Goal: Task Accomplishment & Management: Use online tool/utility

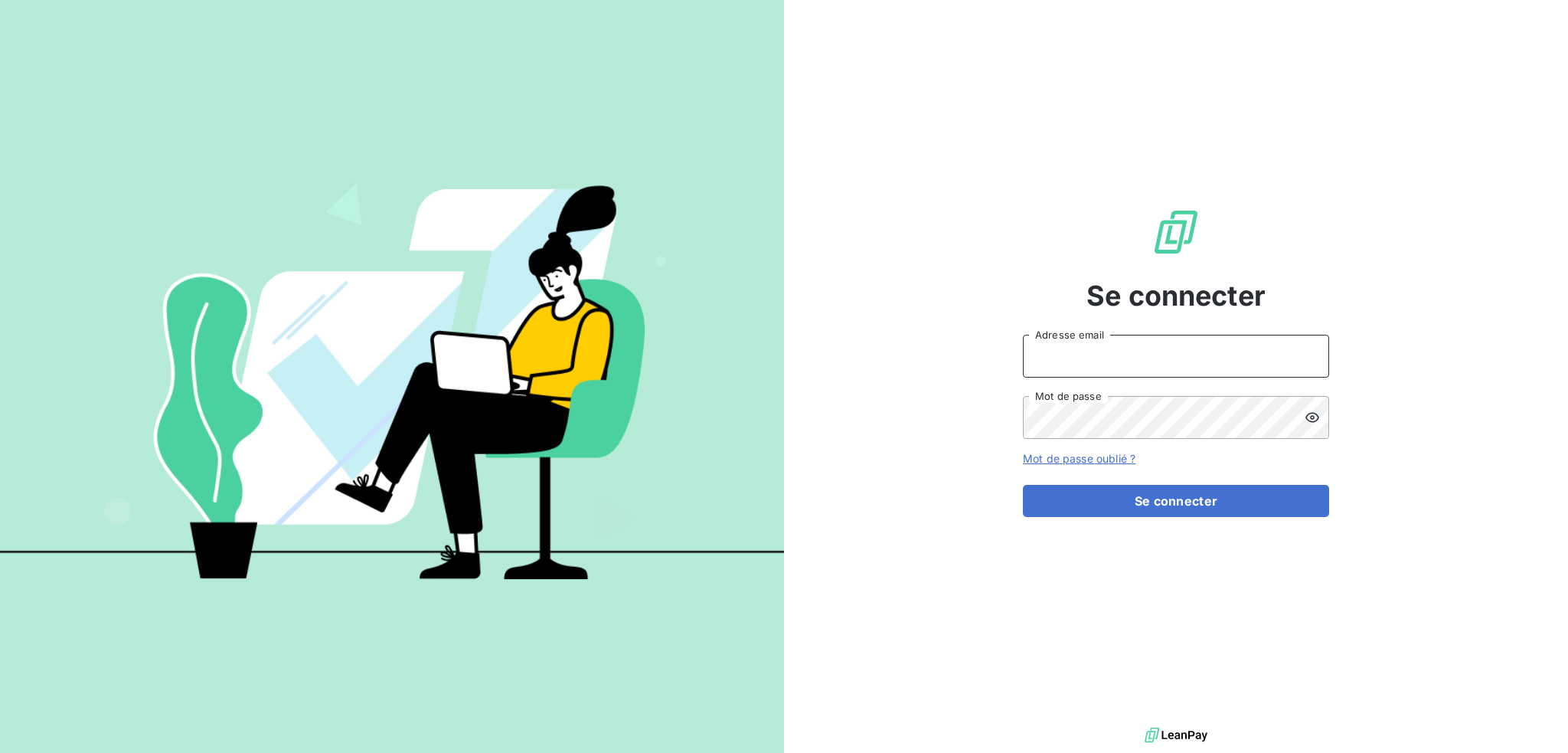
type input "[EMAIL_ADDRESS][DOMAIN_NAME]"
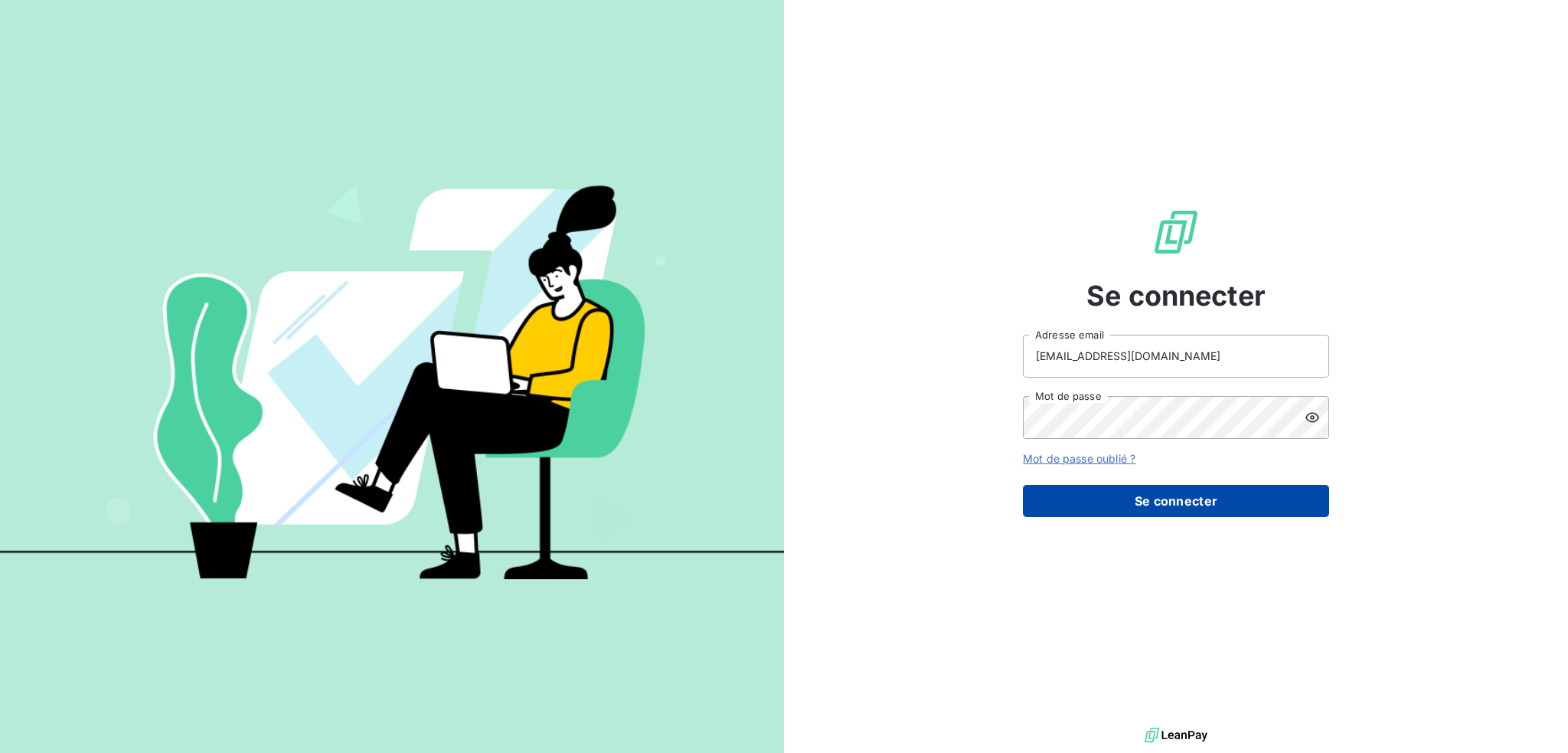
drag, startPoint x: 1178, startPoint y: 474, endPoint x: 1133, endPoint y: 505, distance: 54.6
click at [1134, 505] on button "Se connecter" at bounding box center [1176, 501] width 306 height 32
click at [1133, 501] on button "Se connecter" at bounding box center [1176, 501] width 306 height 32
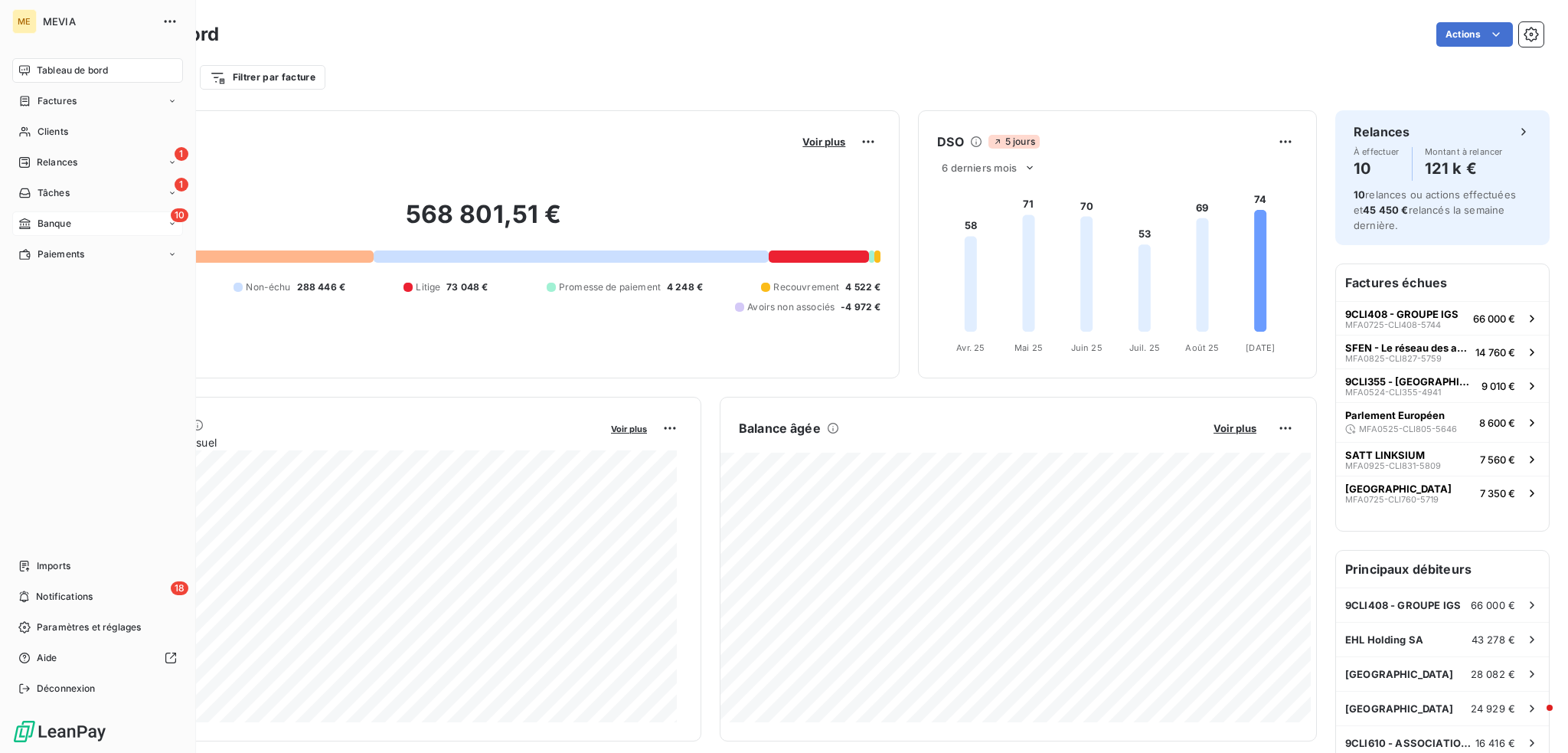
click at [52, 220] on span "Banque" at bounding box center [54, 223] width 34 height 14
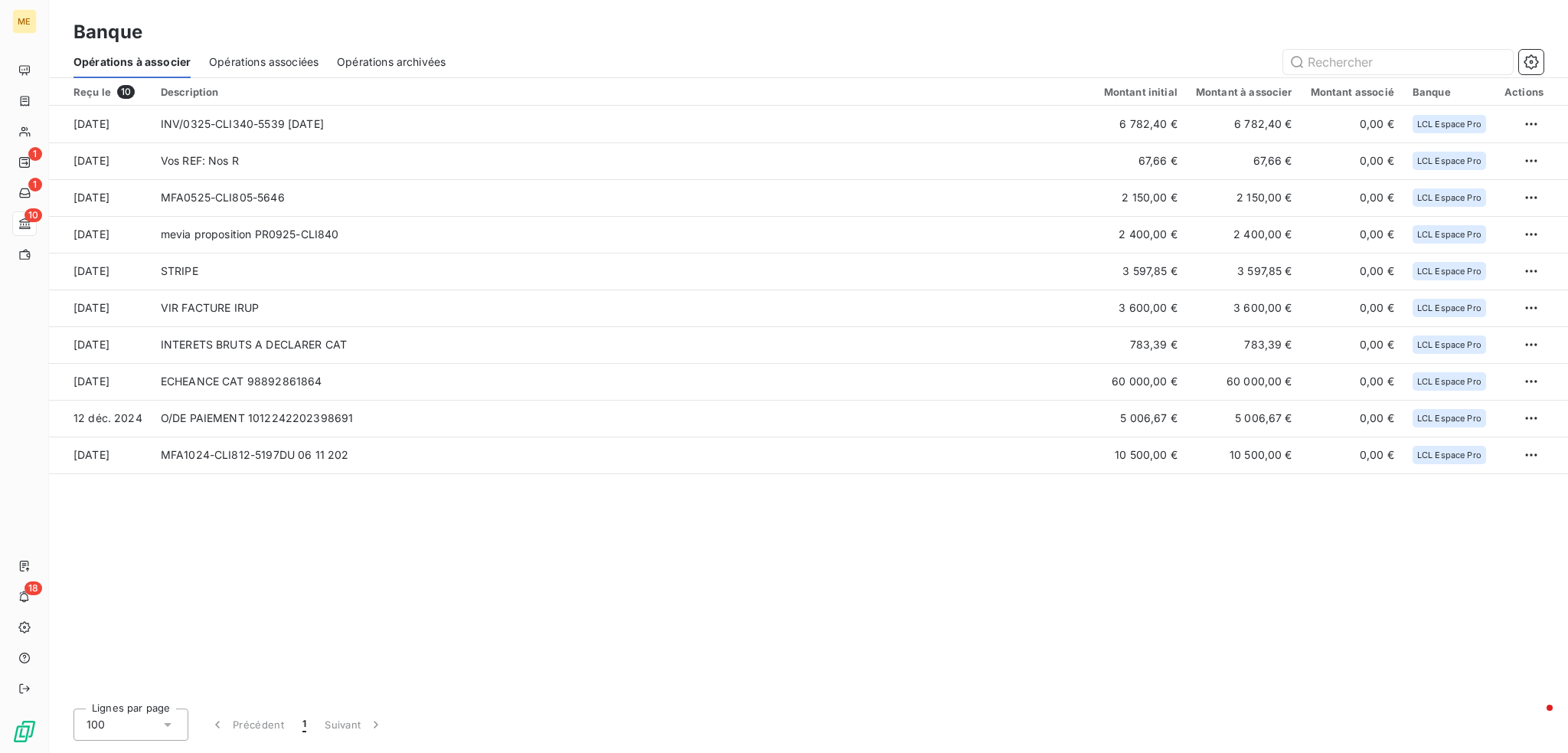
click at [453, 546] on div "Reçu le 10 Description Montant initial Montant à associer Montant associé Banqu…" at bounding box center [808, 387] width 1519 height 618
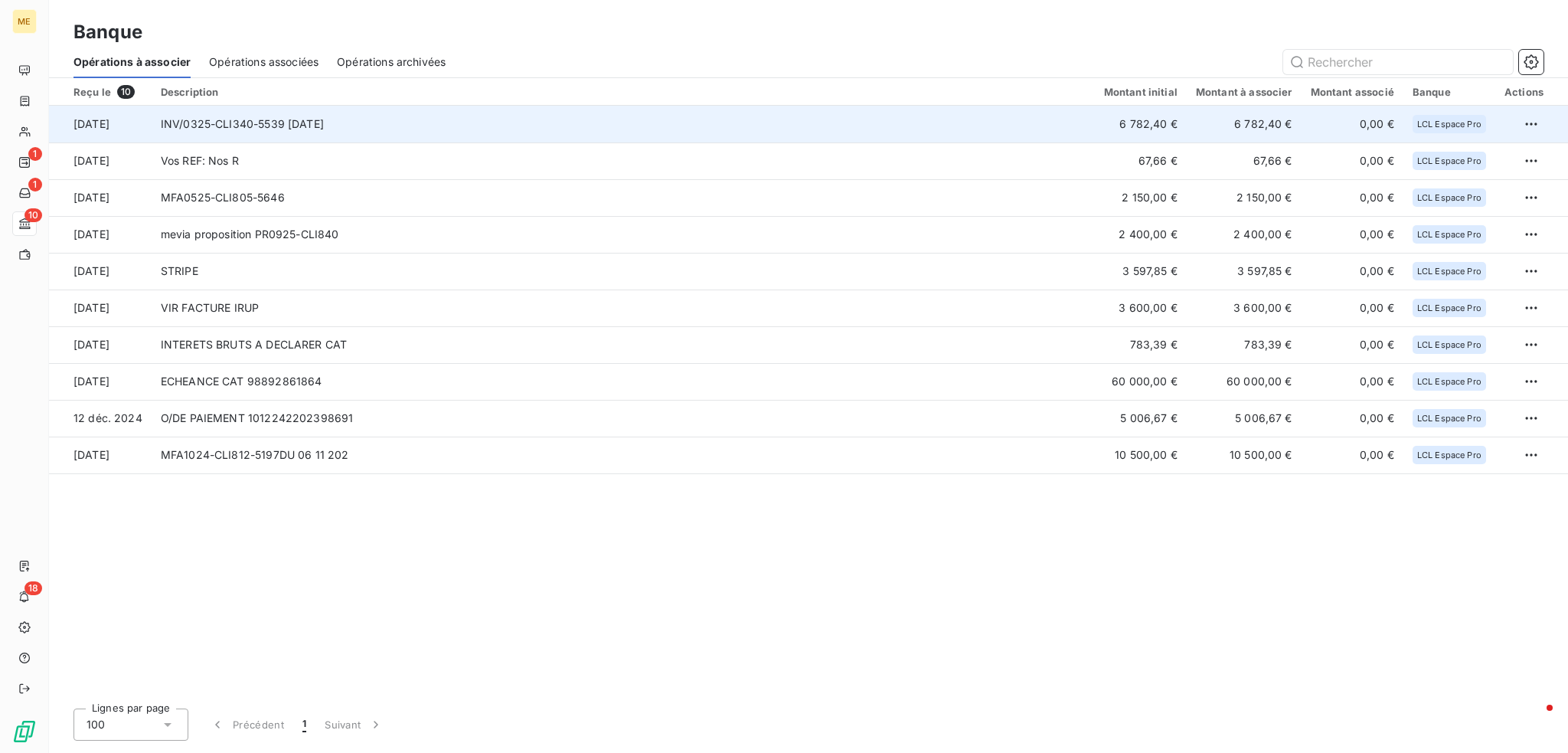
click at [559, 139] on td "INV/0325-CLI340-5539 [DATE]" at bounding box center [623, 124] width 943 height 37
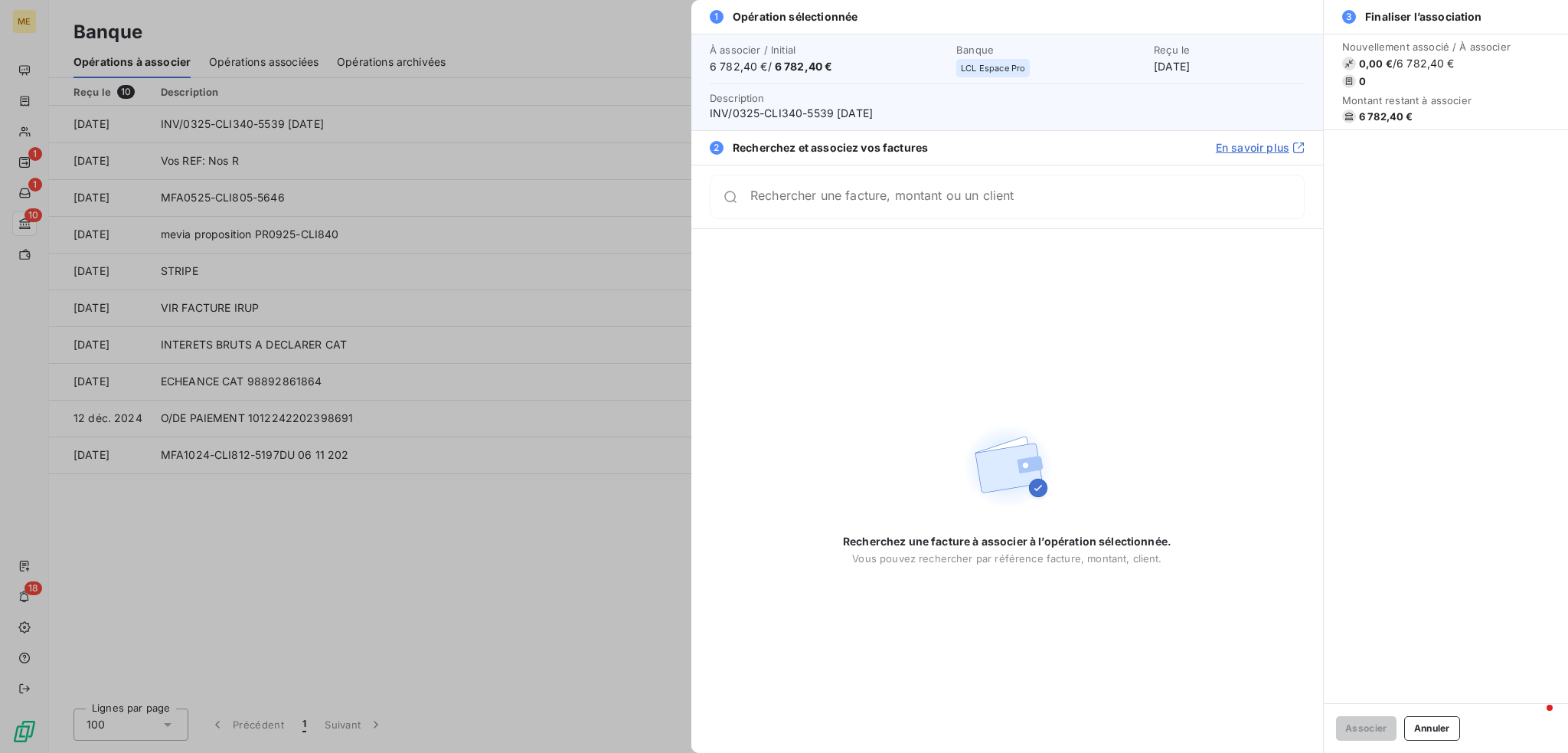
click at [935, 211] on div "Rechercher une facture, montant ou un client" at bounding box center [1007, 196] width 595 height 44
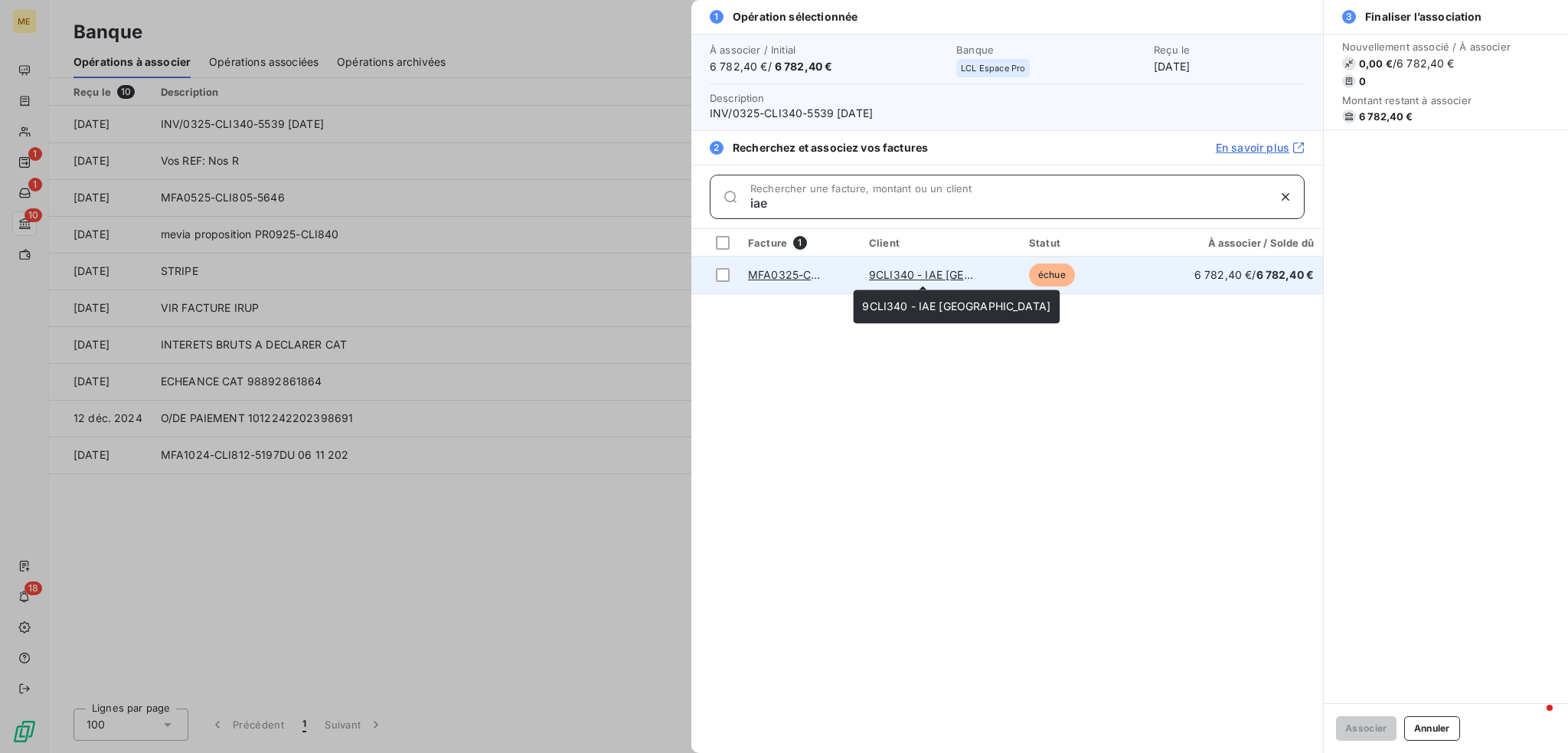
type input "iae"
click at [904, 275] on link "9CLI340 - IAE [GEOGRAPHIC_DATA]" at bounding box center [963, 275] width 188 height 13
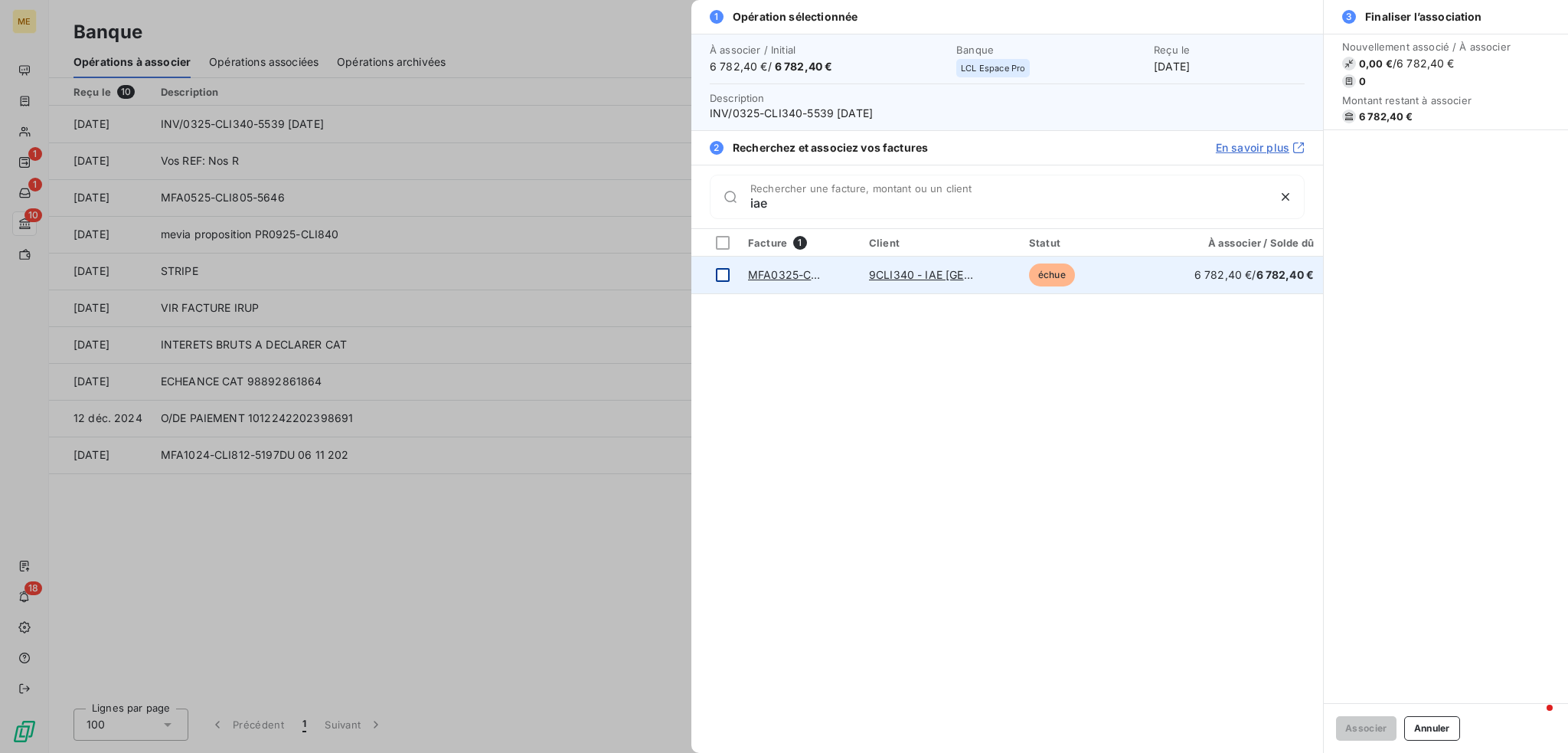
click at [726, 269] on div at bounding box center [722, 275] width 14 height 14
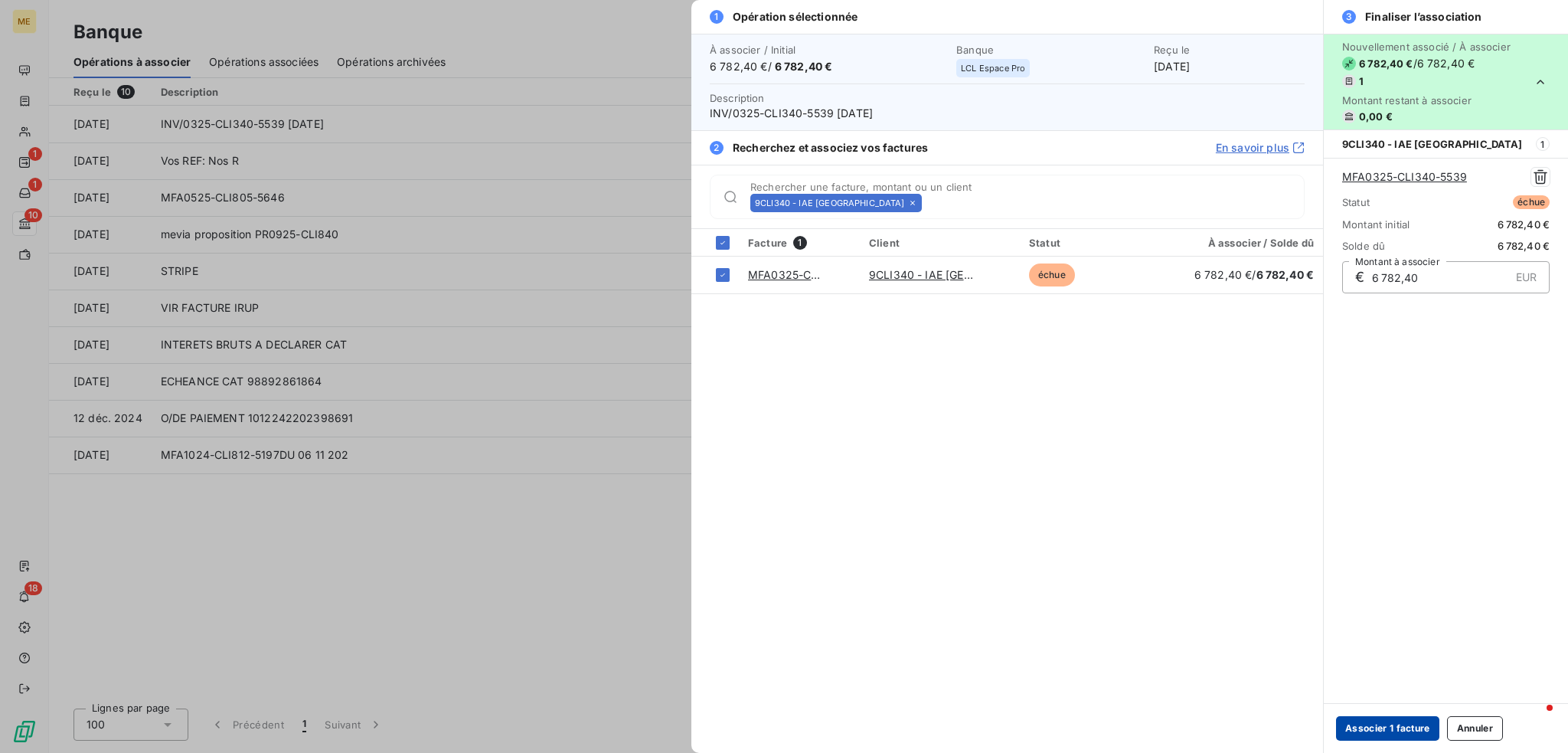
click at [1378, 735] on button "Associer 1 facture" at bounding box center [1387, 728] width 103 height 25
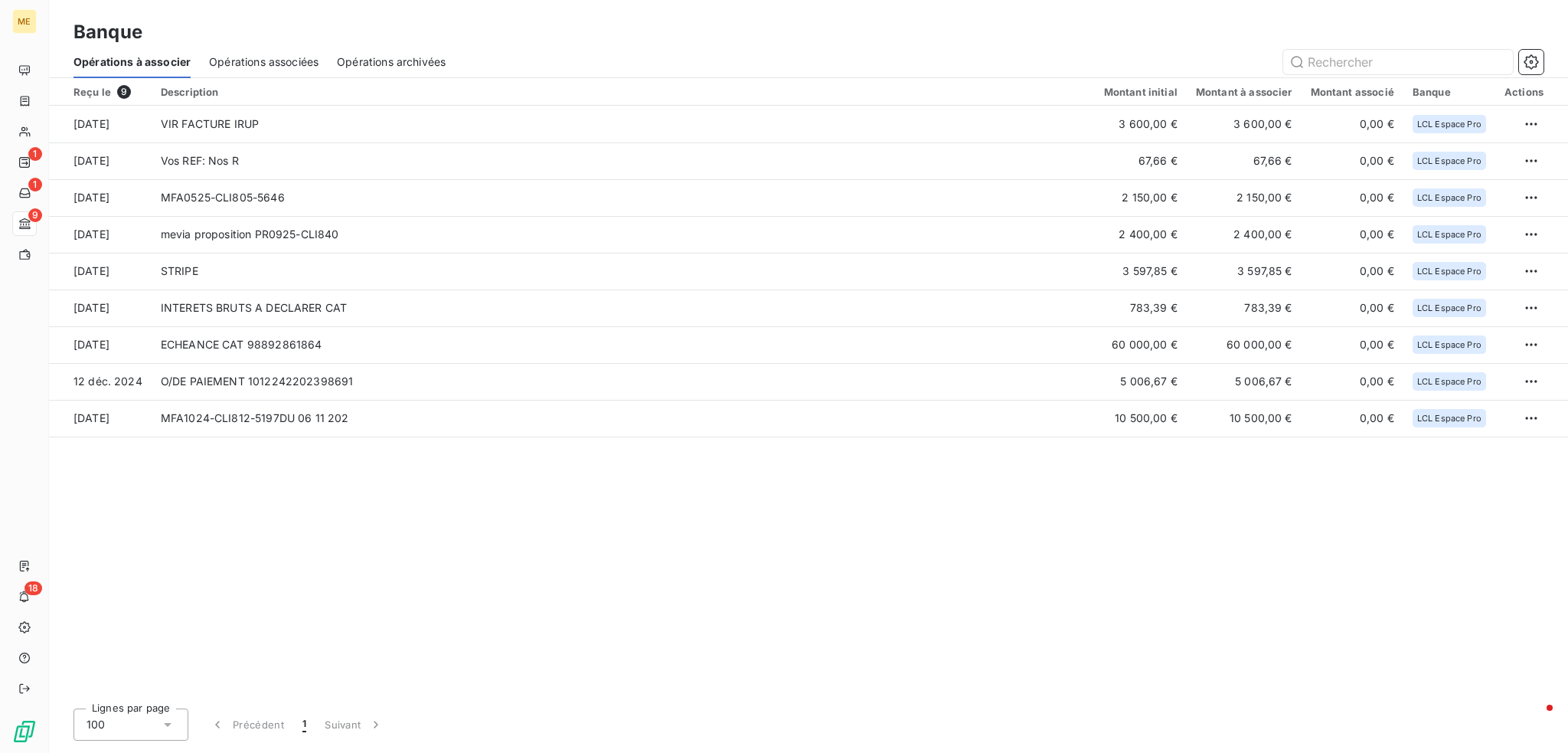
click at [239, 66] on span "Opérations associées" at bounding box center [263, 62] width 110 height 15
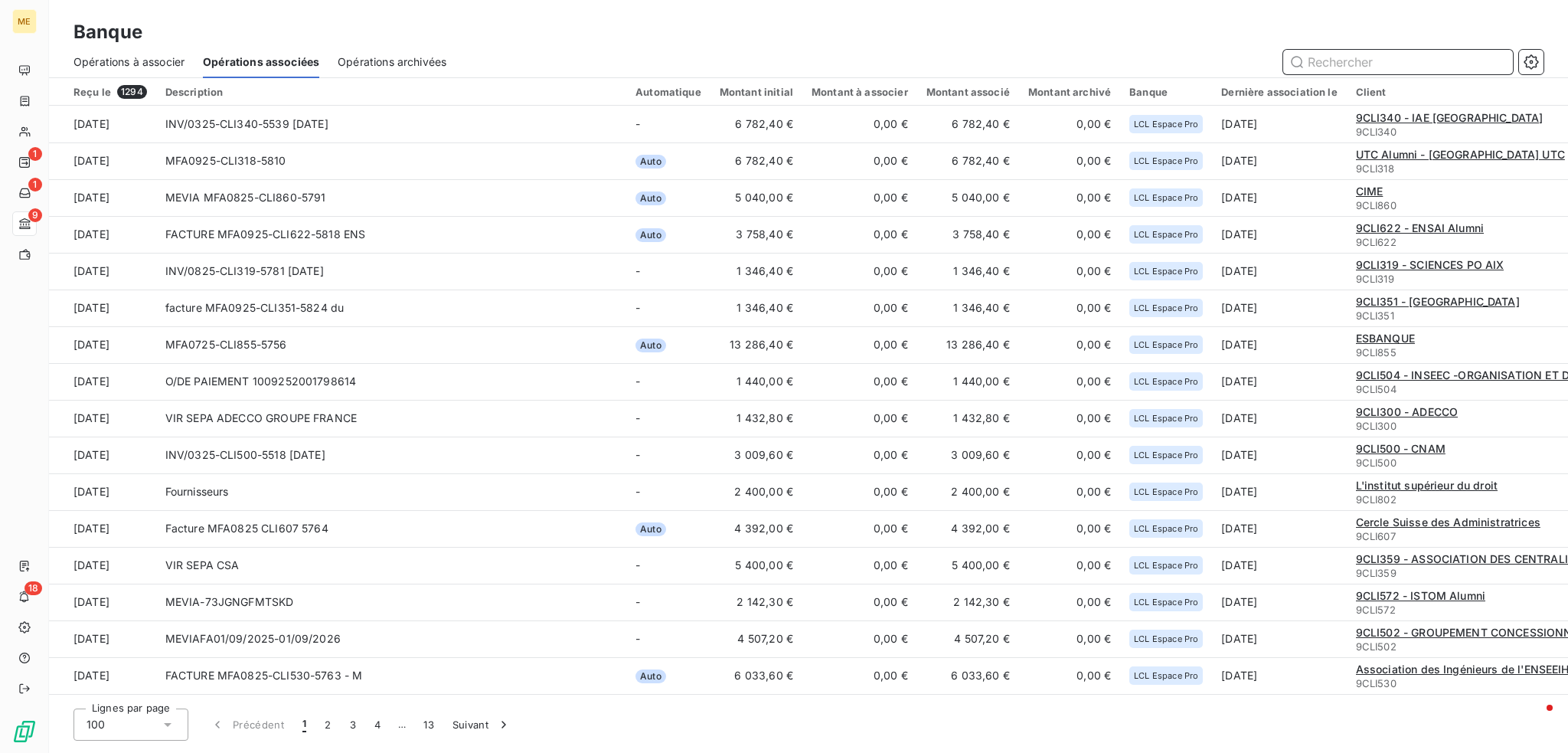
click at [117, 58] on span "Opérations à associer" at bounding box center [129, 62] width 111 height 15
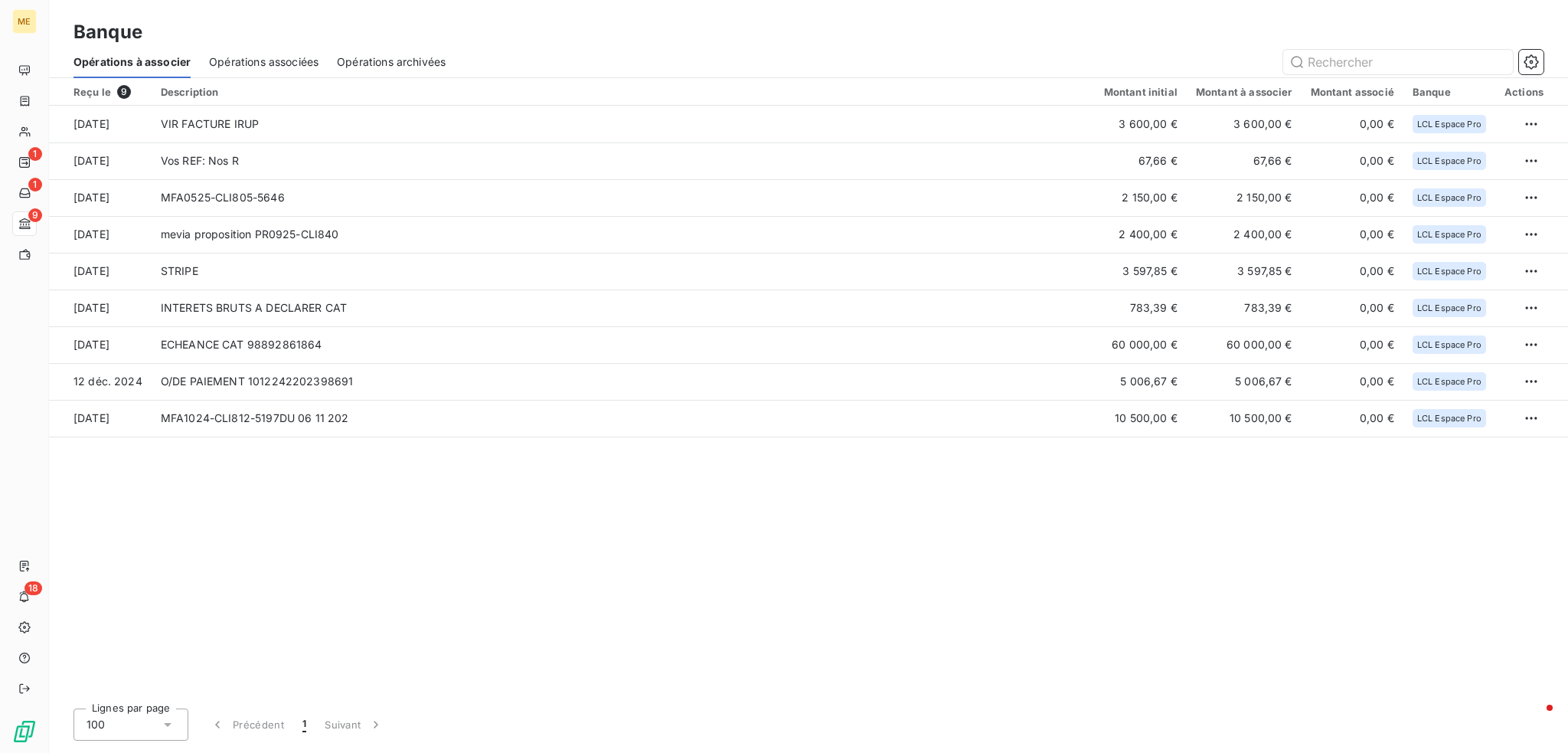
click at [233, 63] on span "Opérations associées" at bounding box center [263, 62] width 110 height 15
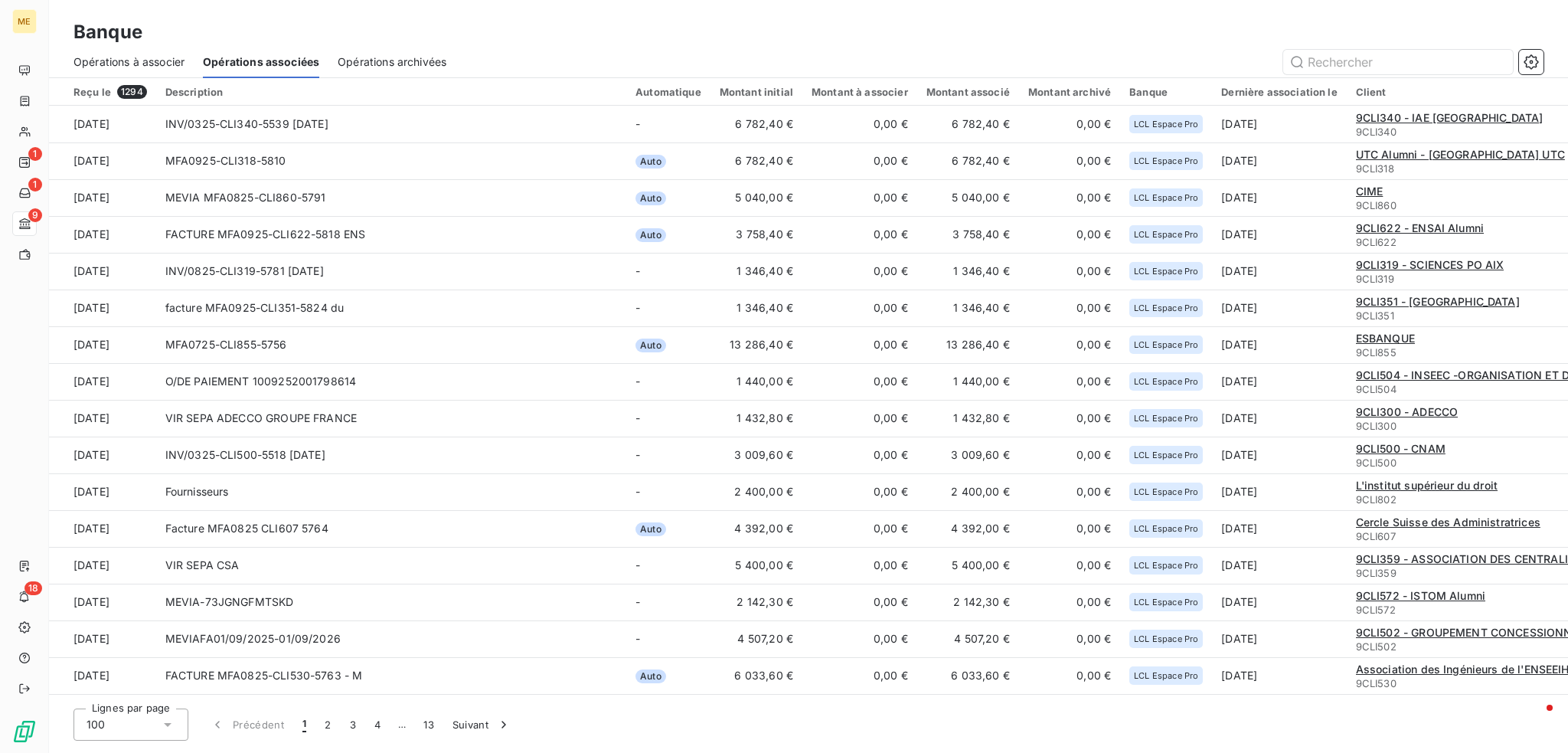
click at [165, 68] on span "Opérations à associer" at bounding box center [129, 62] width 111 height 15
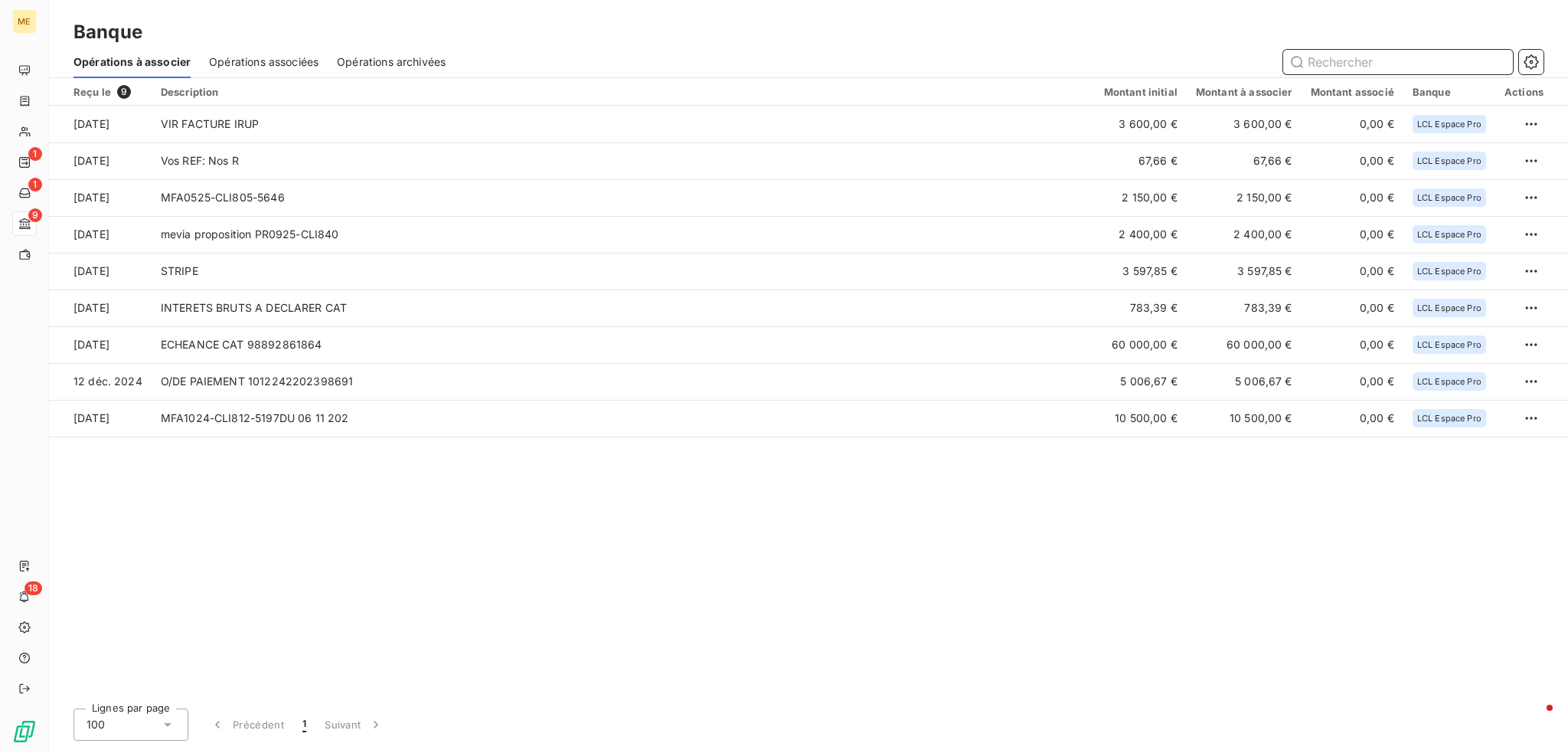
click at [261, 58] on span "Opérations associées" at bounding box center [263, 62] width 110 height 15
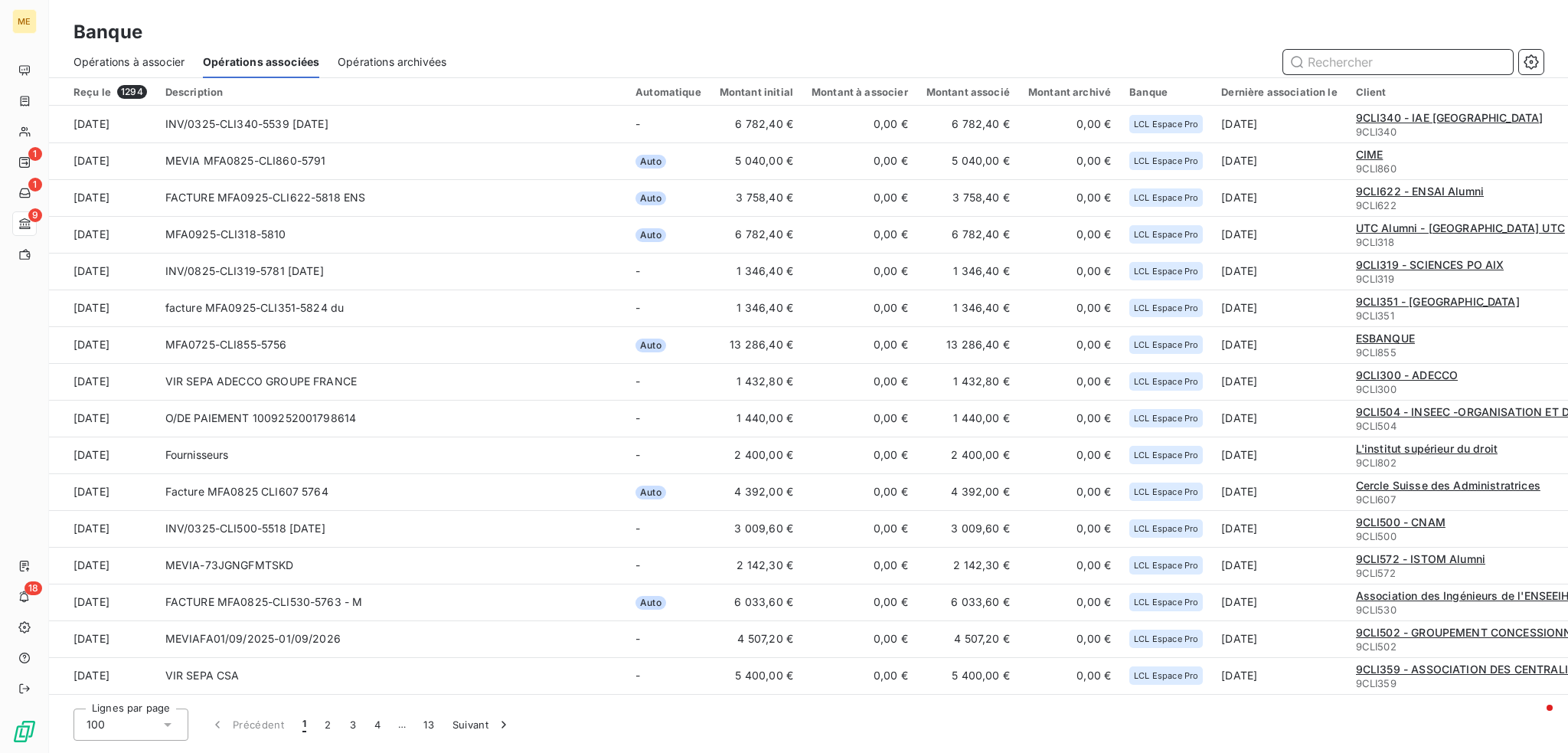
click at [147, 57] on span "Opérations à associer" at bounding box center [129, 62] width 111 height 15
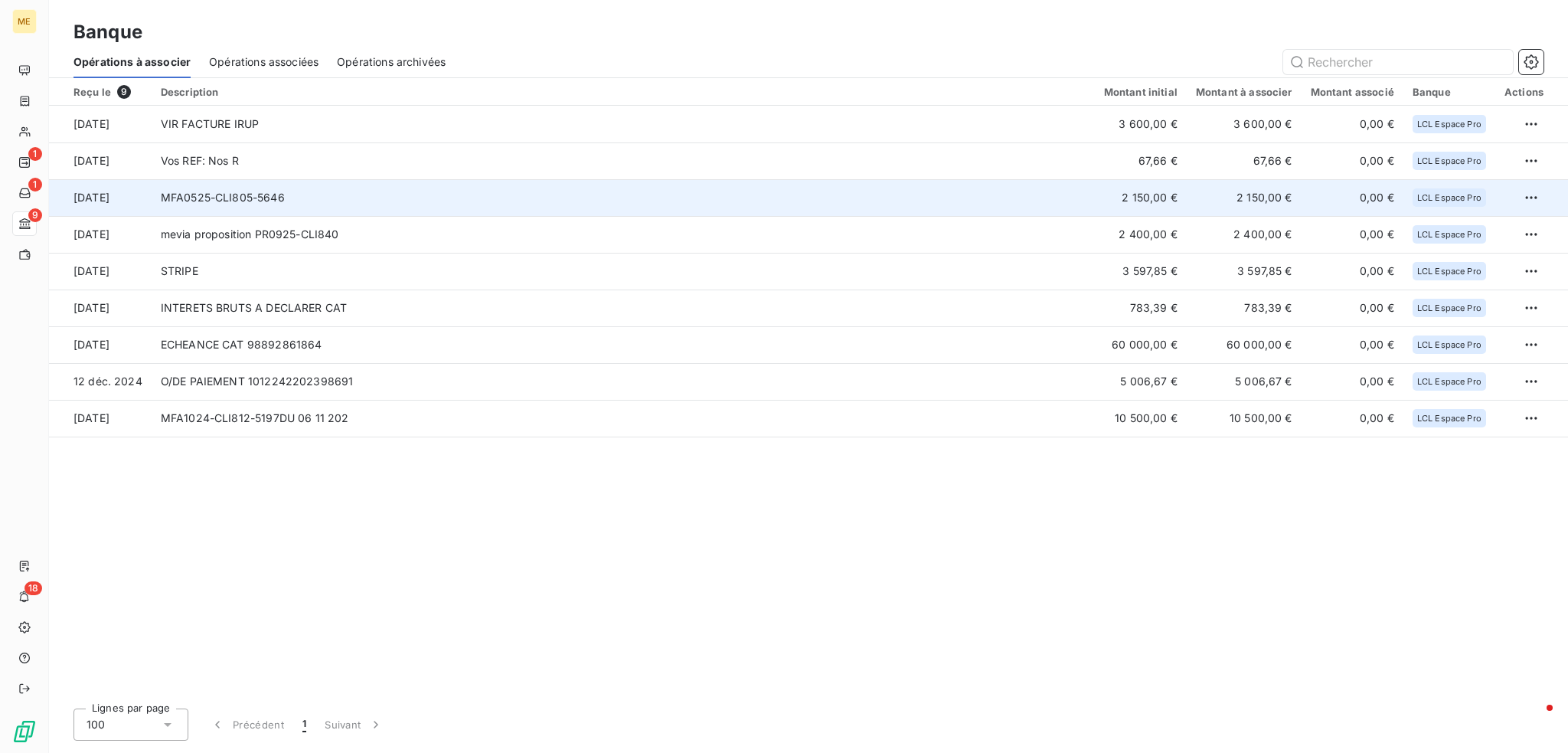
click at [891, 199] on td "MFA0525-CLI805-5646" at bounding box center [623, 198] width 943 height 37
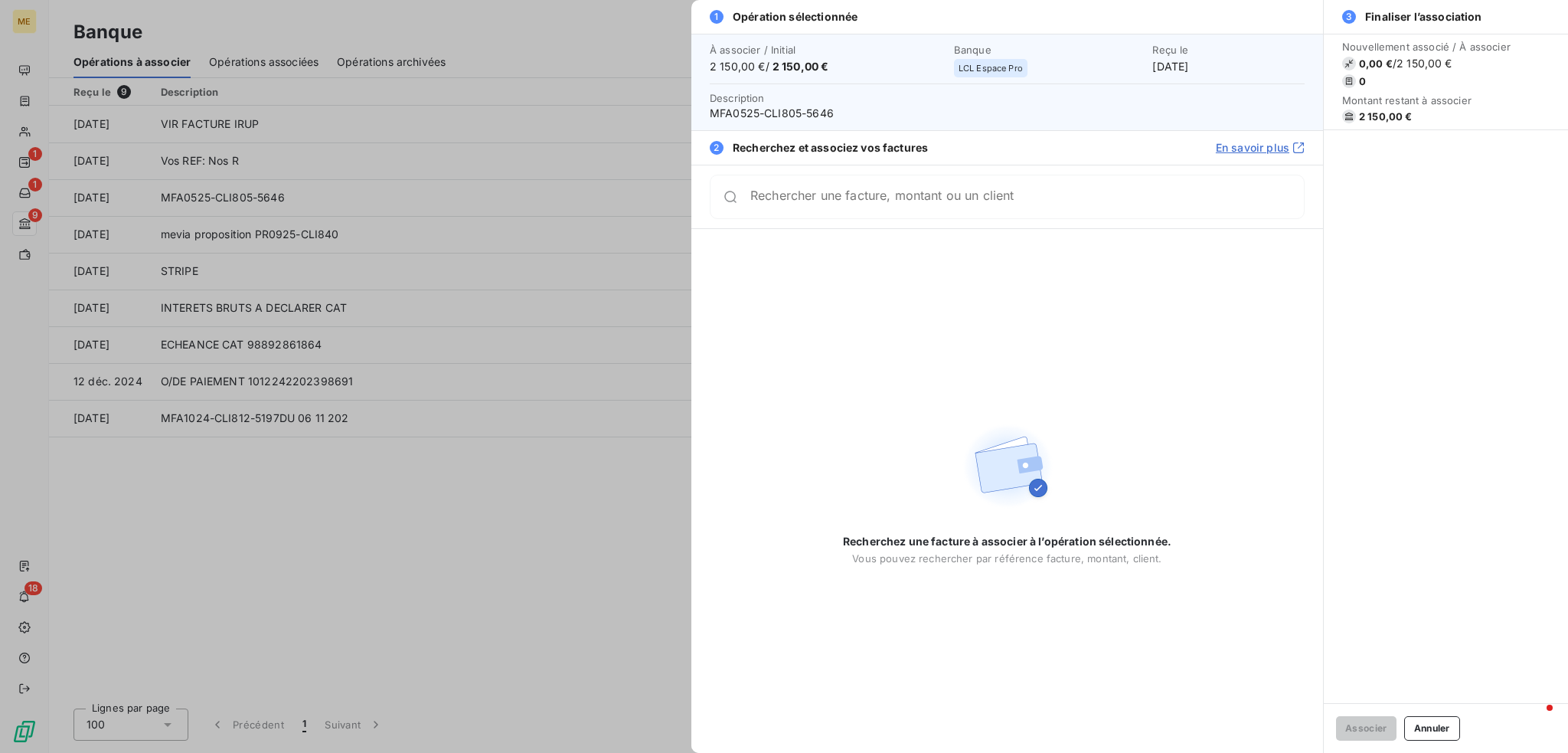
click at [883, 199] on input "Rechercher une facture, montant ou un client" at bounding box center [1027, 196] width 553 height 15
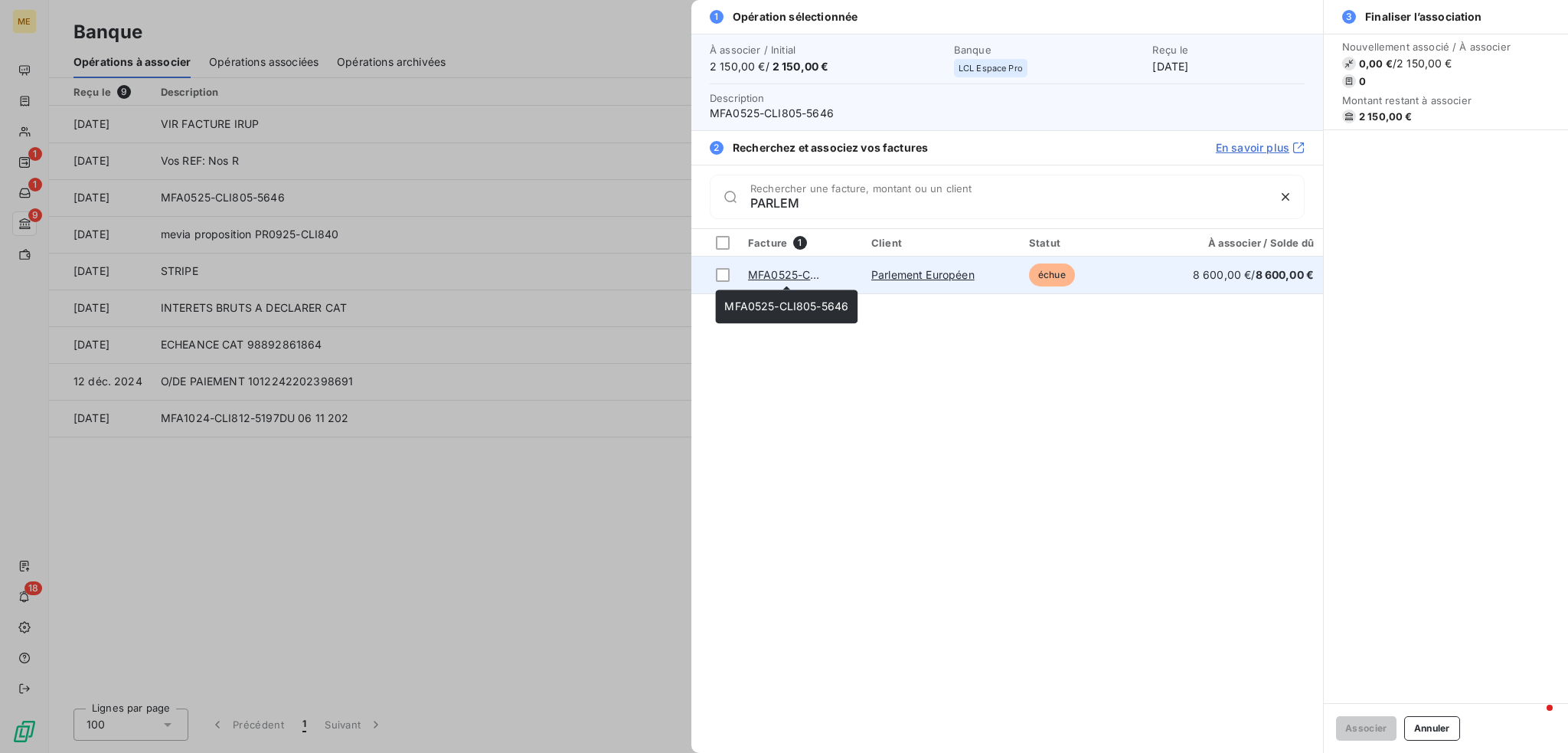
type input "PARLEM"
click at [808, 276] on link "MFA0525-CLI805-5646" at bounding box center [810, 275] width 124 height 13
click at [715, 276] on td at bounding box center [714, 275] width 47 height 37
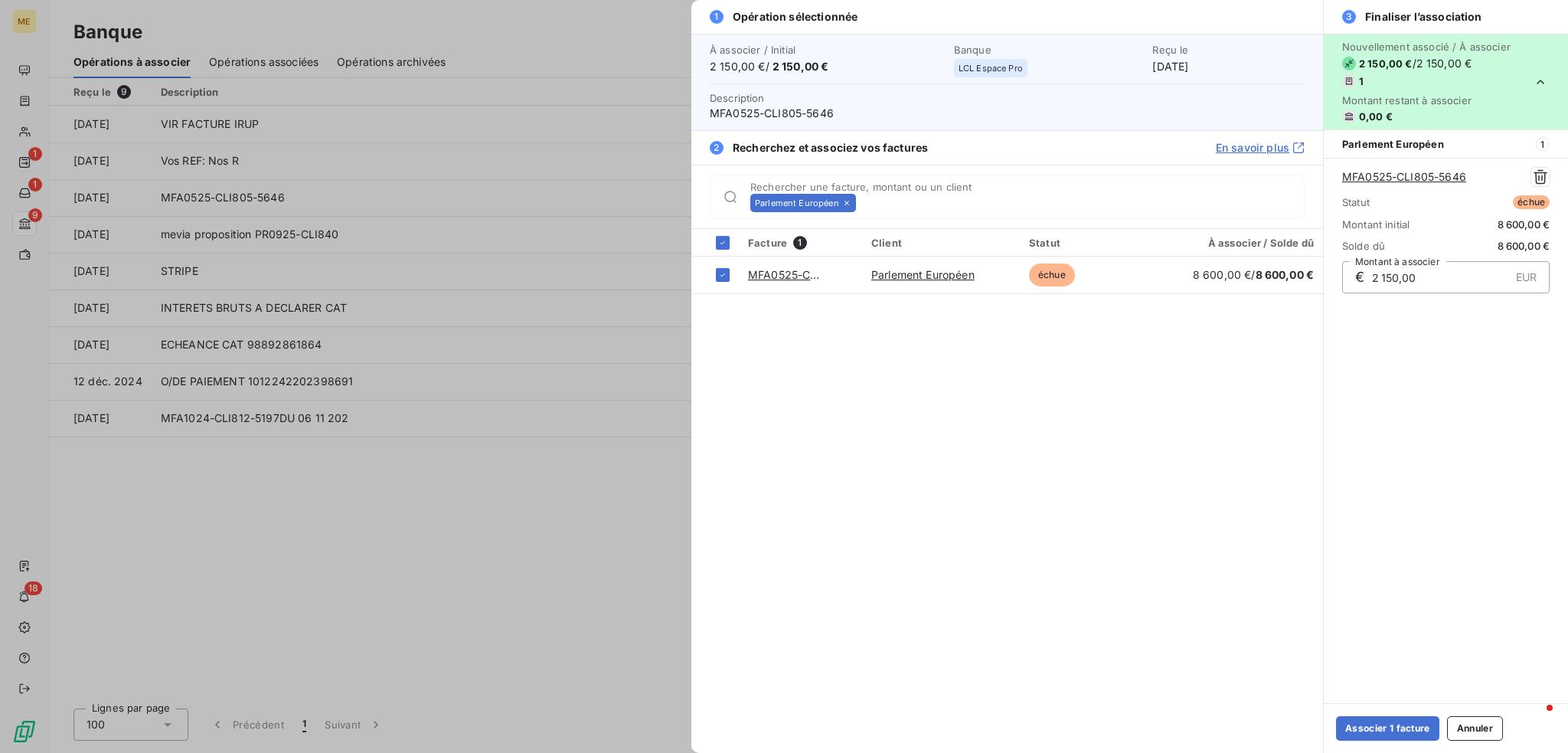
drag, startPoint x: 1436, startPoint y: 639, endPoint x: 1436, endPoint y: 651, distance: 12.0
drag, startPoint x: 1436, startPoint y: 651, endPoint x: 1394, endPoint y: 723, distance: 83.4
click at [1394, 723] on button "Associer 1 facture" at bounding box center [1387, 728] width 103 height 25
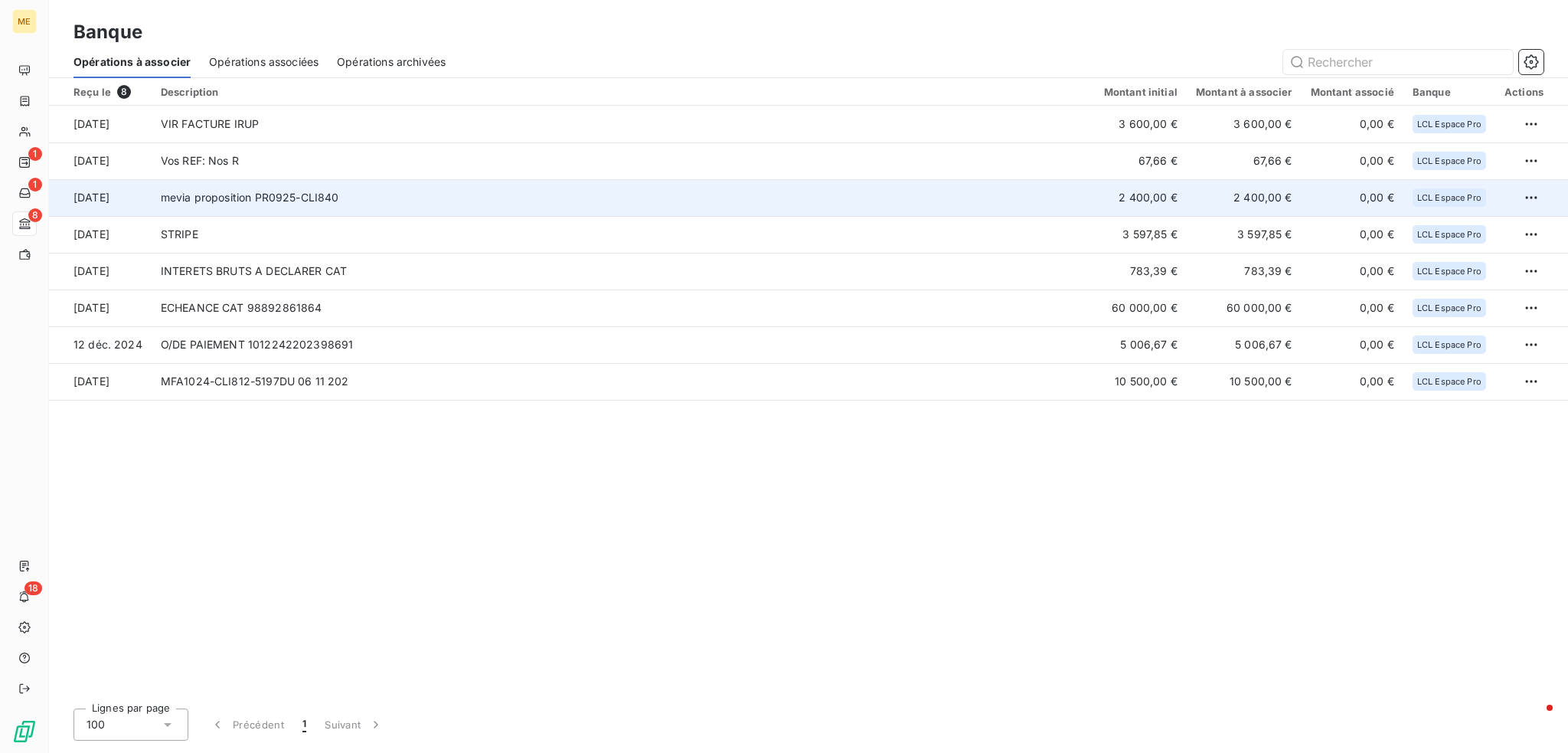
click at [1005, 199] on td "mevia proposition PR0925-CLI840" at bounding box center [623, 198] width 943 height 37
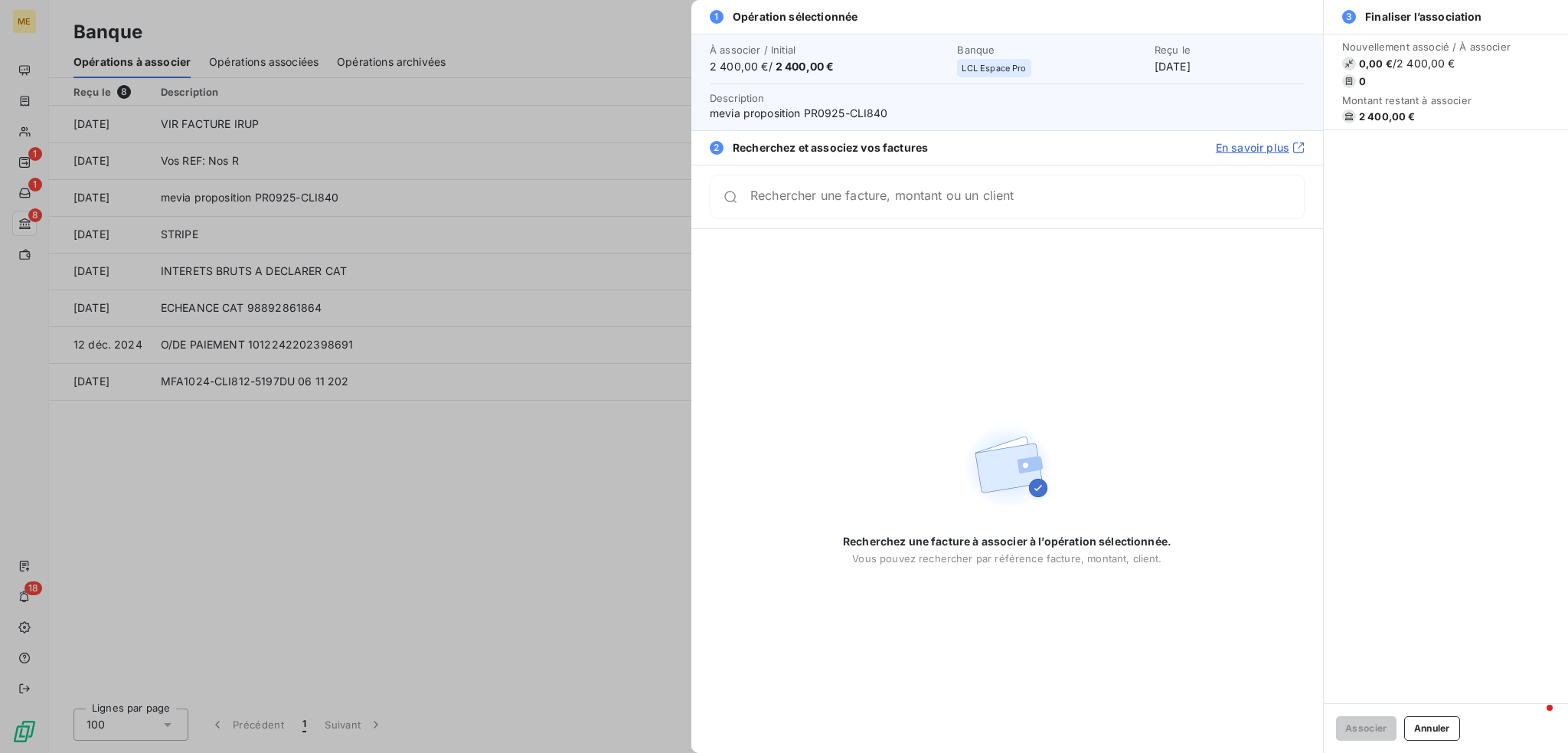
click at [978, 199] on input "Rechercher une facture, montant ou un client" at bounding box center [1027, 196] width 553 height 15
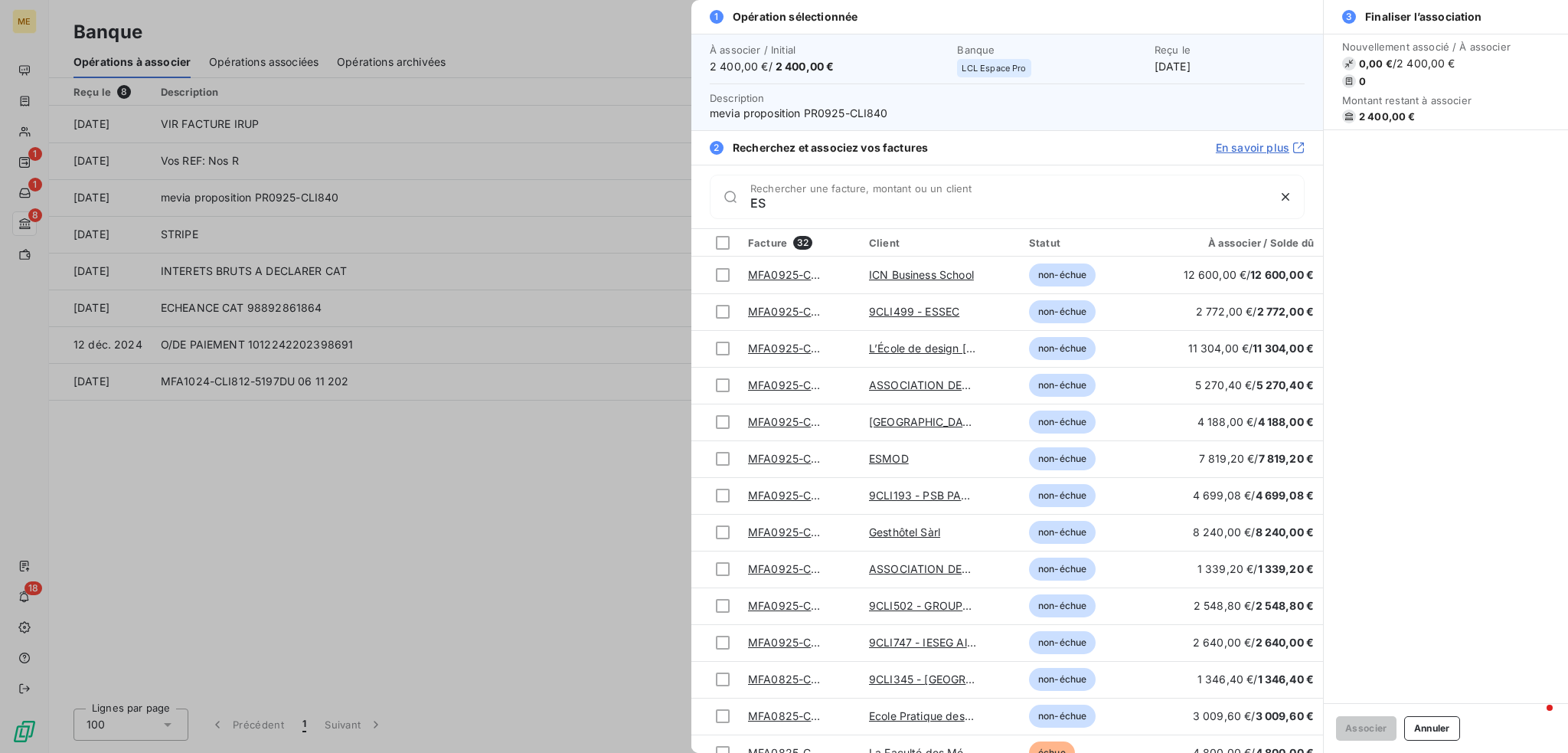
type input "E"
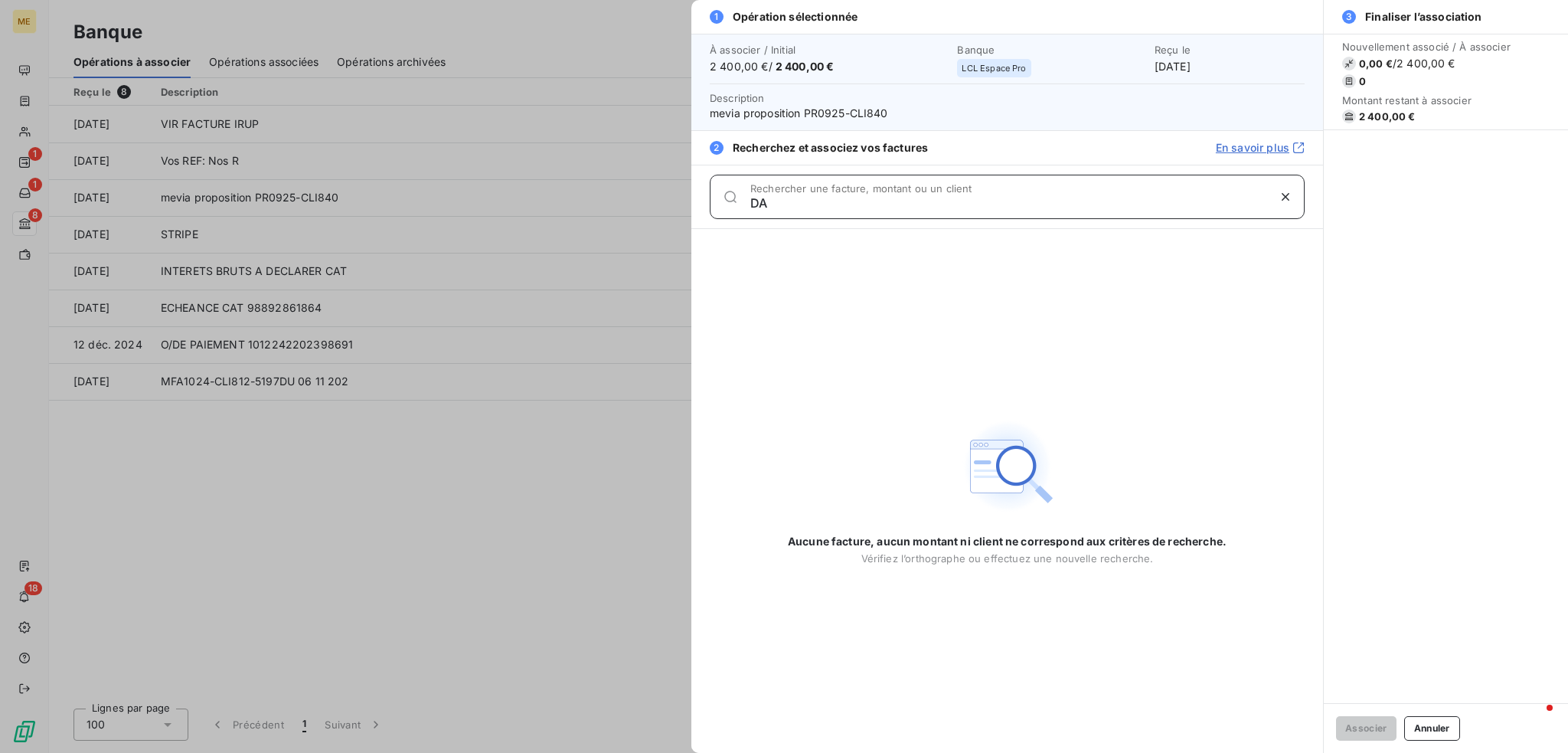
type input "D"
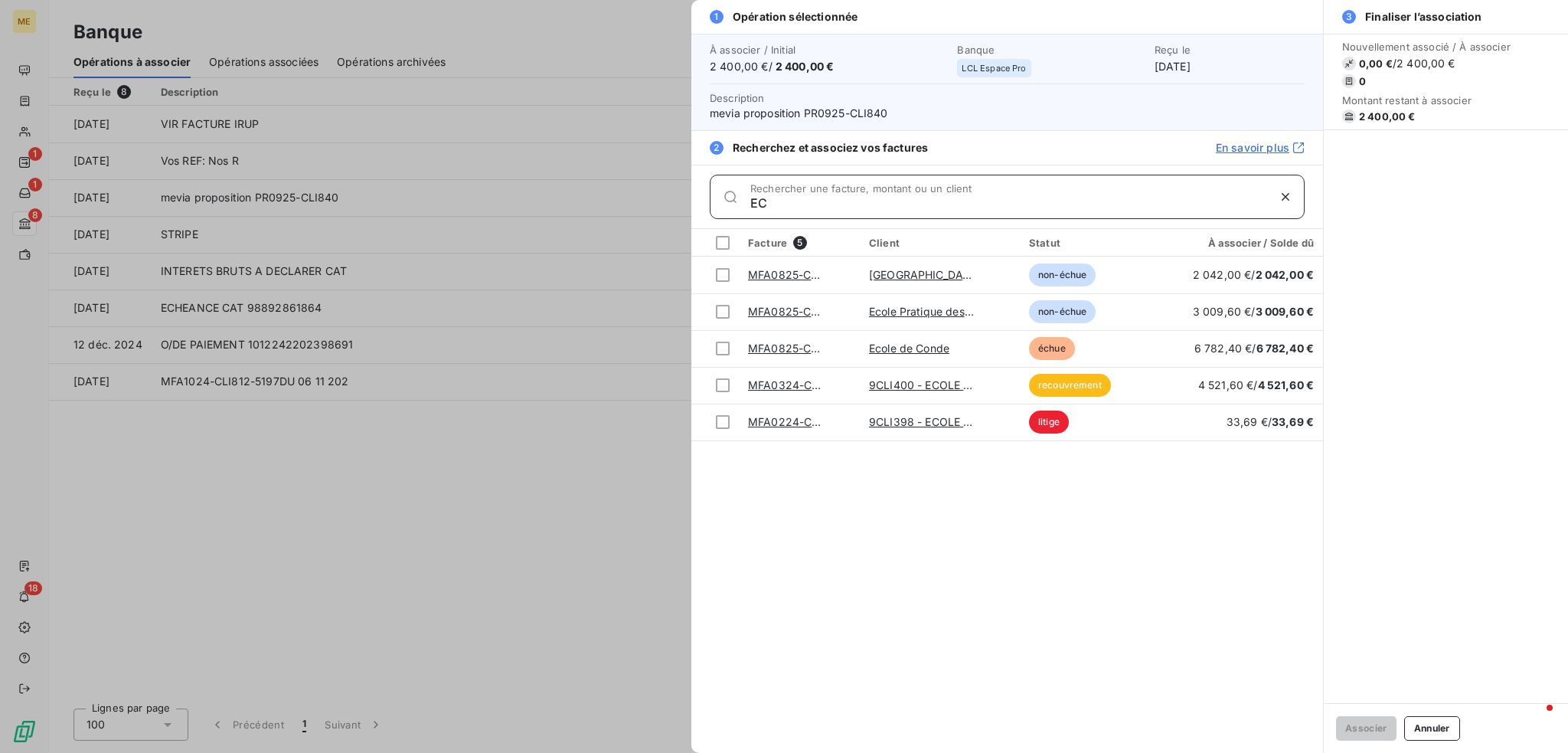
type input "E"
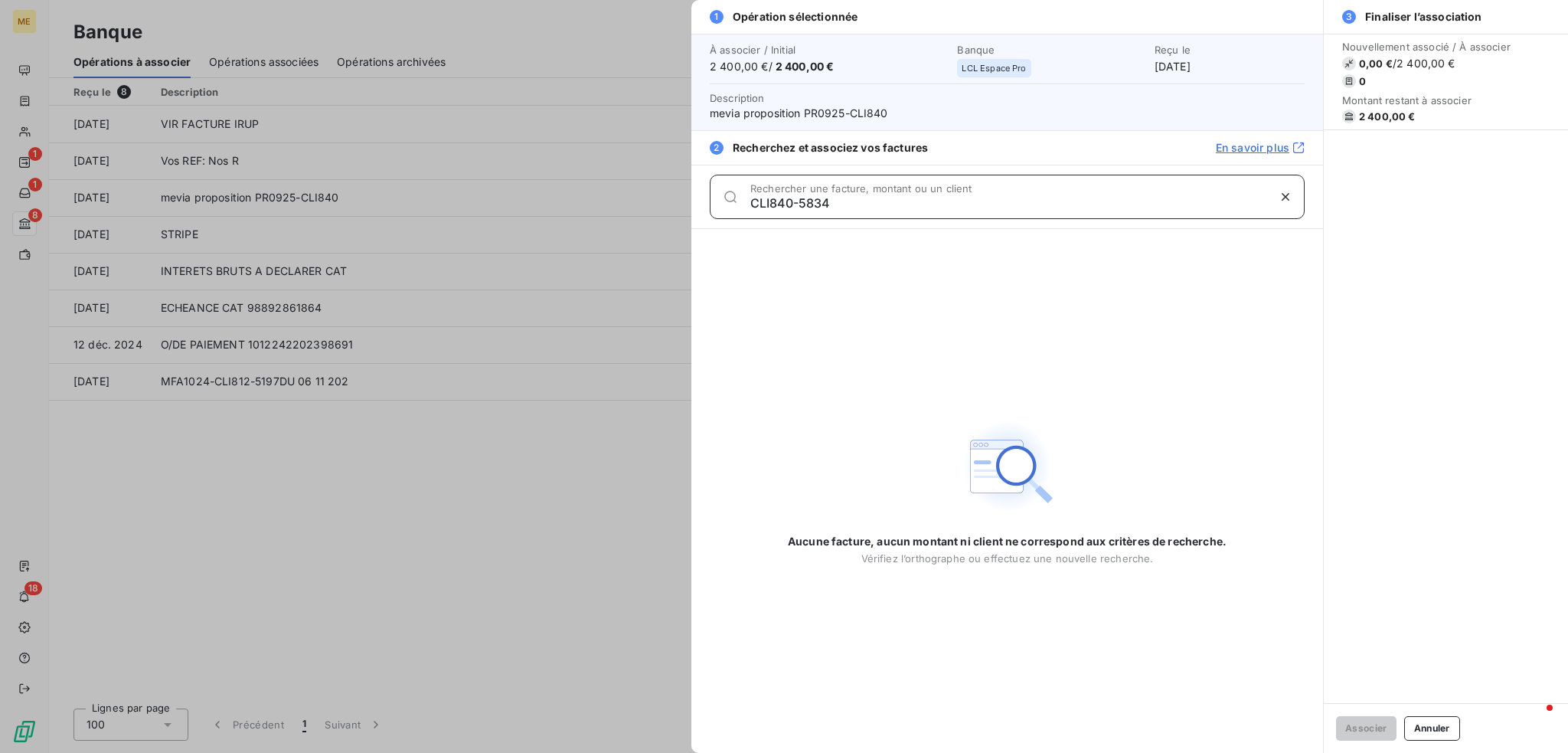
type input "CLI840-5834"
click at [531, 450] on div at bounding box center [784, 376] width 1568 height 753
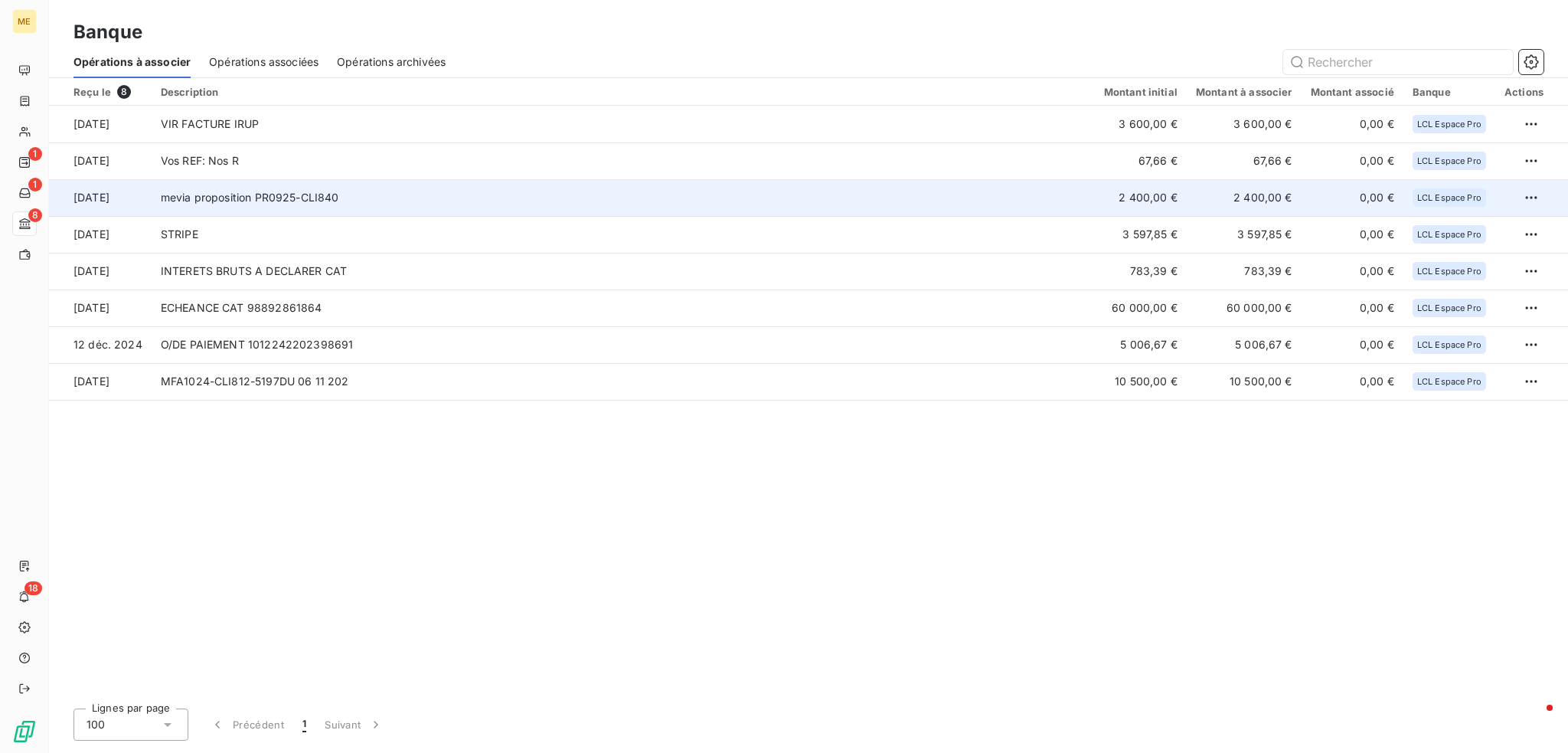
click at [395, 189] on td "mevia proposition PR0925-CLI840" at bounding box center [623, 198] width 943 height 37
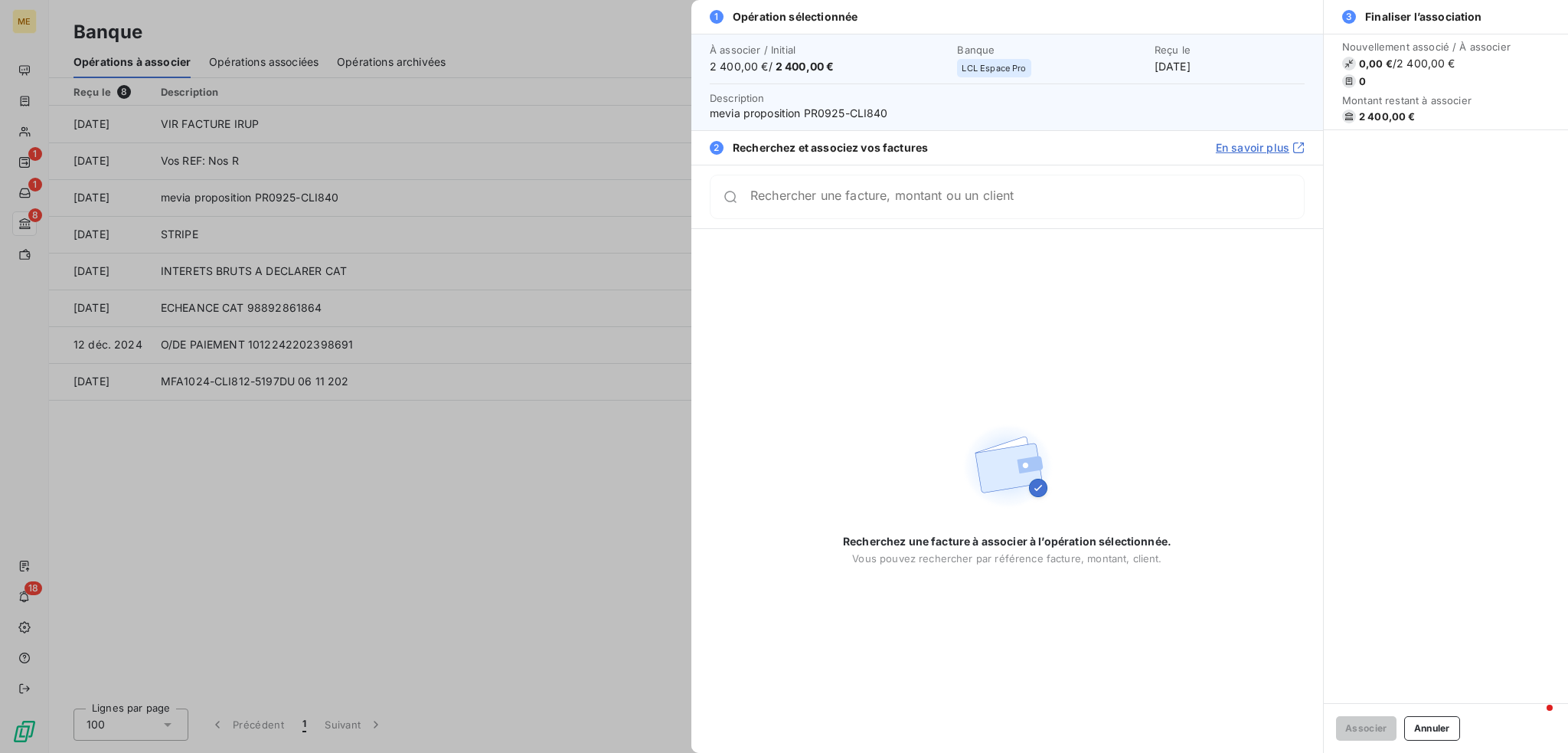
click at [820, 204] on input "Rechercher une facture, montant ou un client" at bounding box center [1027, 196] width 553 height 15
click at [813, 204] on input "Rechercher une facture, montant ou un client" at bounding box center [1027, 196] width 553 height 15
type input "CLI840"
click at [649, 479] on div at bounding box center [784, 376] width 1568 height 753
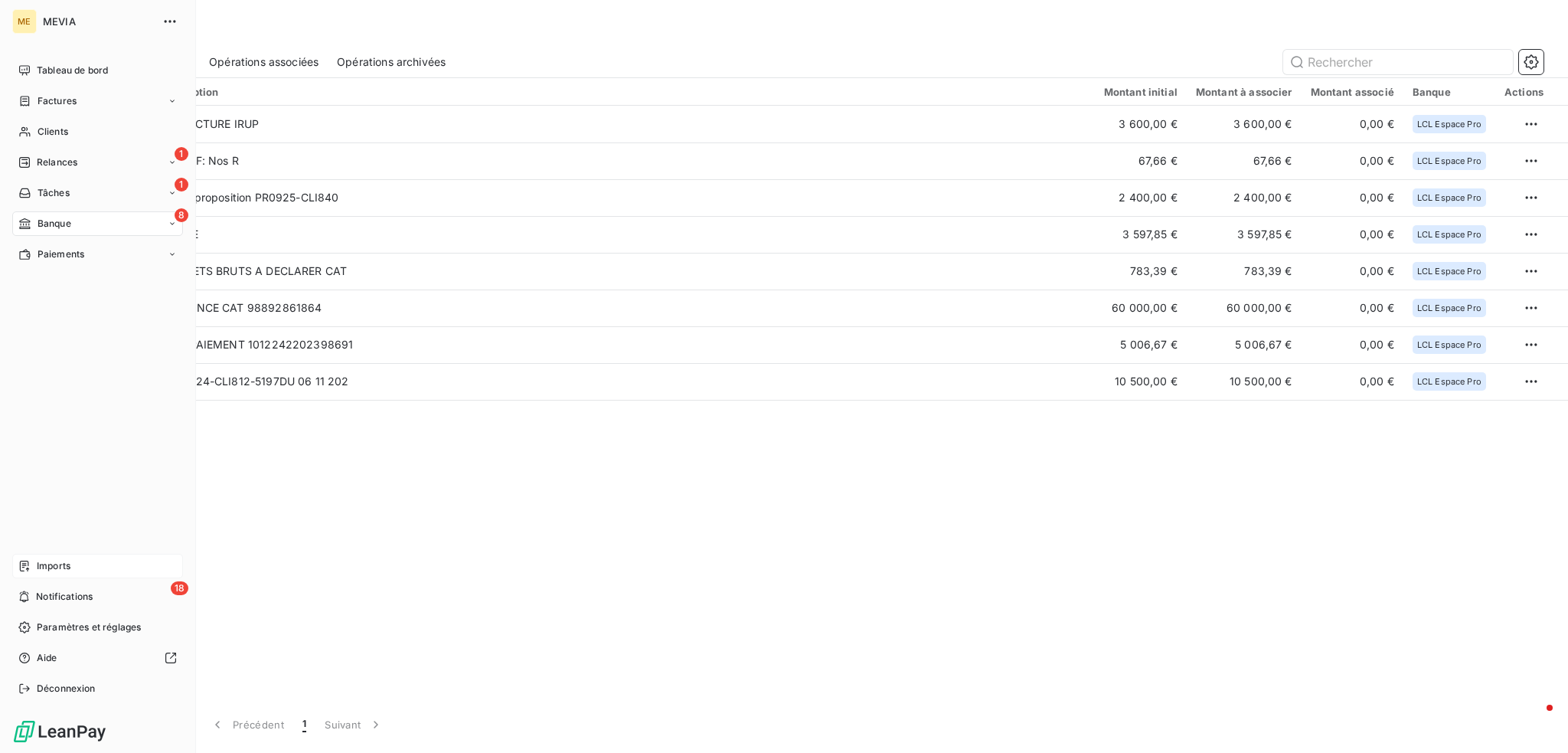
click at [101, 572] on div "Imports" at bounding box center [97, 566] width 171 height 25
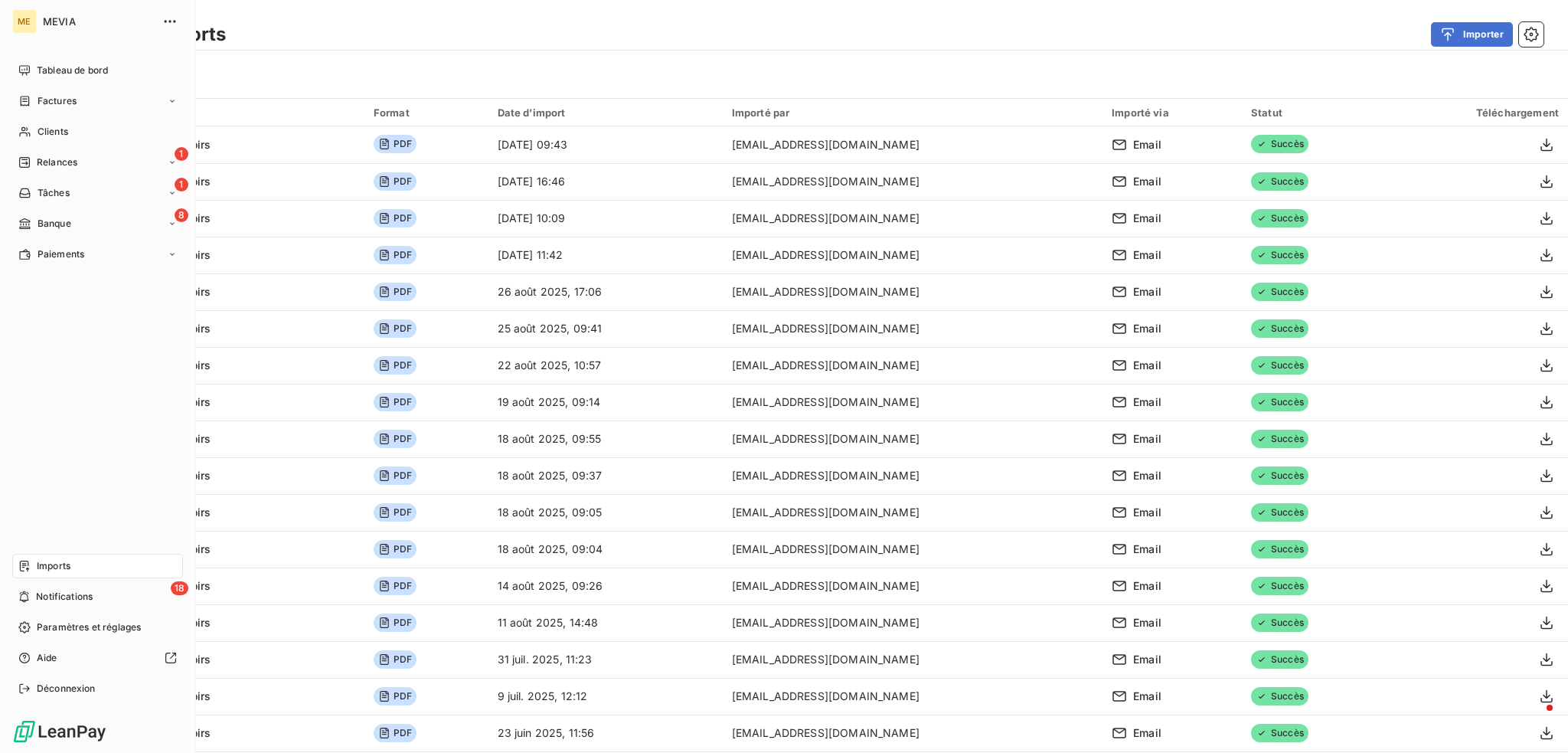
drag, startPoint x: 66, startPoint y: 288, endPoint x: 66, endPoint y: 334, distance: 46.0
click at [66, 311] on div "Tableau de bord Factures Clients 1 Relances 1 Tâches 8 Banque Paiements Imports…" at bounding box center [97, 380] width 171 height 642
click at [92, 569] on div "Imports" at bounding box center [97, 566] width 171 height 25
click at [95, 229] on div "8 Banque" at bounding box center [97, 223] width 171 height 25
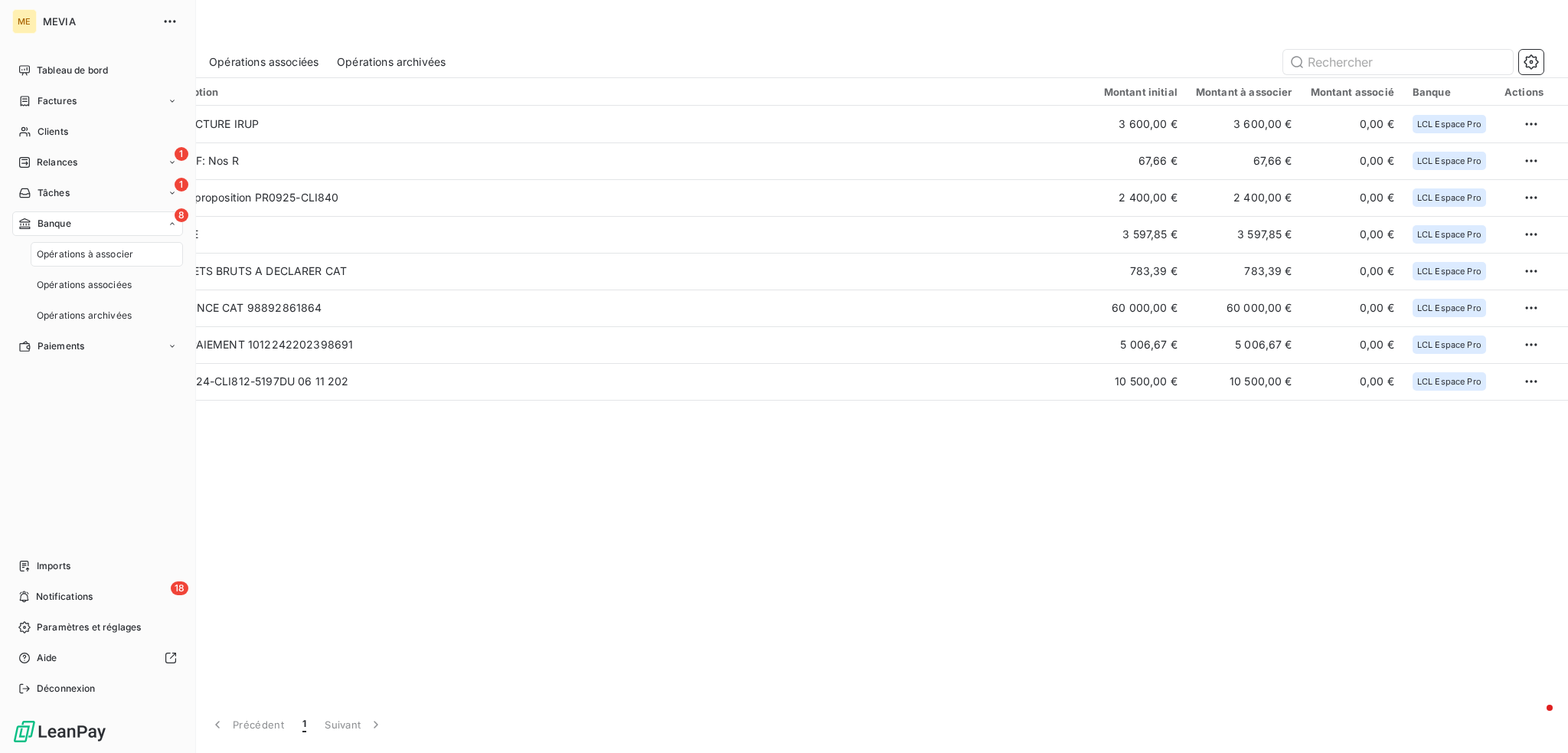
click at [116, 251] on span "Opérations à associer" at bounding box center [85, 254] width 96 height 14
click at [115, 252] on span "Opérations à associer" at bounding box center [85, 254] width 96 height 14
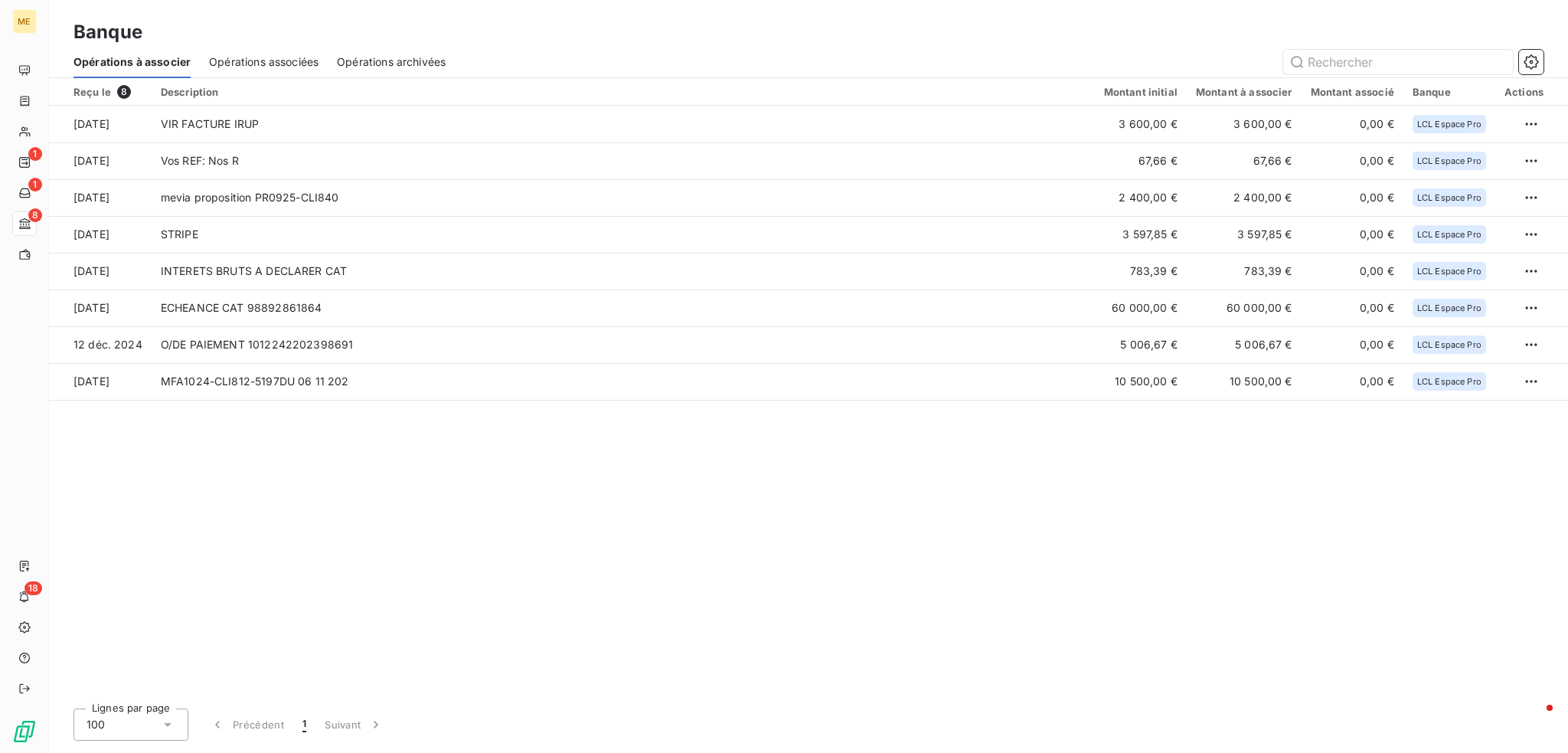
click at [258, 61] on span "Opérations associées" at bounding box center [263, 62] width 110 height 15
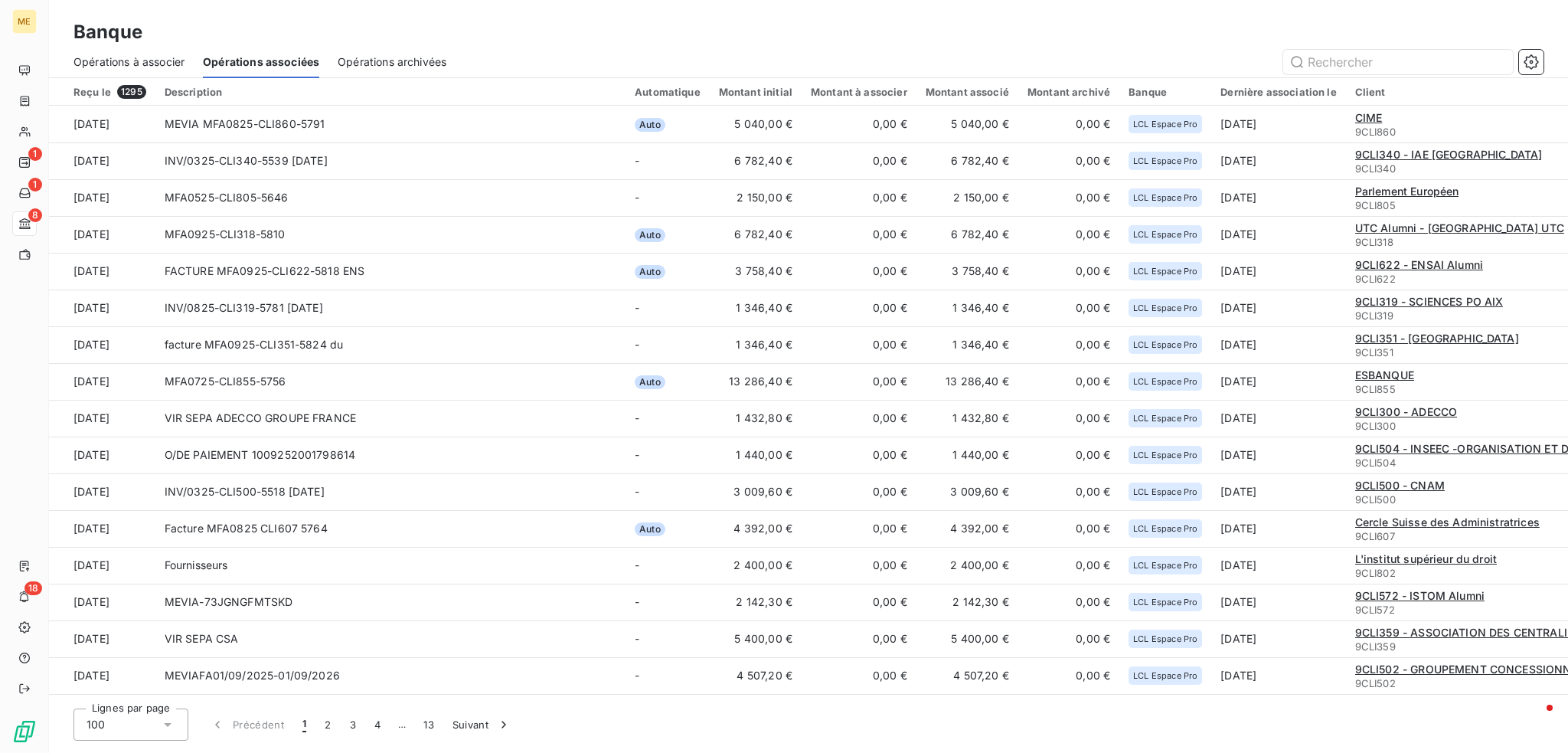
click at [168, 58] on span "Opérations à associer" at bounding box center [129, 62] width 111 height 15
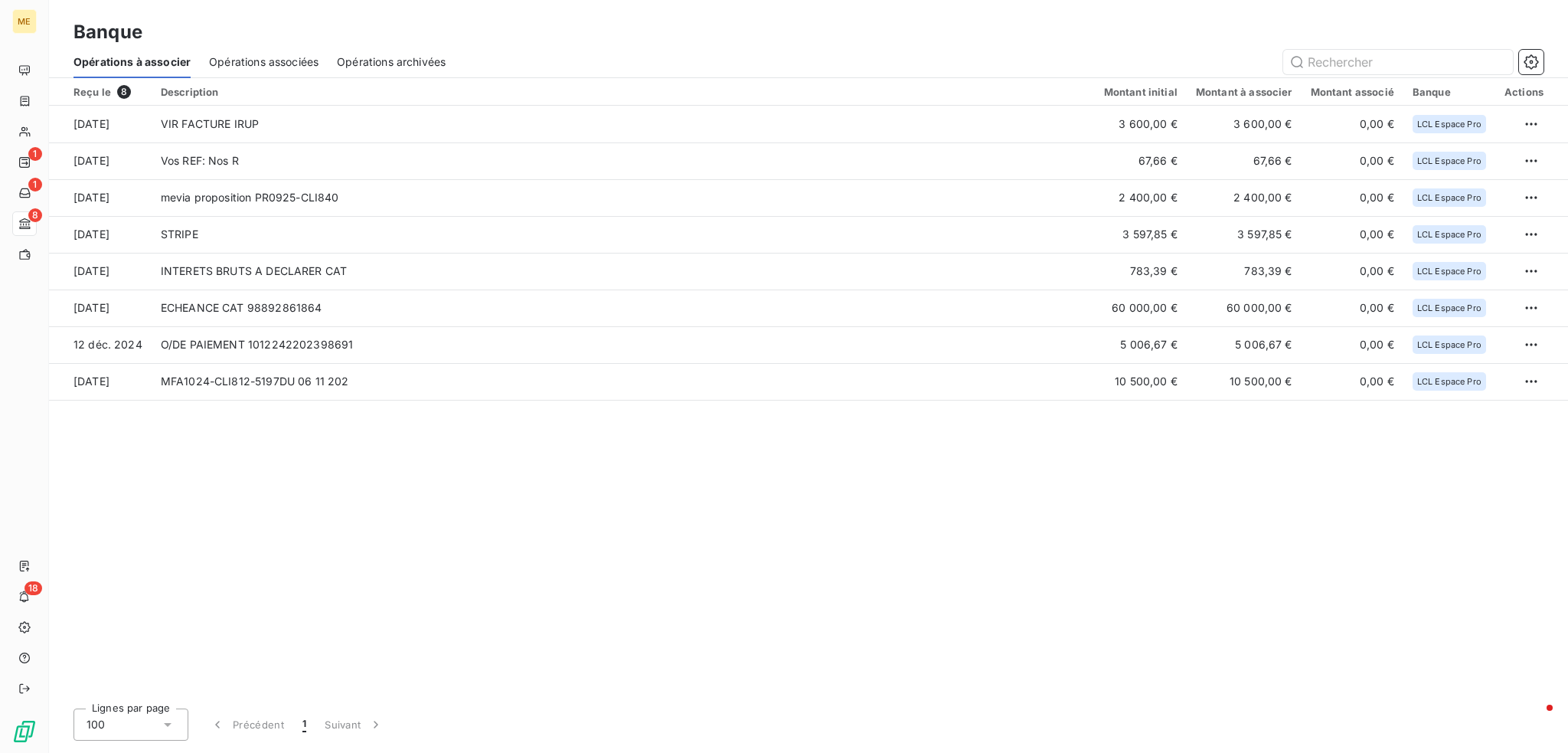
click at [223, 56] on span "Opérations associées" at bounding box center [263, 62] width 110 height 15
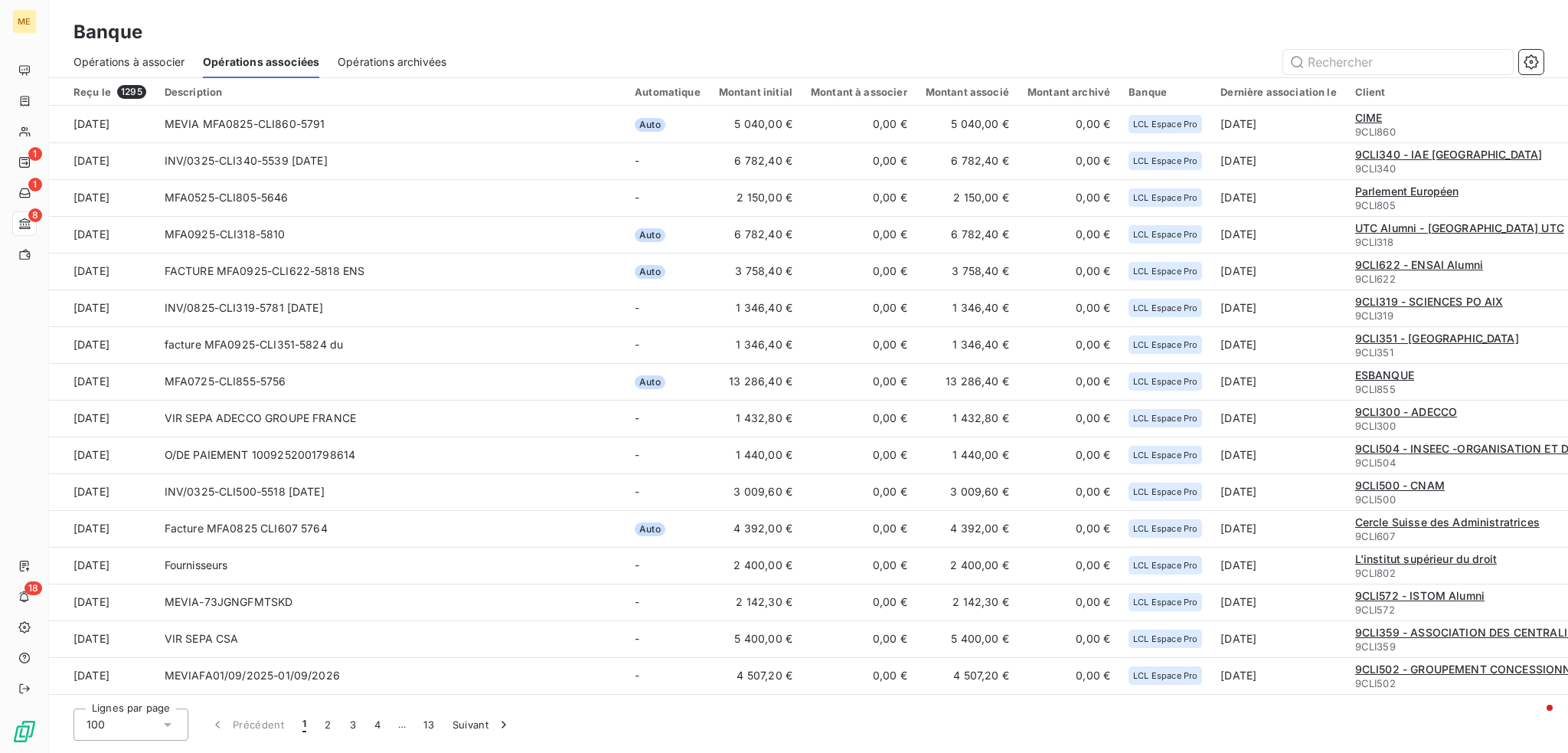
click at [160, 61] on span "Opérations à associer" at bounding box center [129, 62] width 111 height 15
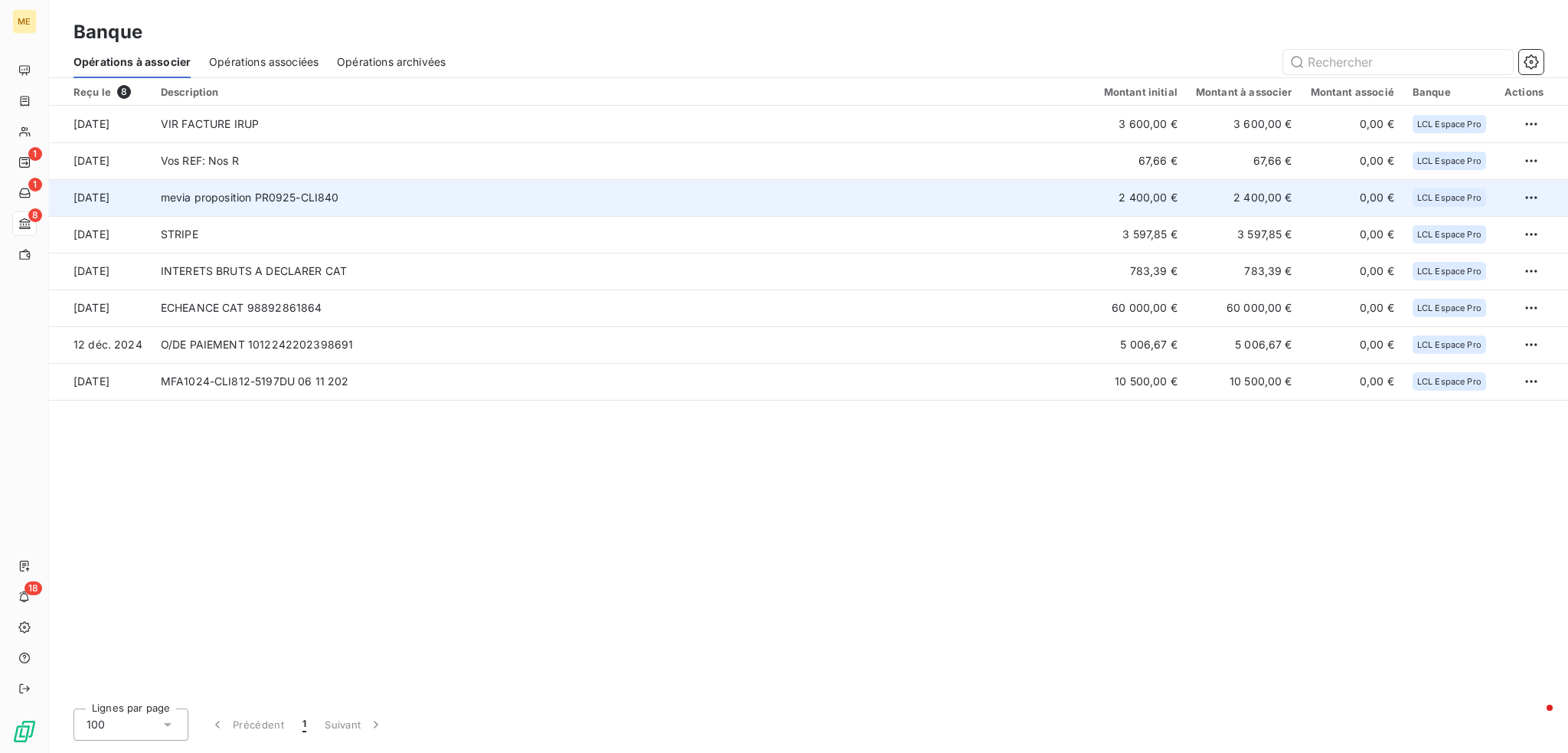
click at [390, 193] on td "mevia proposition PR0925-CLI840" at bounding box center [623, 198] width 943 height 37
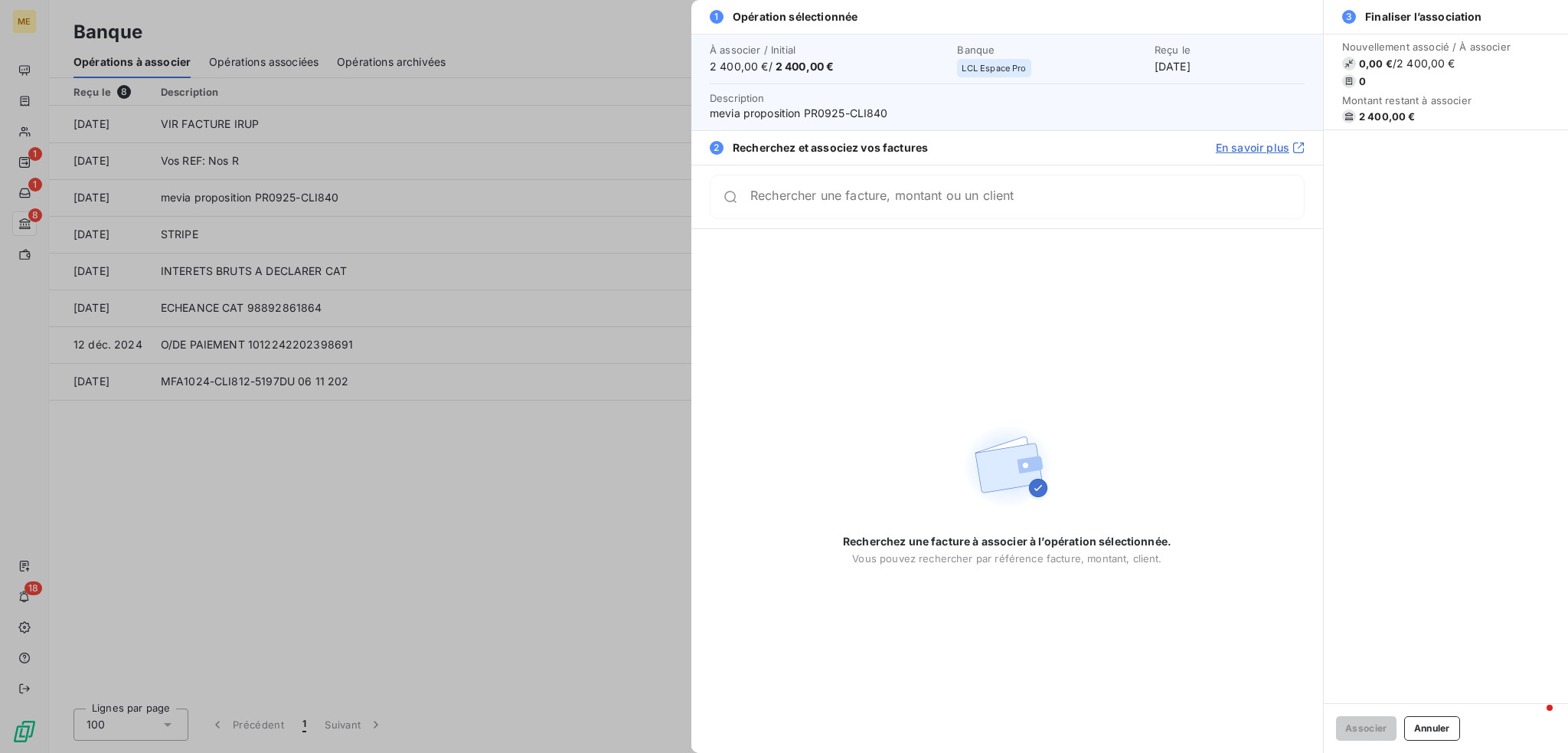
click at [907, 199] on input "Rechercher une facture, montant ou un client" at bounding box center [1027, 196] width 553 height 15
type input "F"
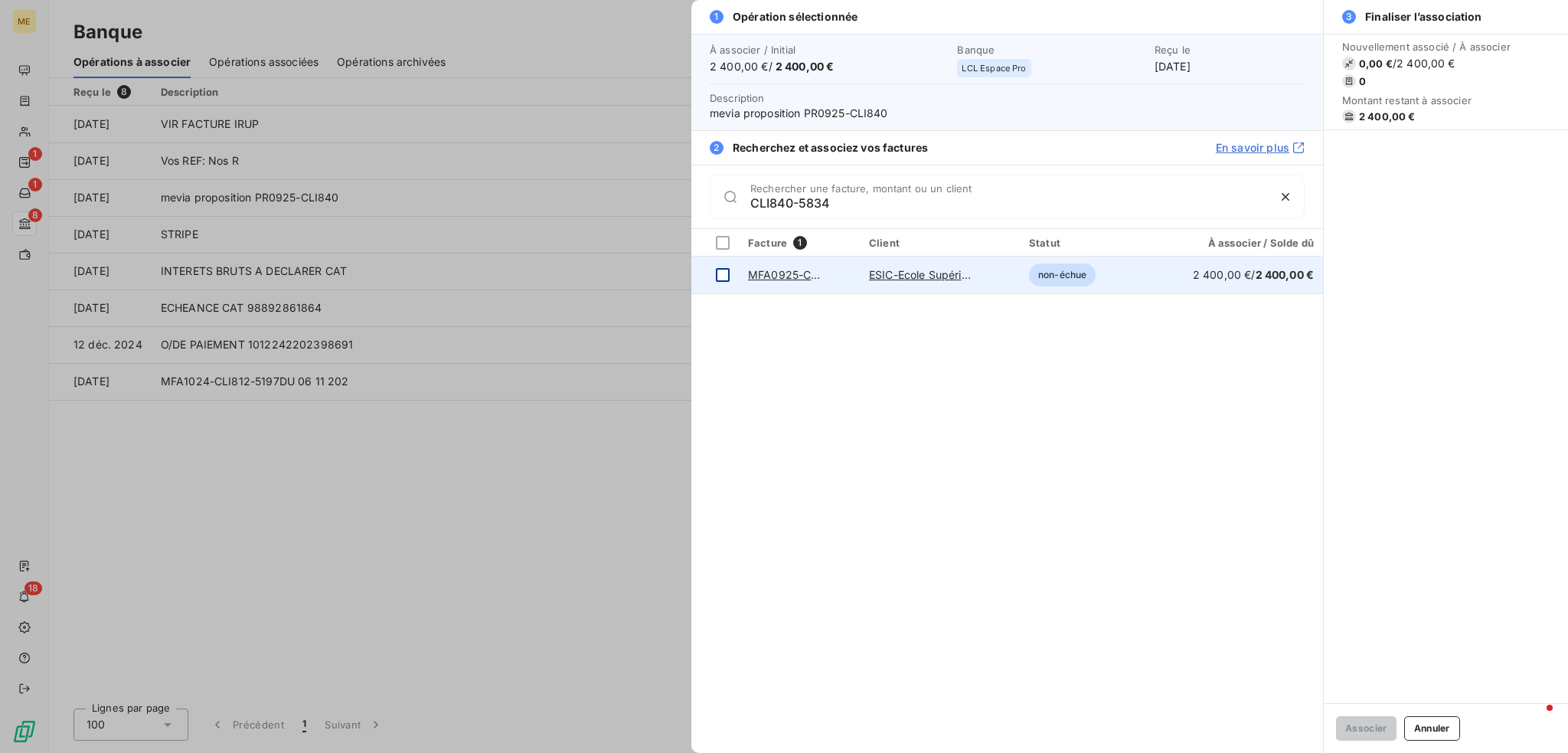
type input "CLI840-5834"
click at [729, 275] on div at bounding box center [722, 275] width 14 height 14
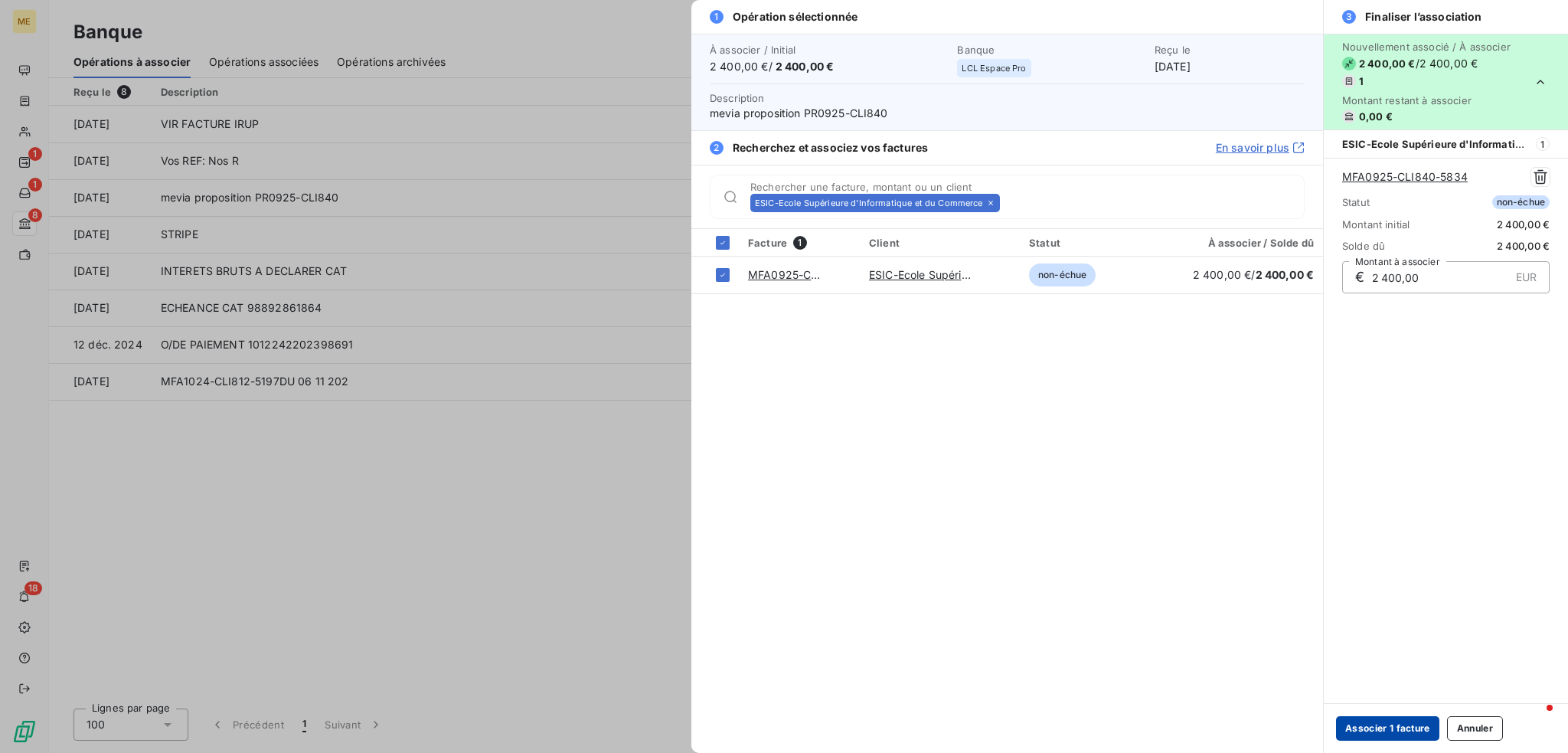
click at [1381, 728] on button "Associer 1 facture" at bounding box center [1387, 728] width 103 height 25
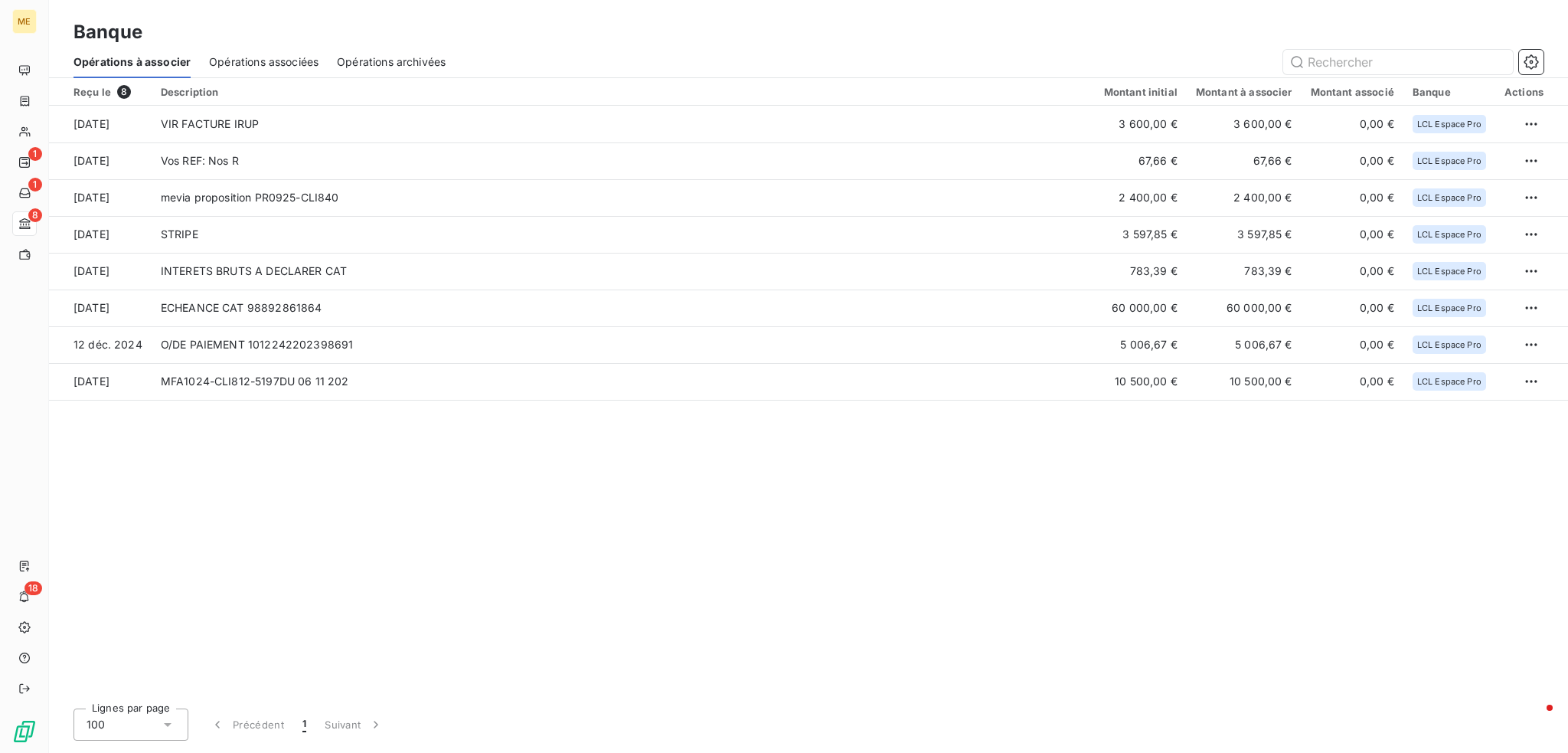
click at [1537, 153] on html "ME 1 1 8 18 Banque Opérations à associer Opérations associées Opérations archiv…" at bounding box center [784, 376] width 1568 height 753
click at [770, 578] on html "ME 1 1 8 18 Banque Opérations à associer Opérations associées Opérations archiv…" at bounding box center [784, 376] width 1568 height 753
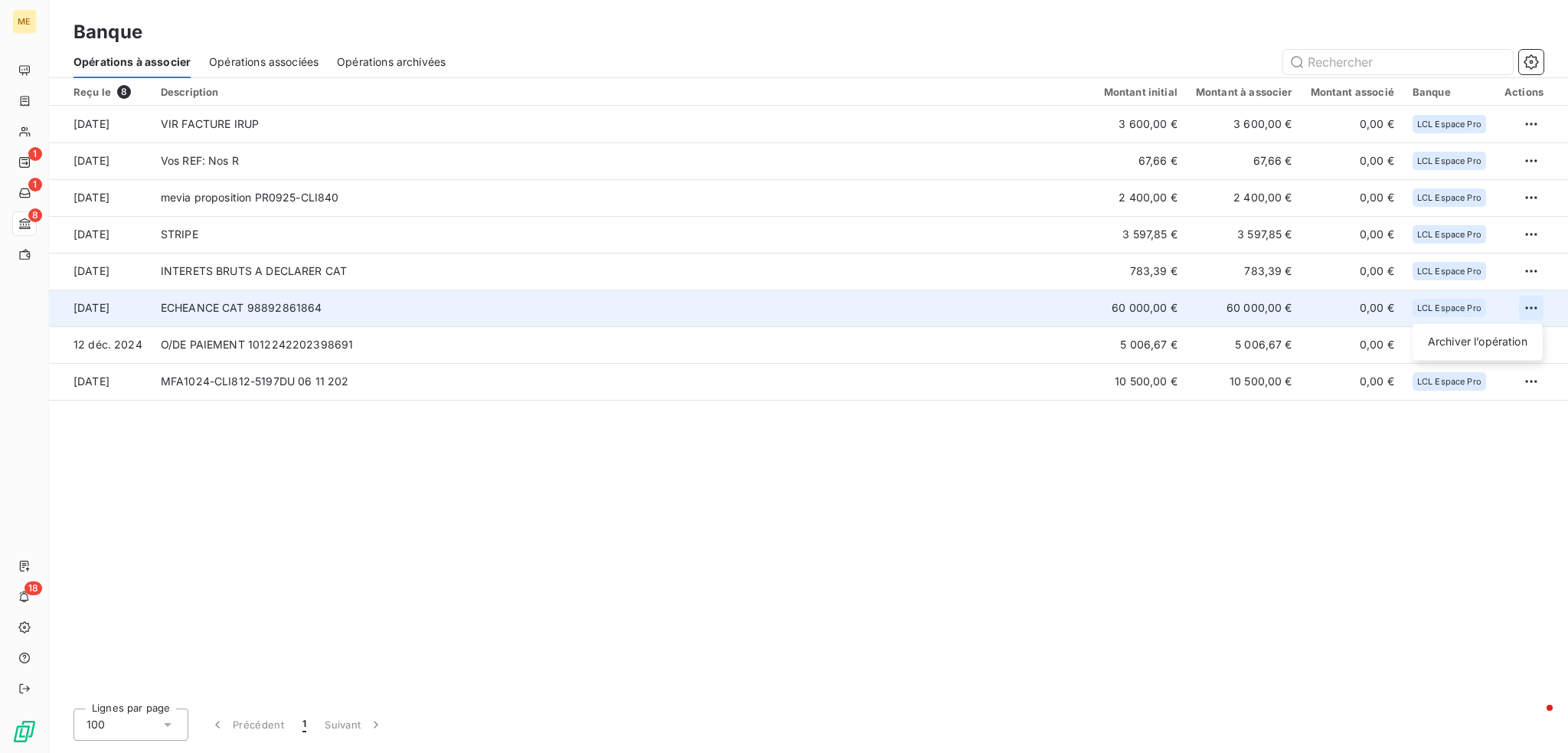
click at [1528, 307] on html "ME 1 1 8 18 Banque Opérations à associer Opérations associées Opérations archiv…" at bounding box center [784, 376] width 1568 height 753
click at [1482, 338] on div "Archiver l’opération" at bounding box center [1477, 341] width 118 height 25
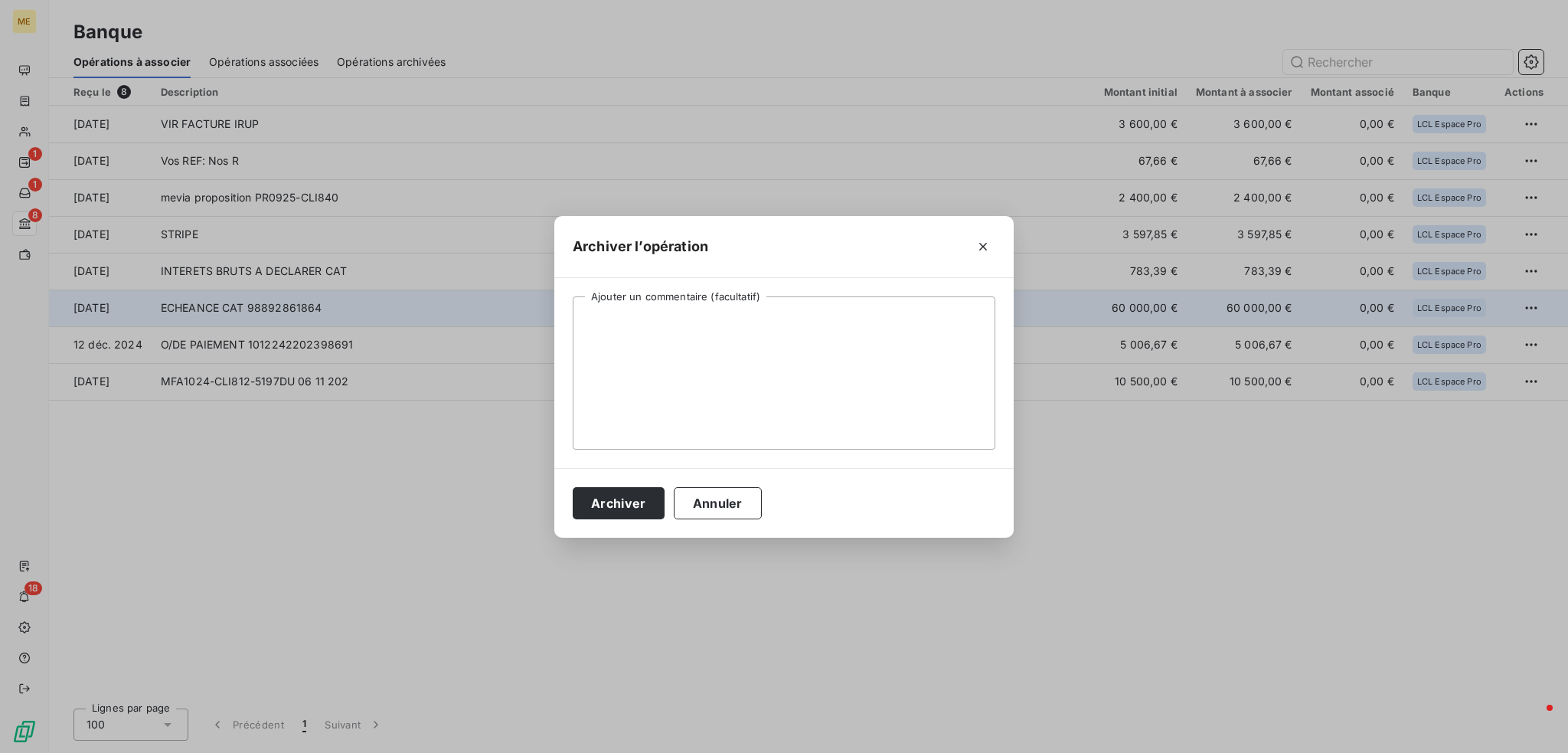
click at [572, 489] on div "Archiver Annuler" at bounding box center [784, 502] width 460 height 70
click at [581, 503] on button "Archiver" at bounding box center [618, 503] width 92 height 32
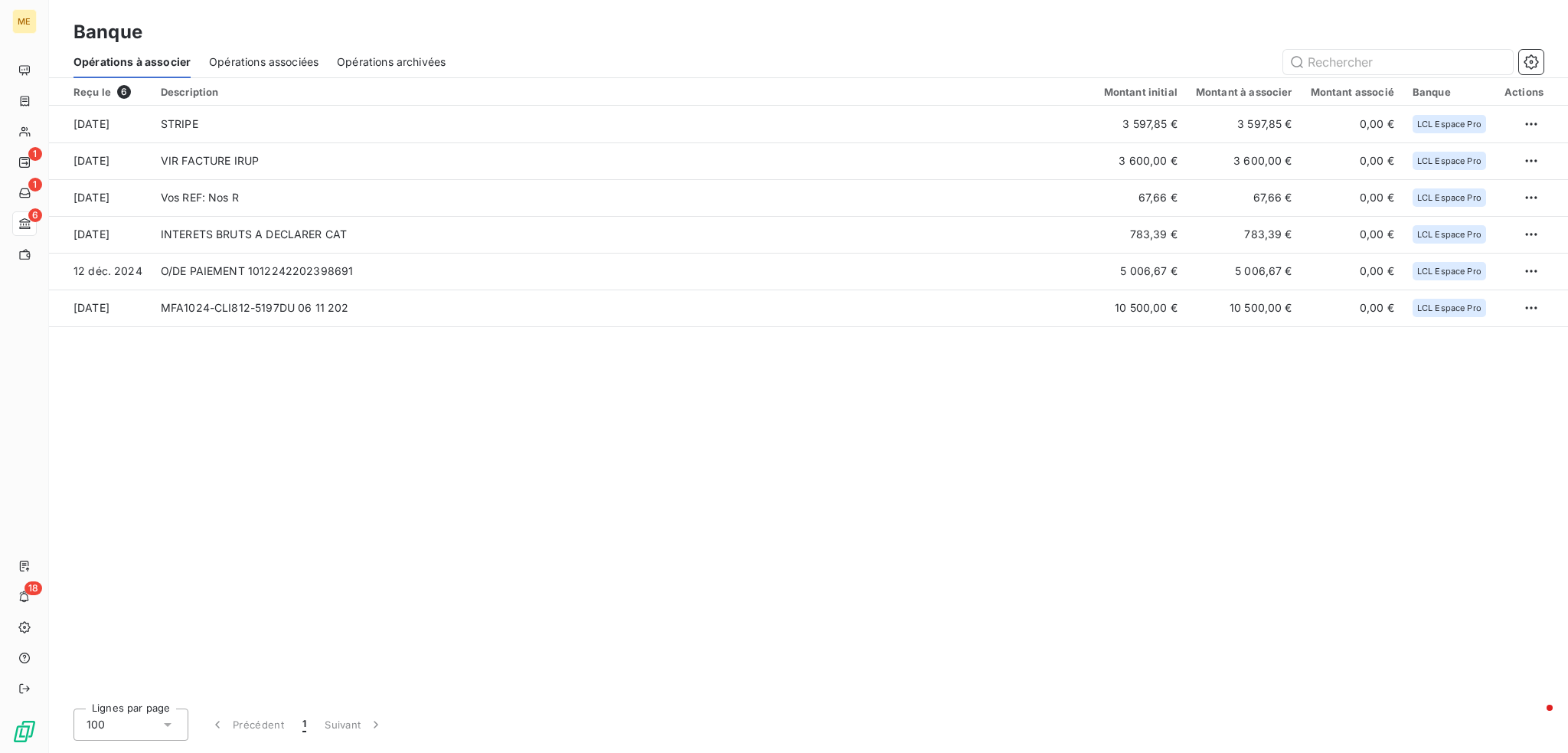
click at [386, 68] on span "Opérations archivées" at bounding box center [392, 62] width 109 height 15
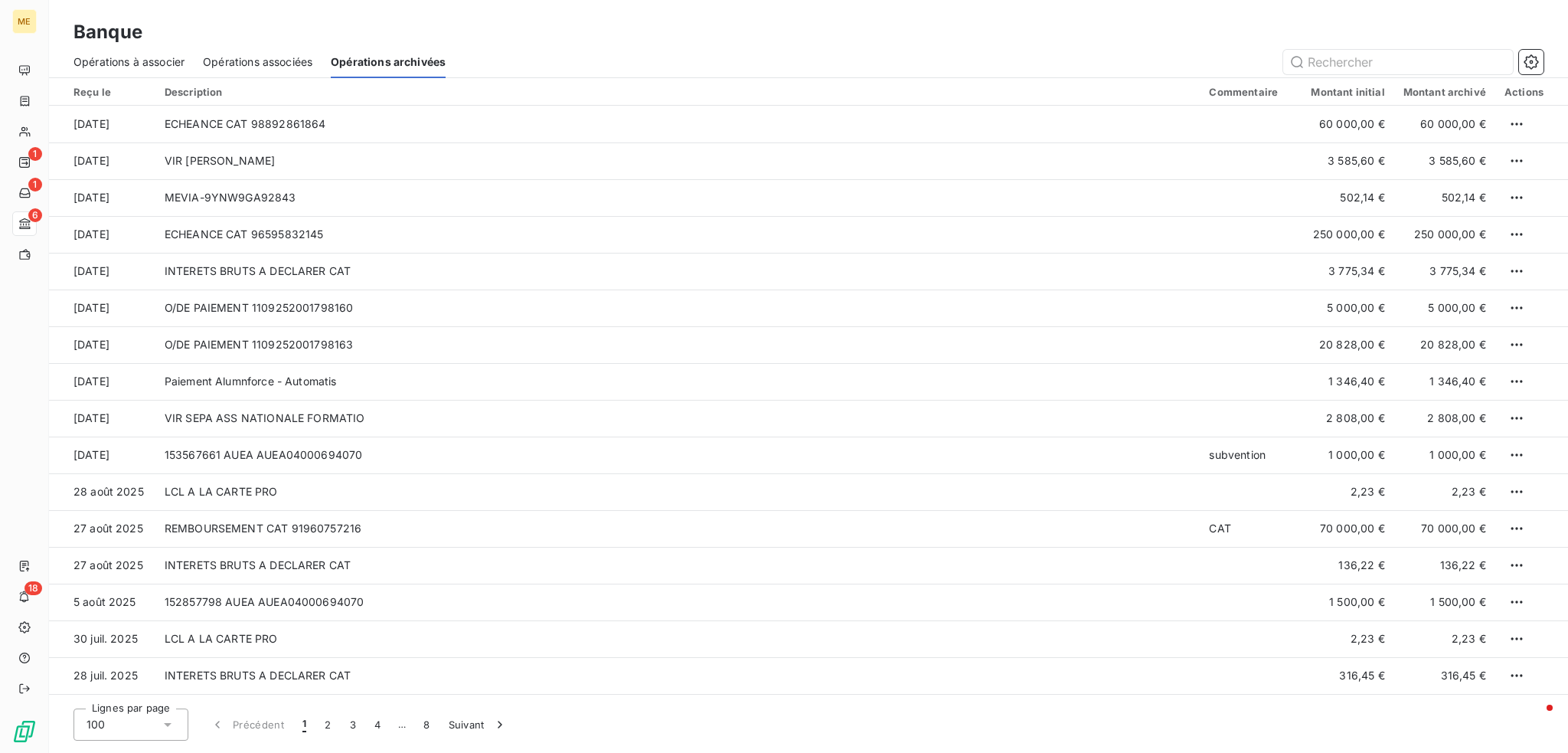
click at [159, 66] on span "Opérations à associer" at bounding box center [129, 62] width 111 height 15
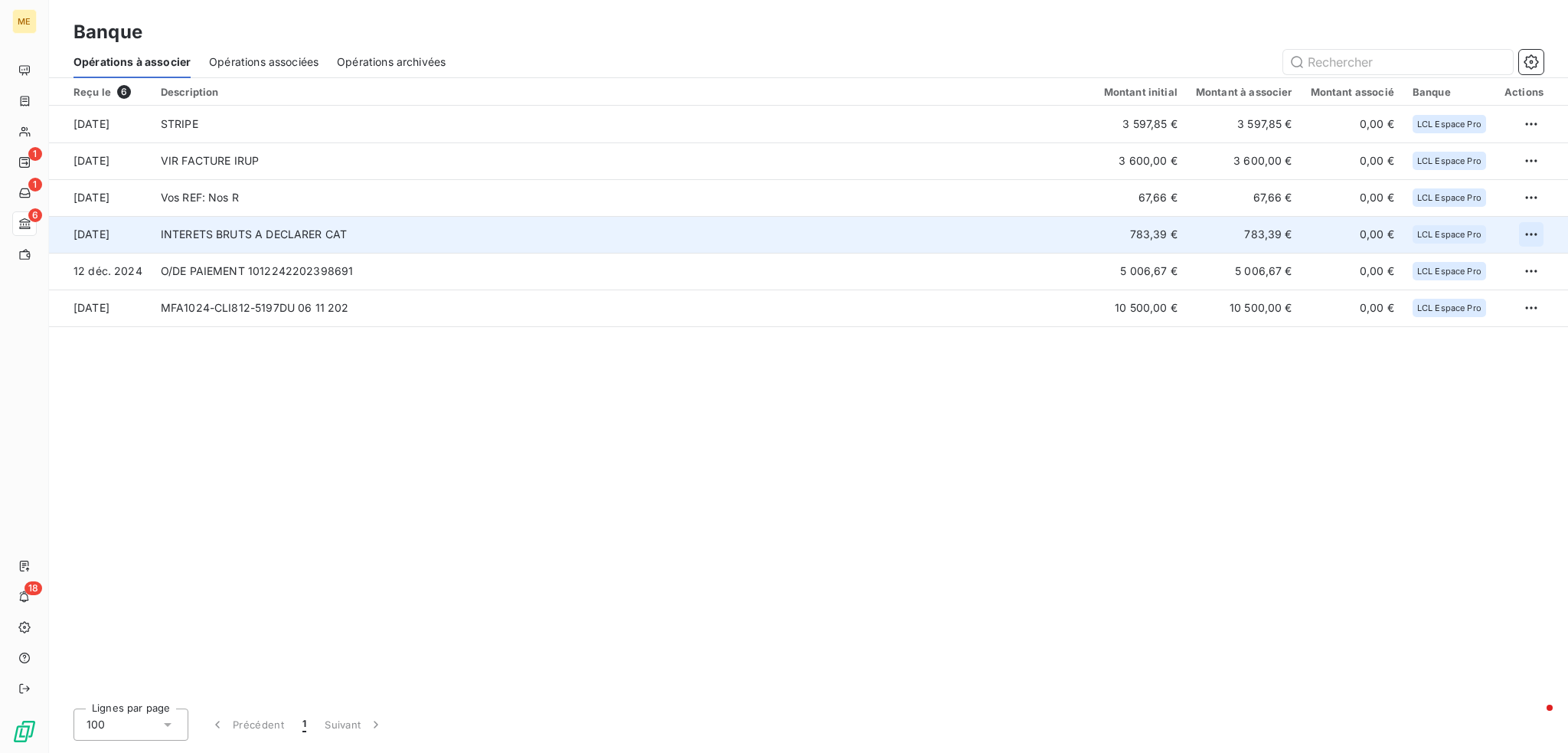
click at [1537, 225] on html "ME 1 1 6 18 Banque Opérations à associer Opérations associées Opérations archiv…" at bounding box center [784, 376] width 1568 height 753
click at [1481, 265] on div "Archiver l’opération" at bounding box center [1477, 268] width 118 height 25
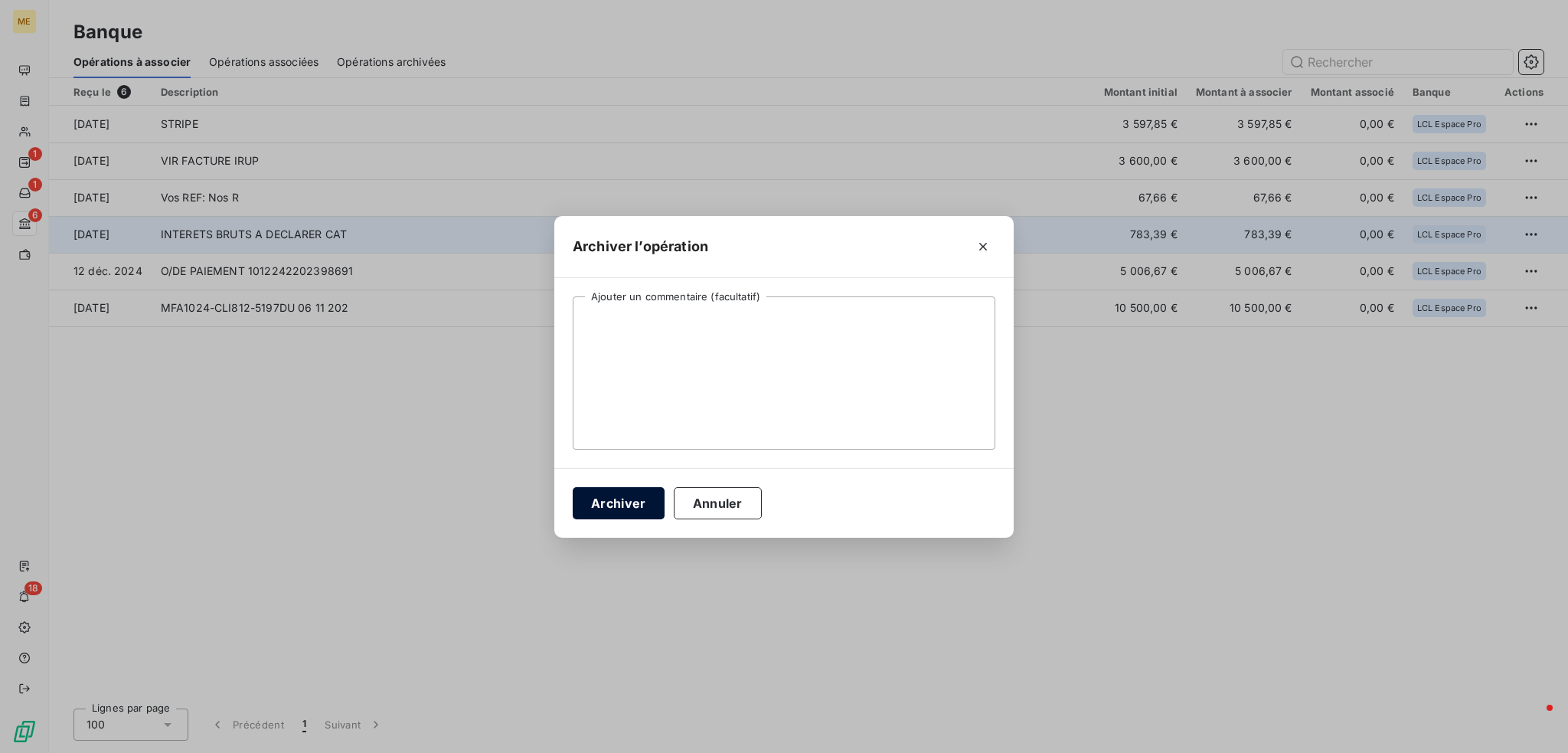
click at [583, 509] on button "Archiver" at bounding box center [618, 503] width 92 height 32
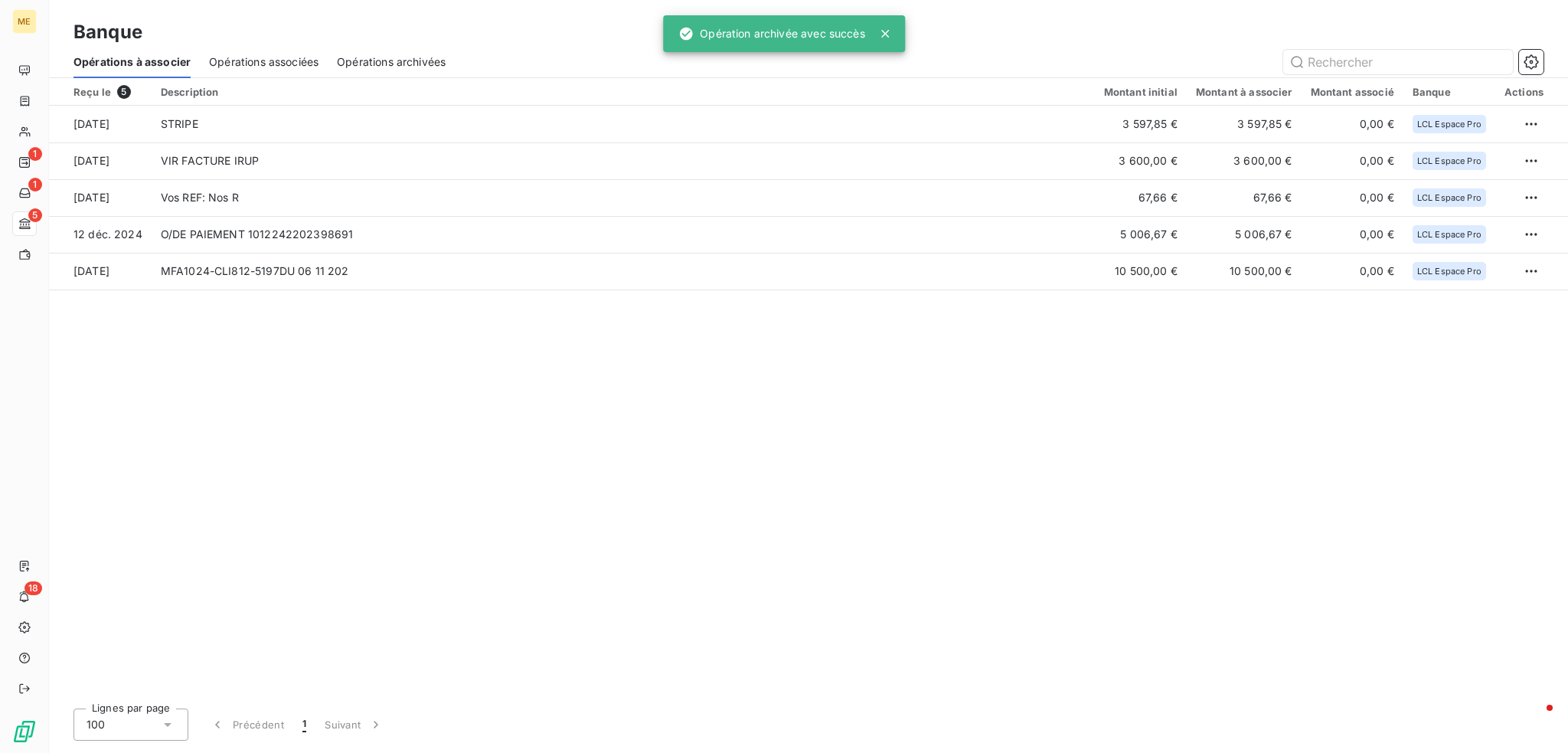
click at [405, 48] on div "Opérations archivées" at bounding box center [392, 62] width 109 height 32
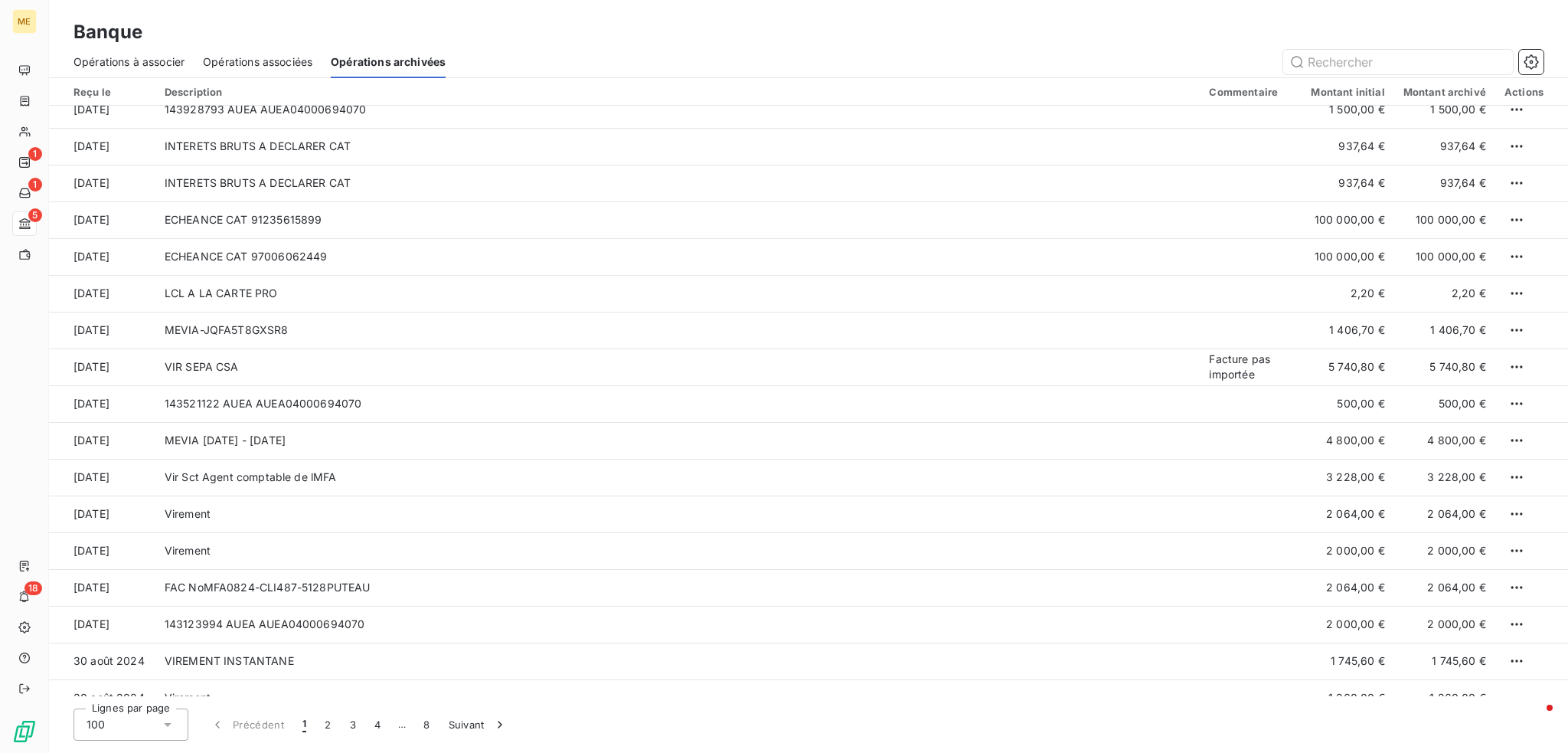
scroll to position [3125, 0]
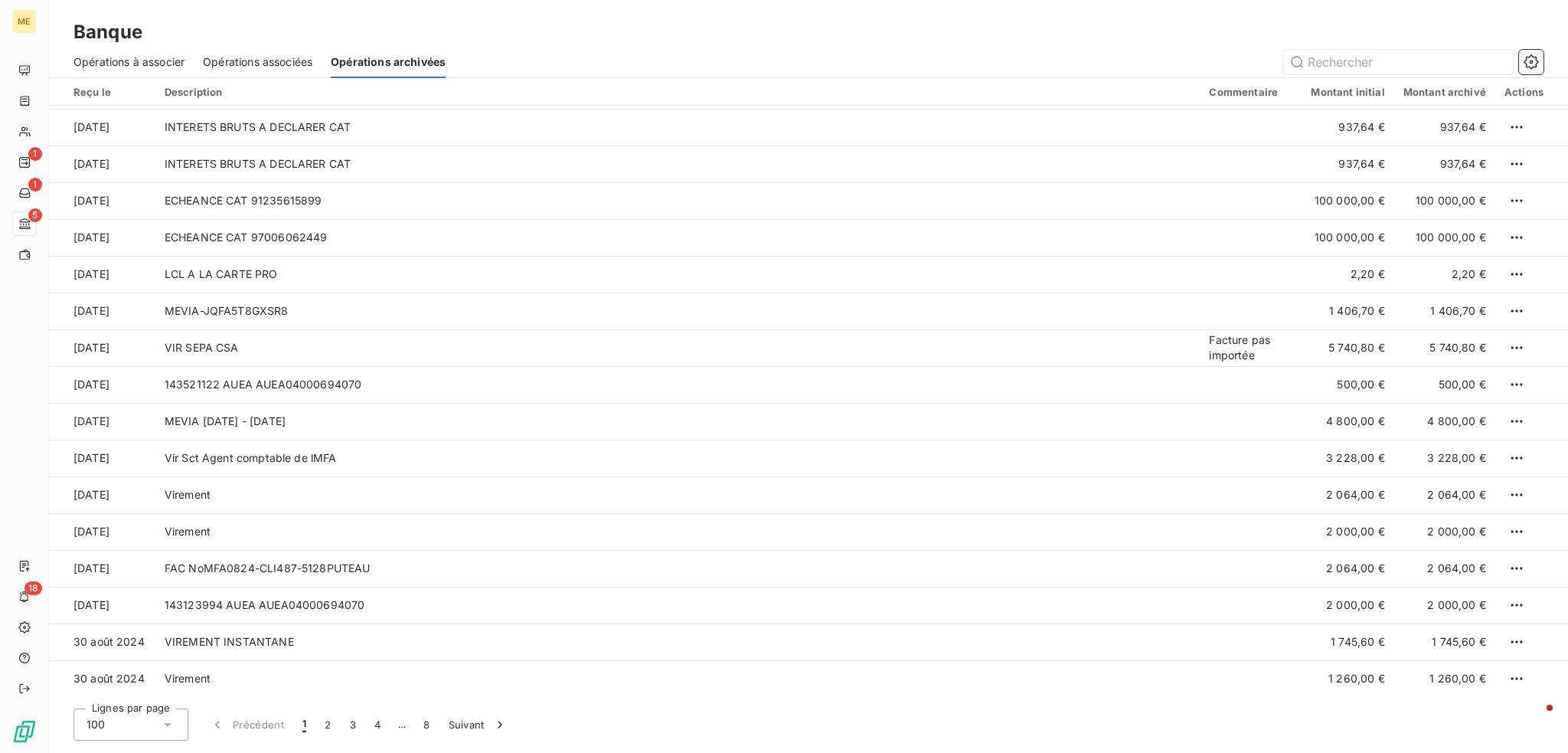
click at [132, 57] on span "Opérations à associer" at bounding box center [129, 62] width 111 height 15
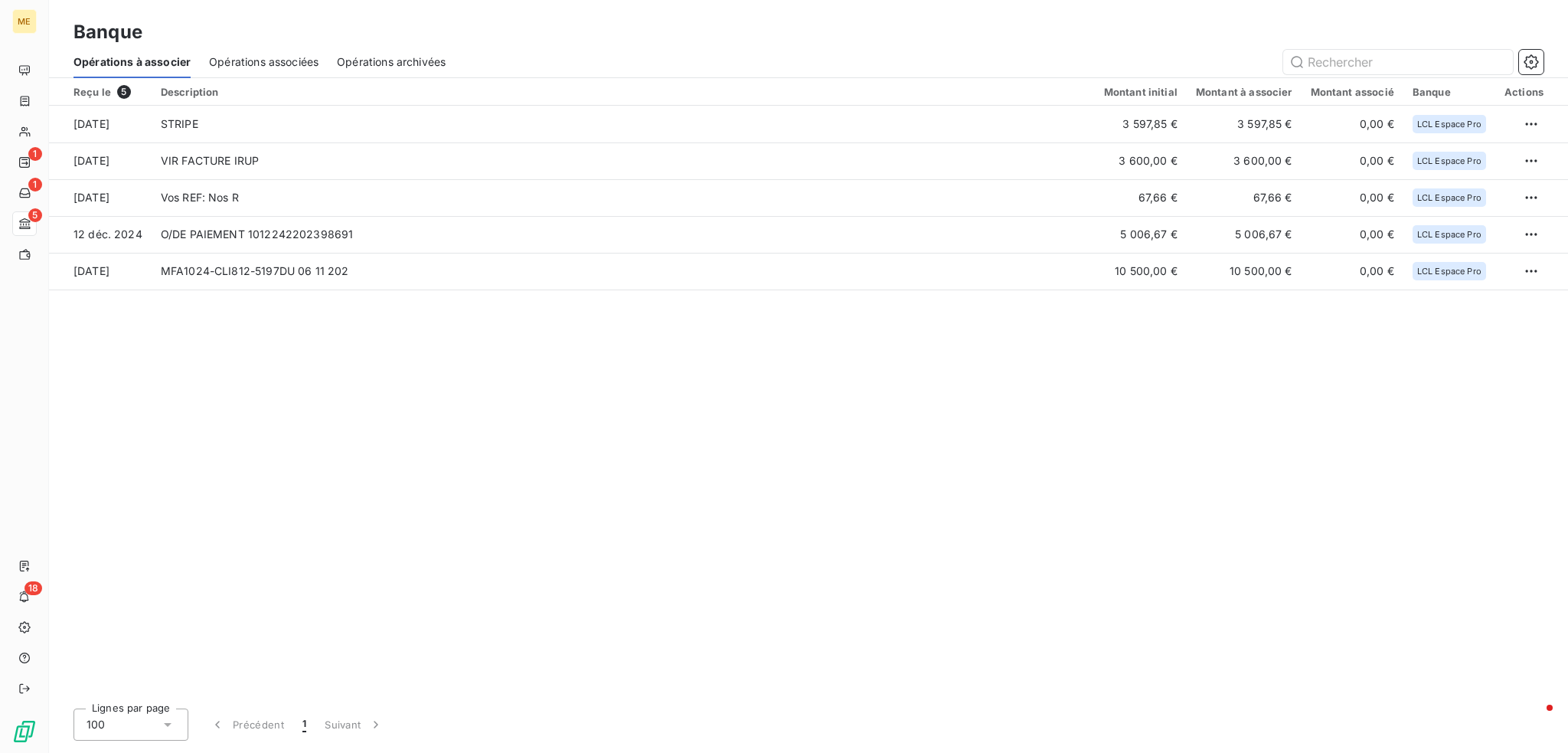
click at [384, 63] on span "Opérations archivées" at bounding box center [392, 62] width 109 height 15
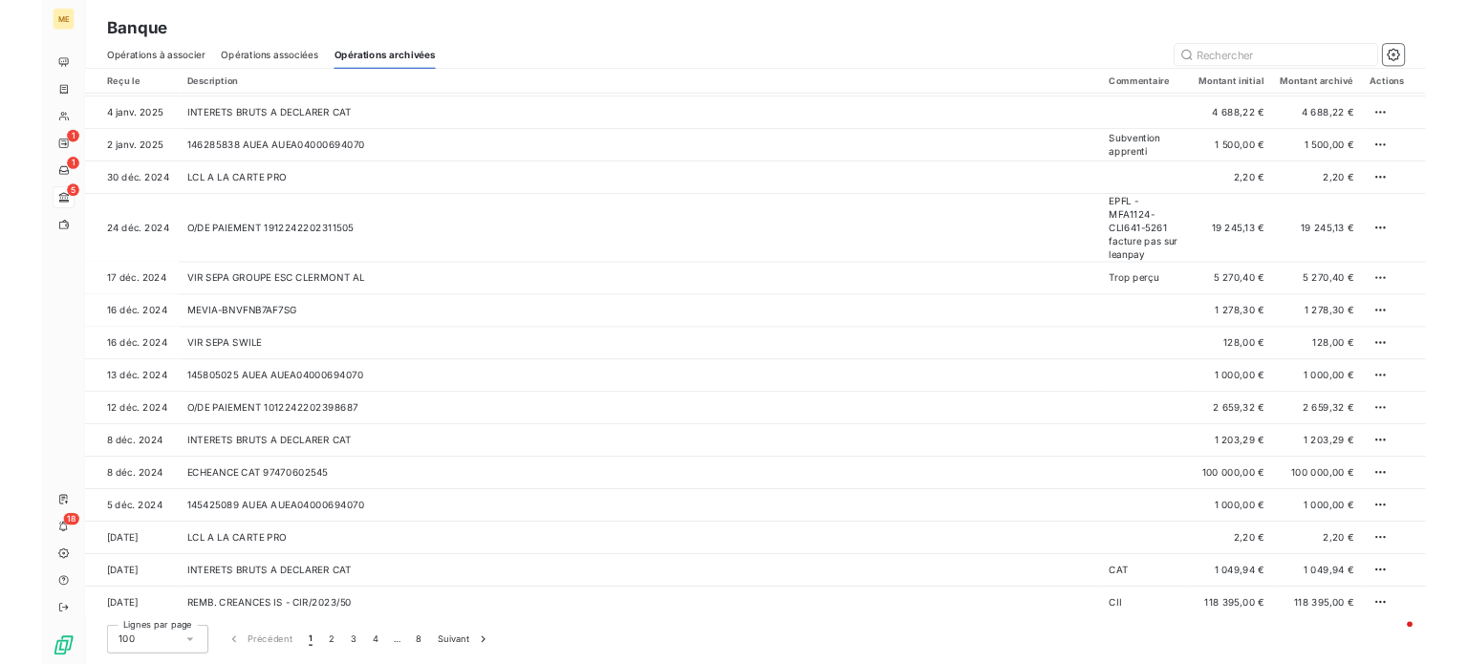
scroll to position [2963, 0]
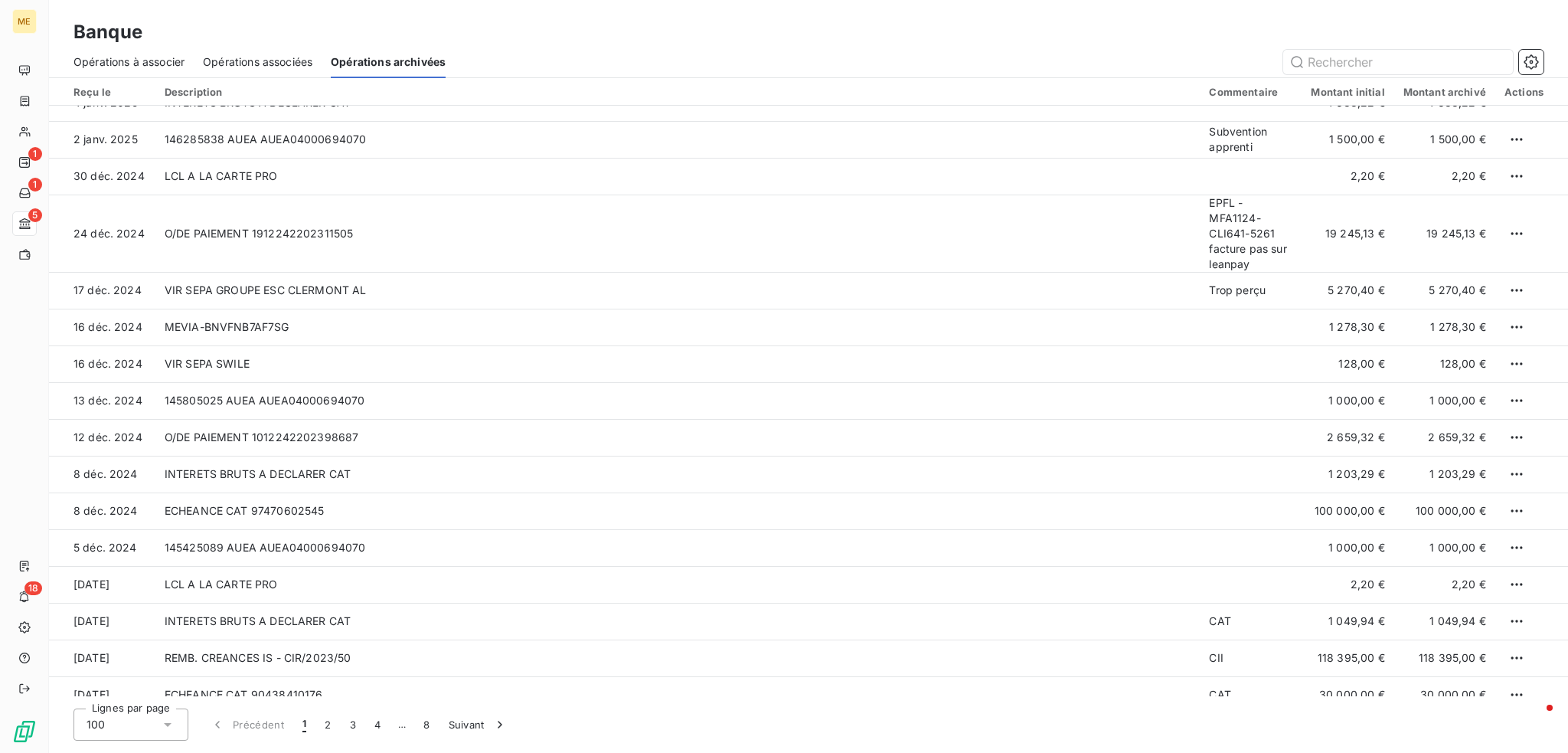
click at [136, 59] on span "Opérations à associer" at bounding box center [129, 62] width 111 height 15
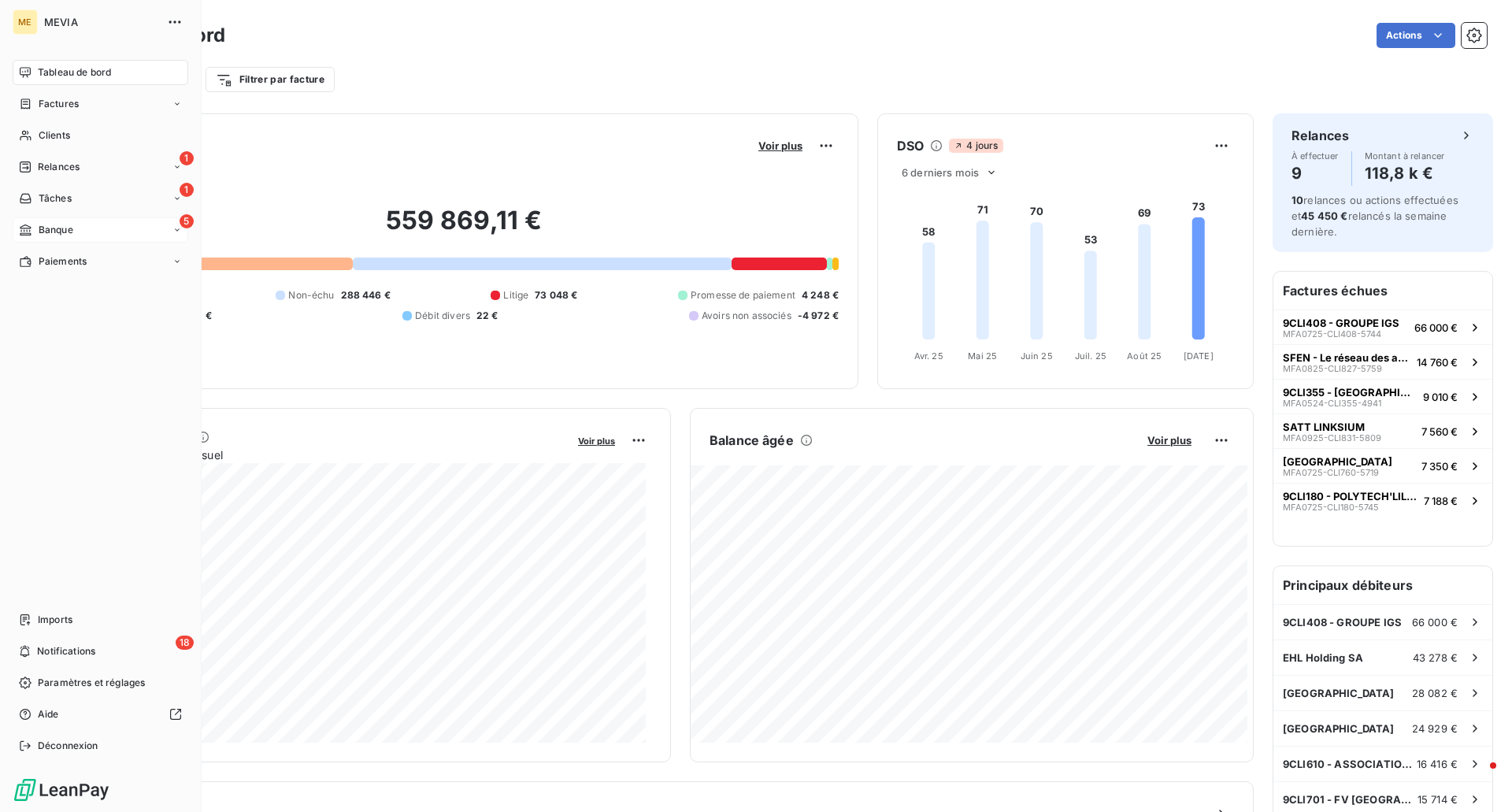
click at [34, 232] on div "Banque" at bounding box center [46, 230] width 54 height 14
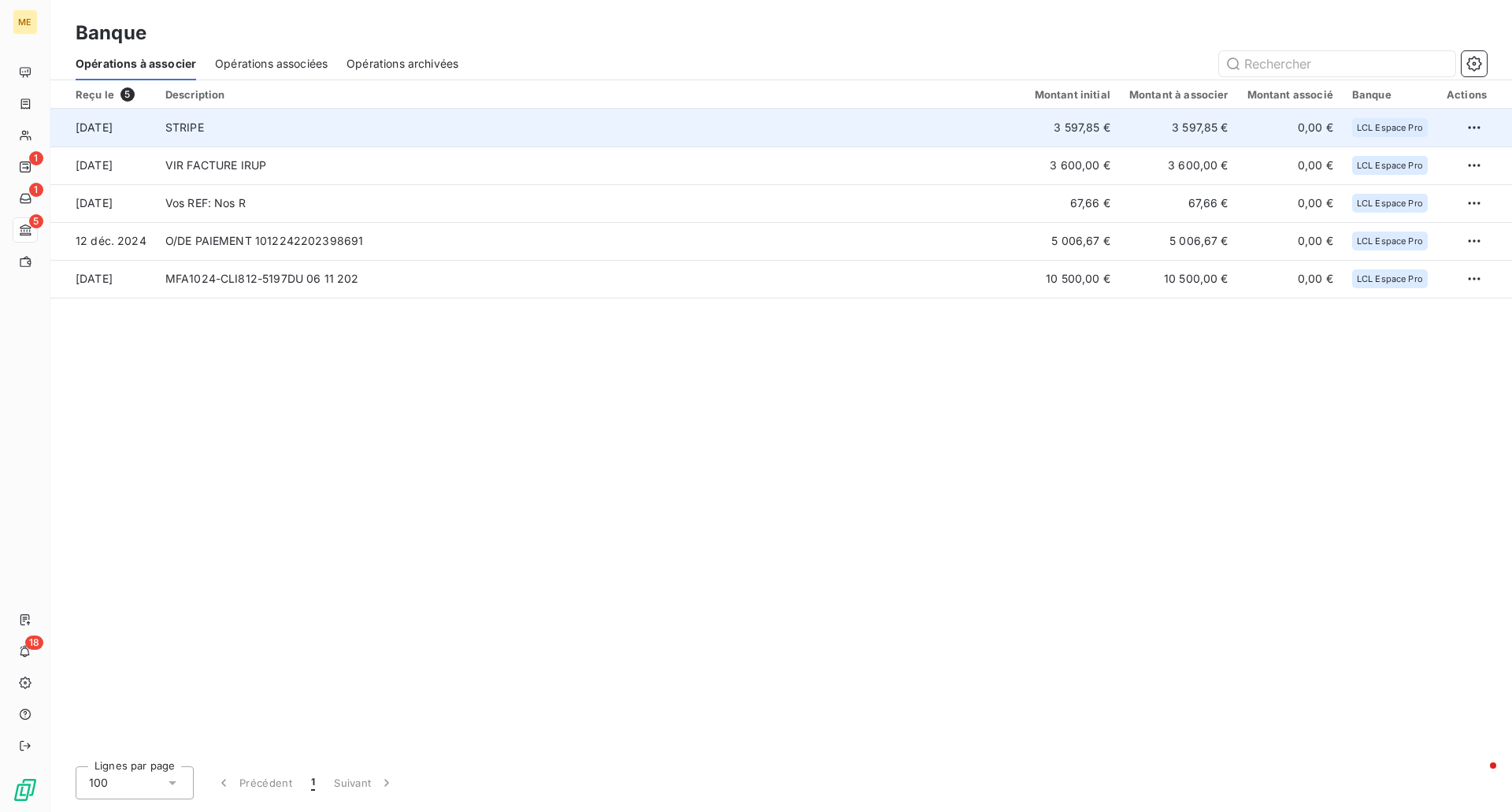
click at [348, 119] on td "STRIPE" at bounding box center [590, 128] width 869 height 38
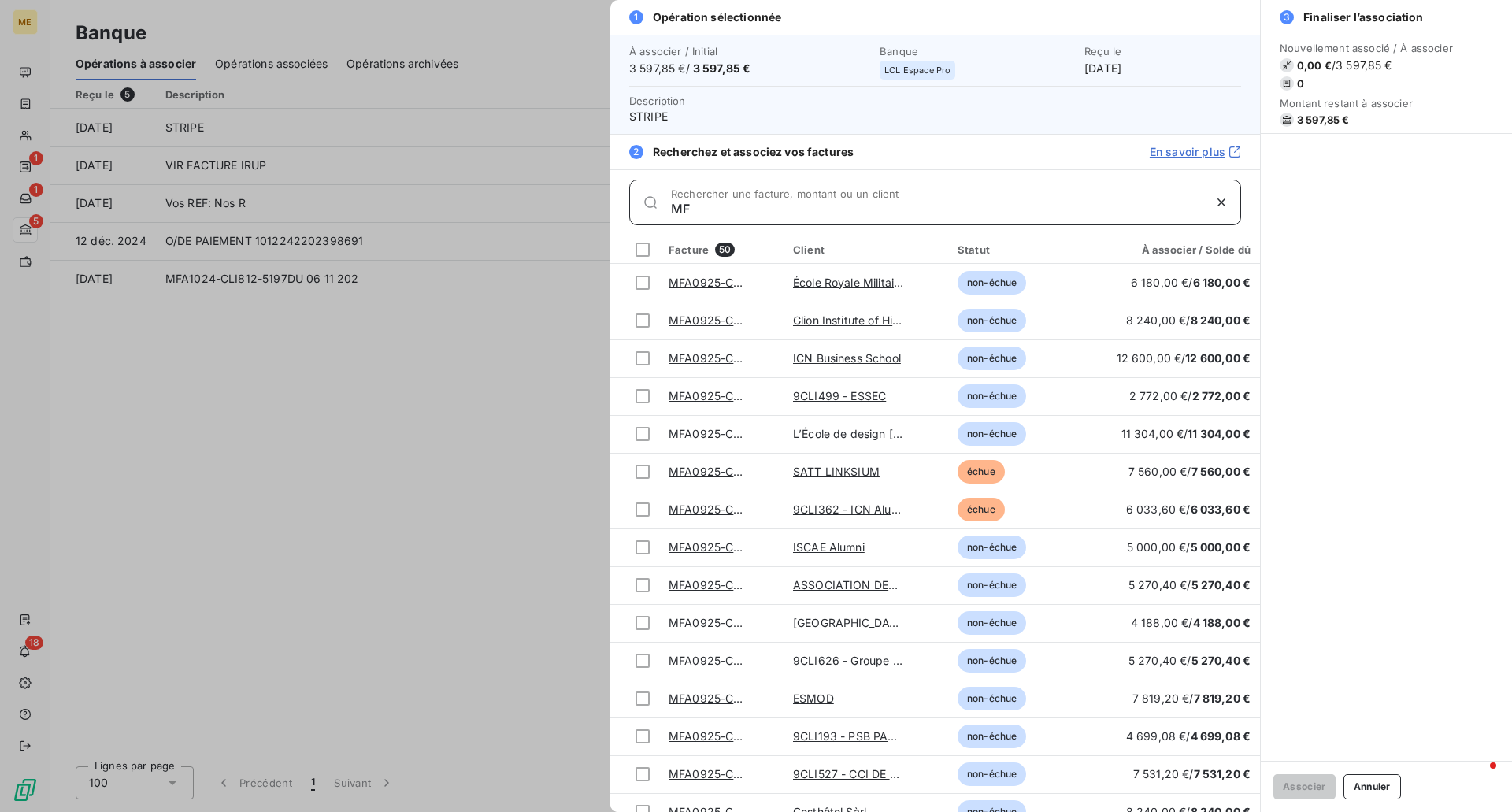
type input "M"
type input "C"
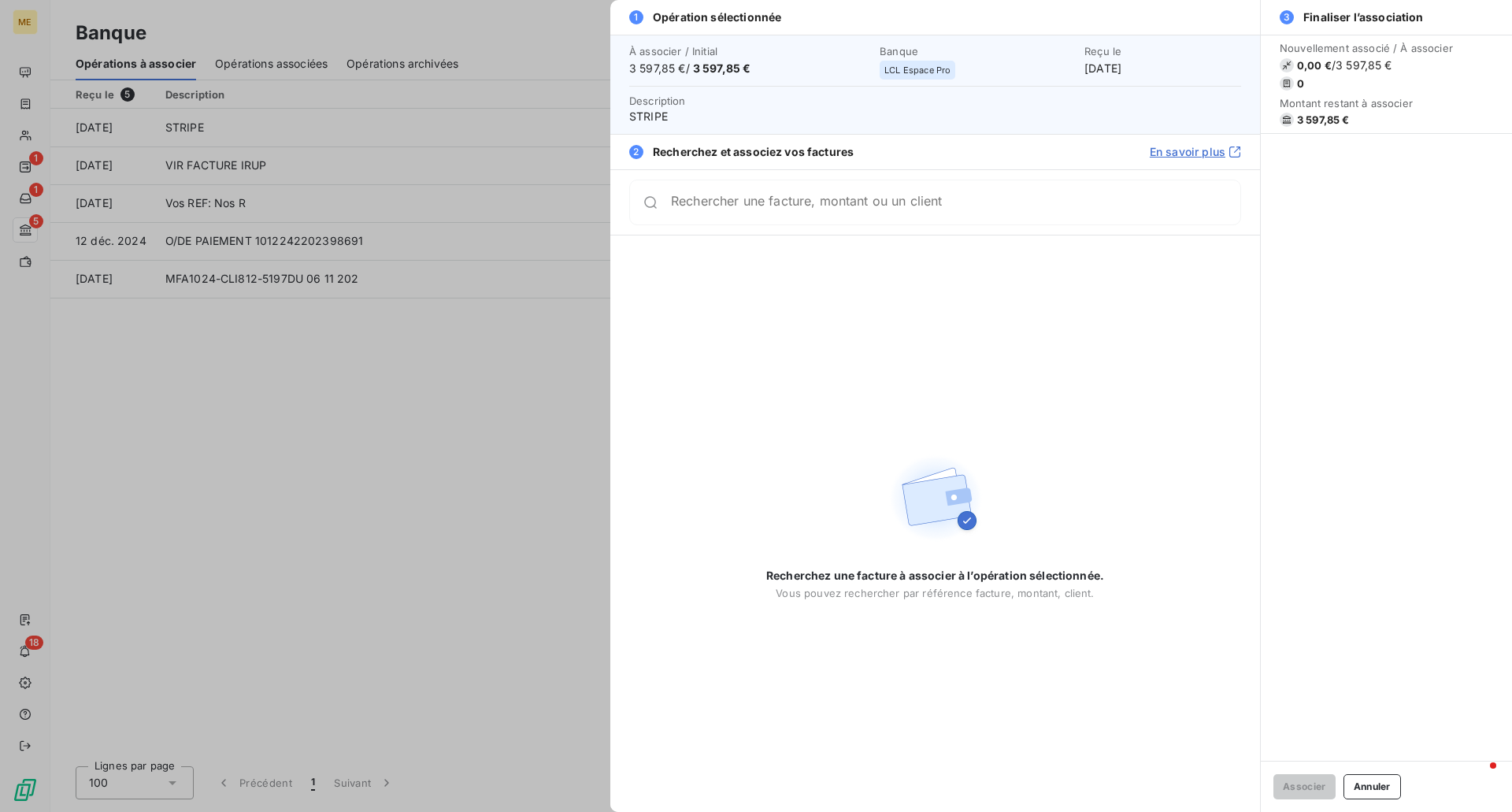
click at [418, 448] on div at bounding box center [756, 406] width 1512 height 812
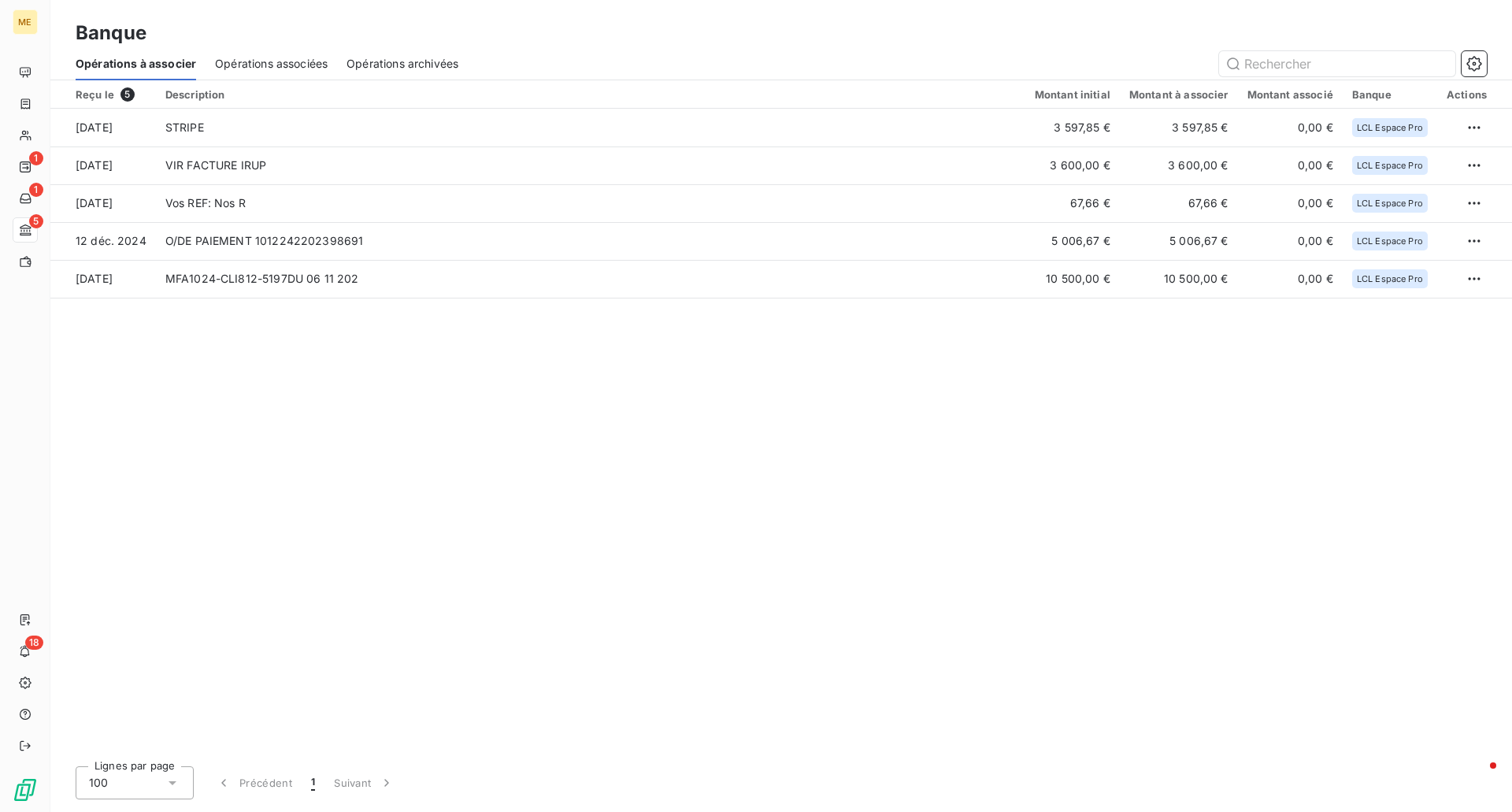
click at [354, 53] on div "Opérations archivées" at bounding box center [403, 63] width 112 height 33
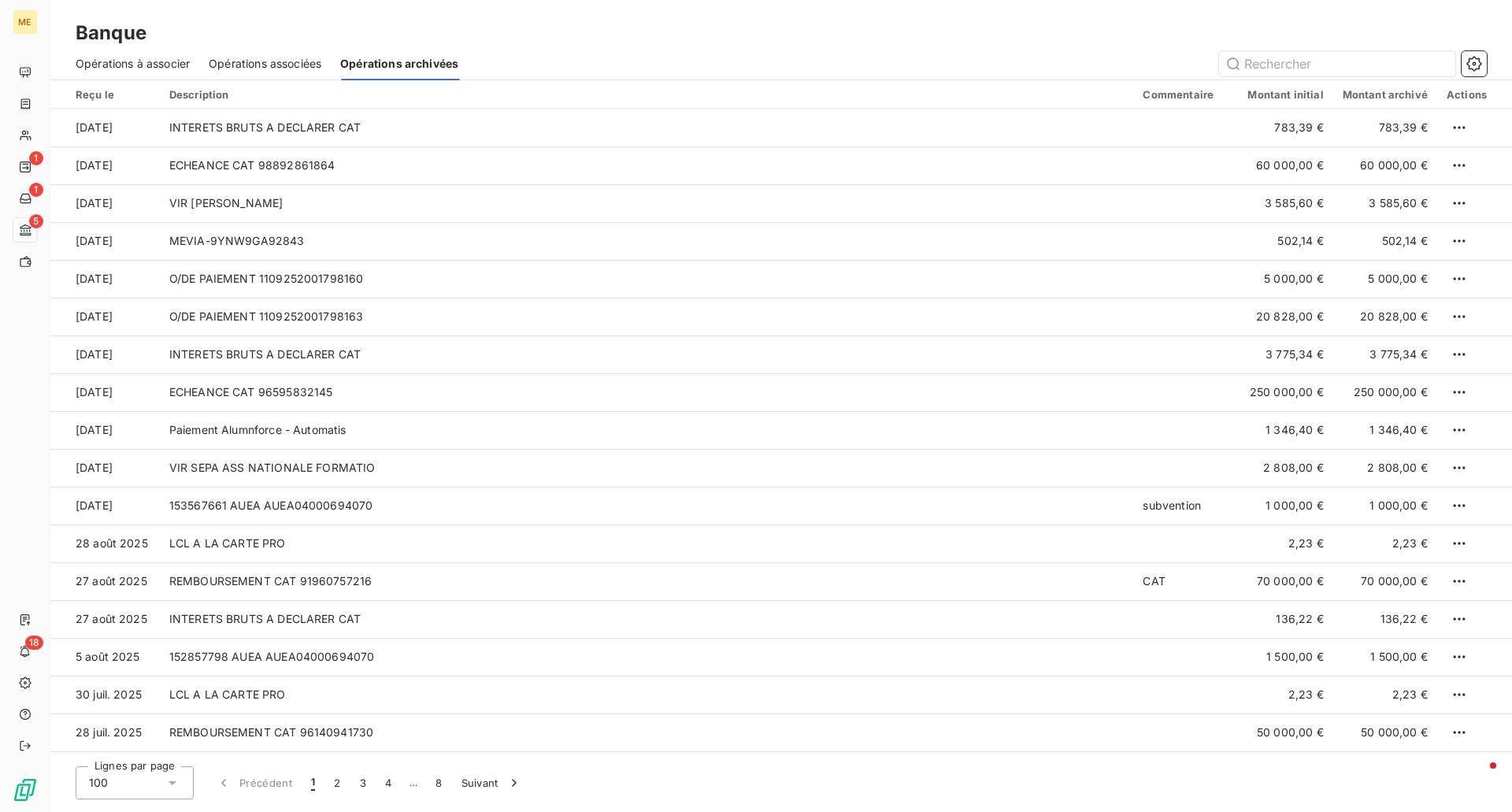
click at [279, 62] on span "Opérations associées" at bounding box center [264, 63] width 113 height 16
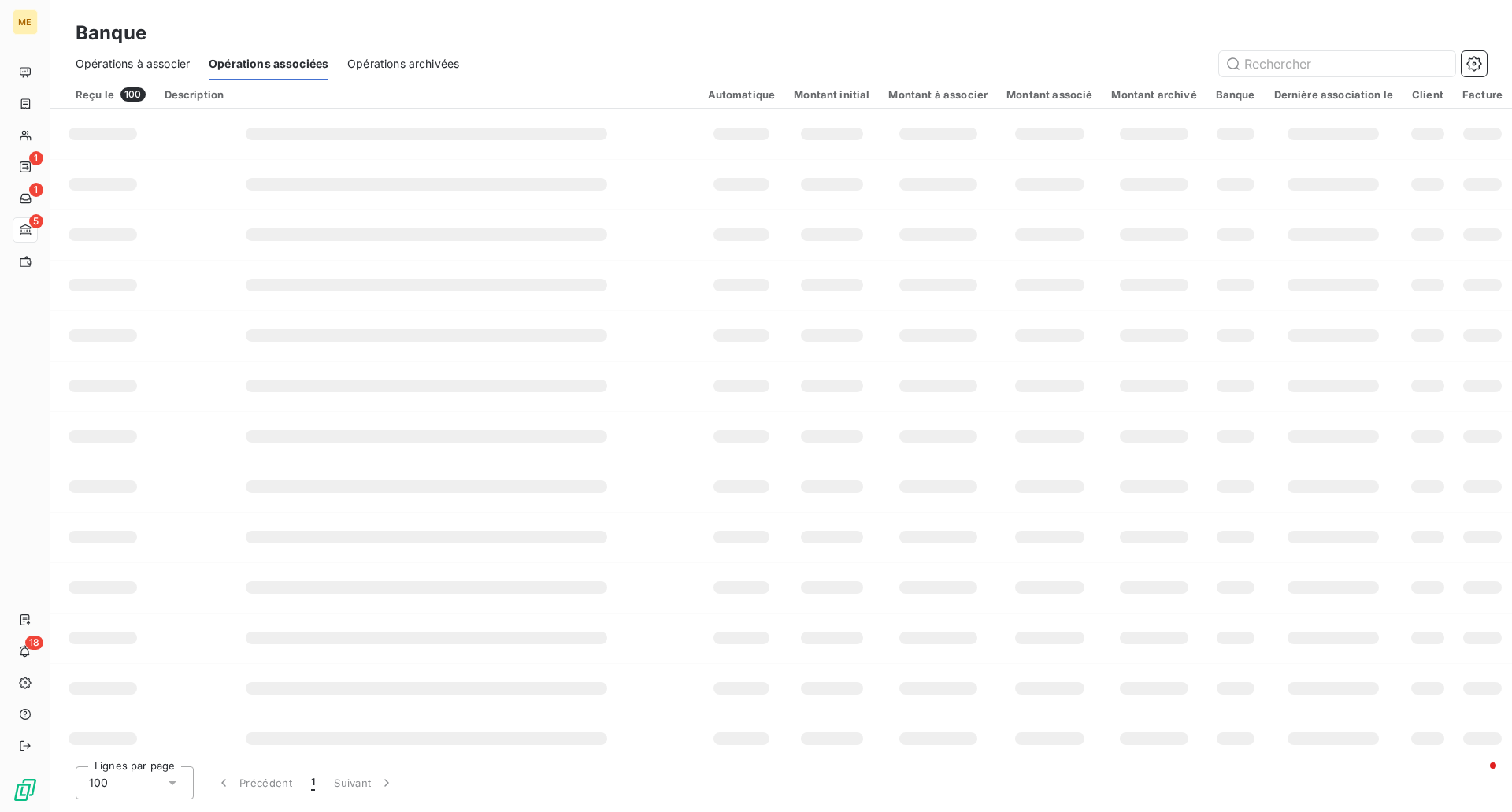
click at [162, 70] on span "Opérations à associer" at bounding box center [133, 63] width 115 height 16
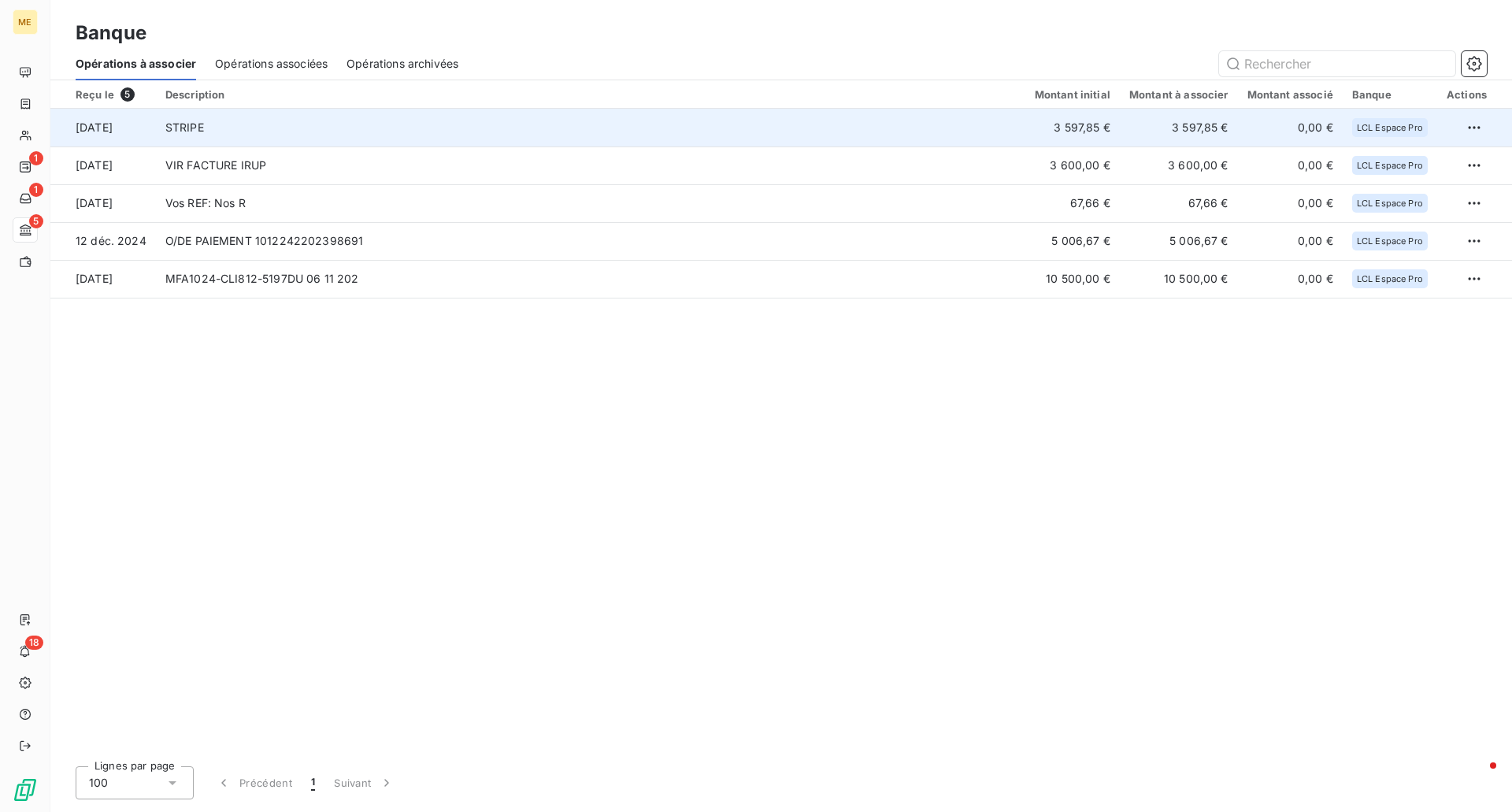
click at [180, 120] on td "STRIPE" at bounding box center [590, 128] width 869 height 38
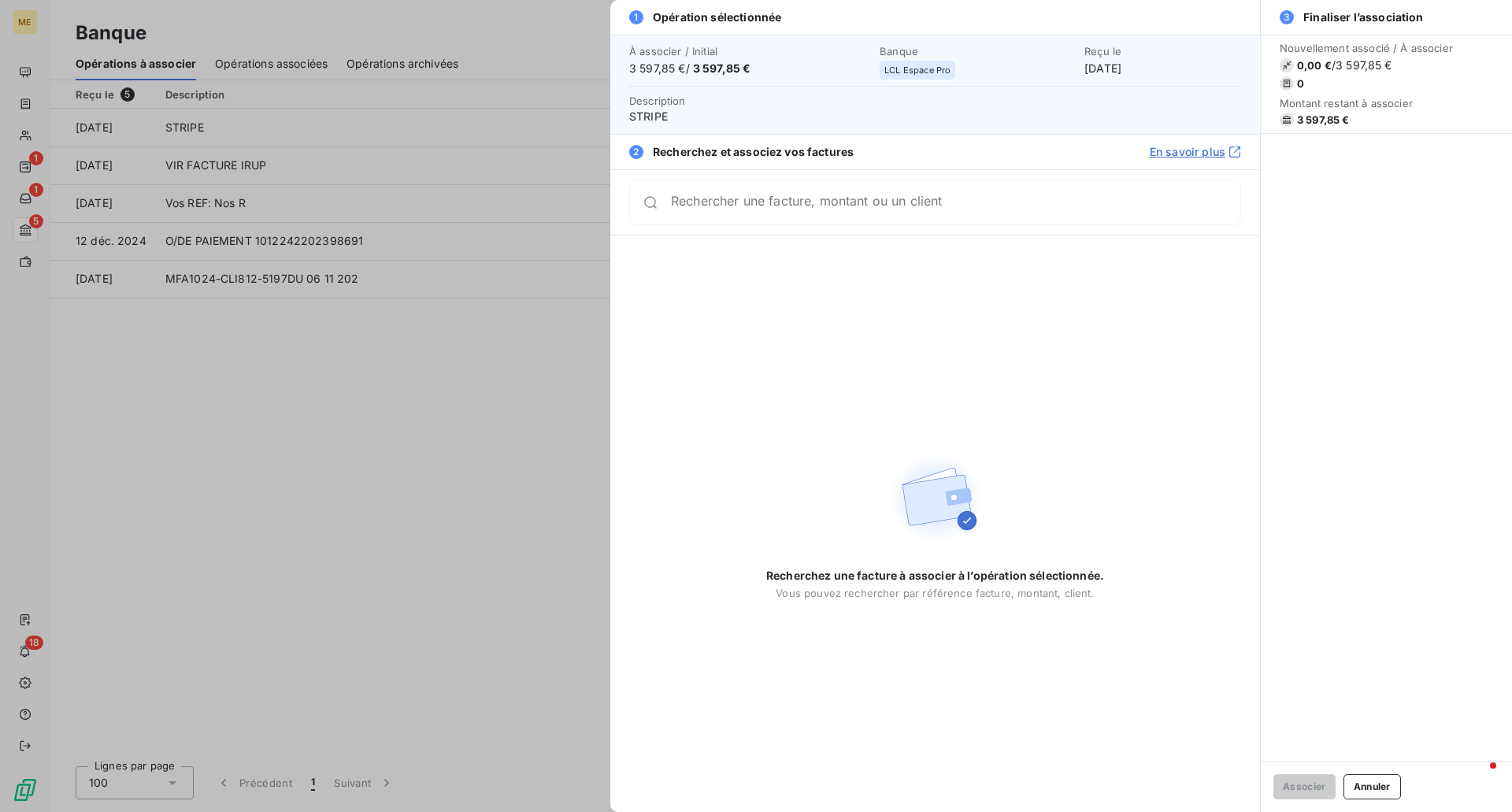
click at [886, 208] on input "Rechercher une facture, montant ou un client" at bounding box center [955, 202] width 569 height 16
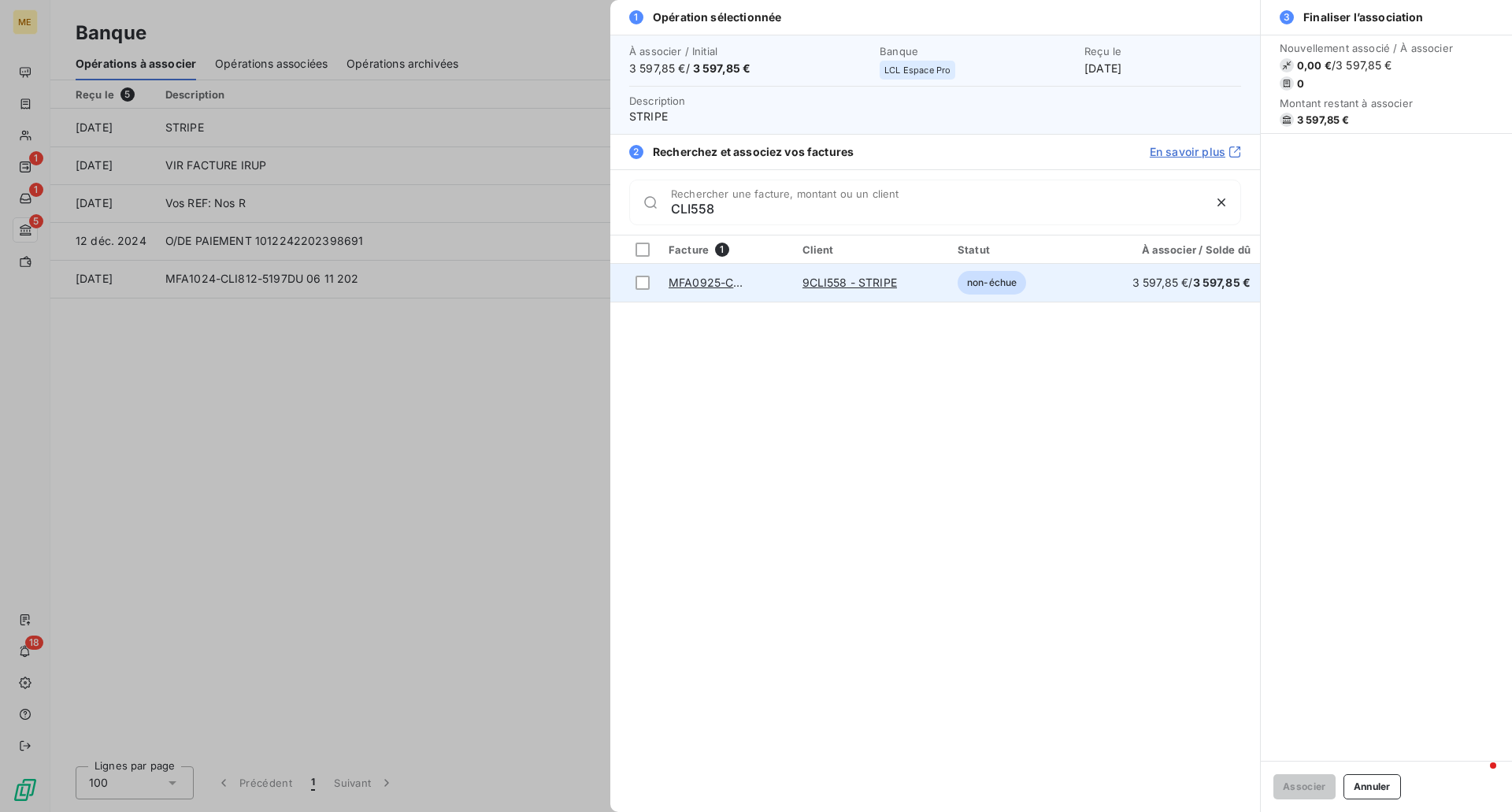
type input "CLI558"
click at [923, 282] on td "9CLI558 - STRIPE" at bounding box center [871, 282] width 155 height 38
click at [642, 278] on div at bounding box center [642, 282] width 14 height 14
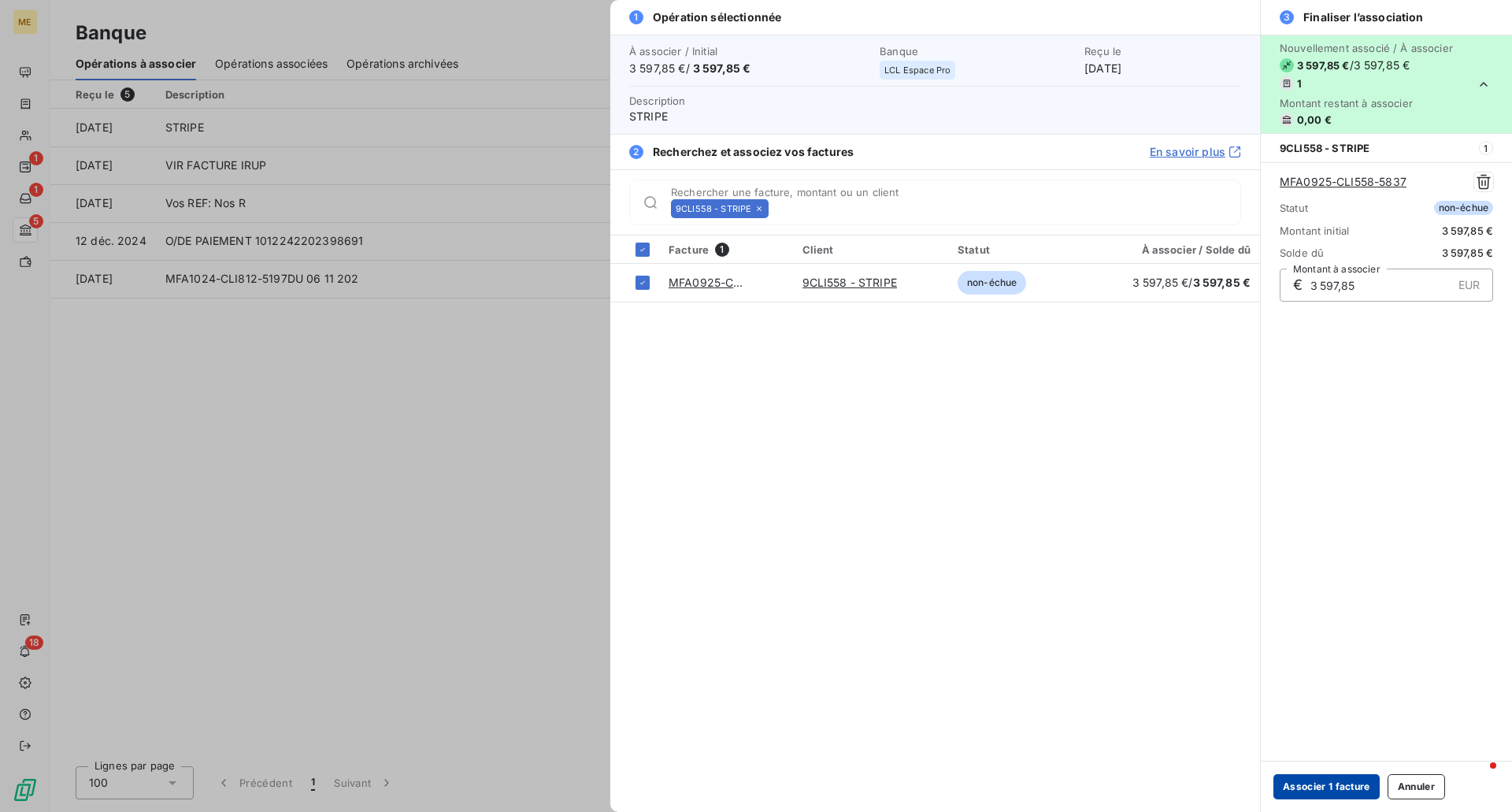
click at [1355, 784] on button "Associer 1 facture" at bounding box center [1327, 786] width 106 height 26
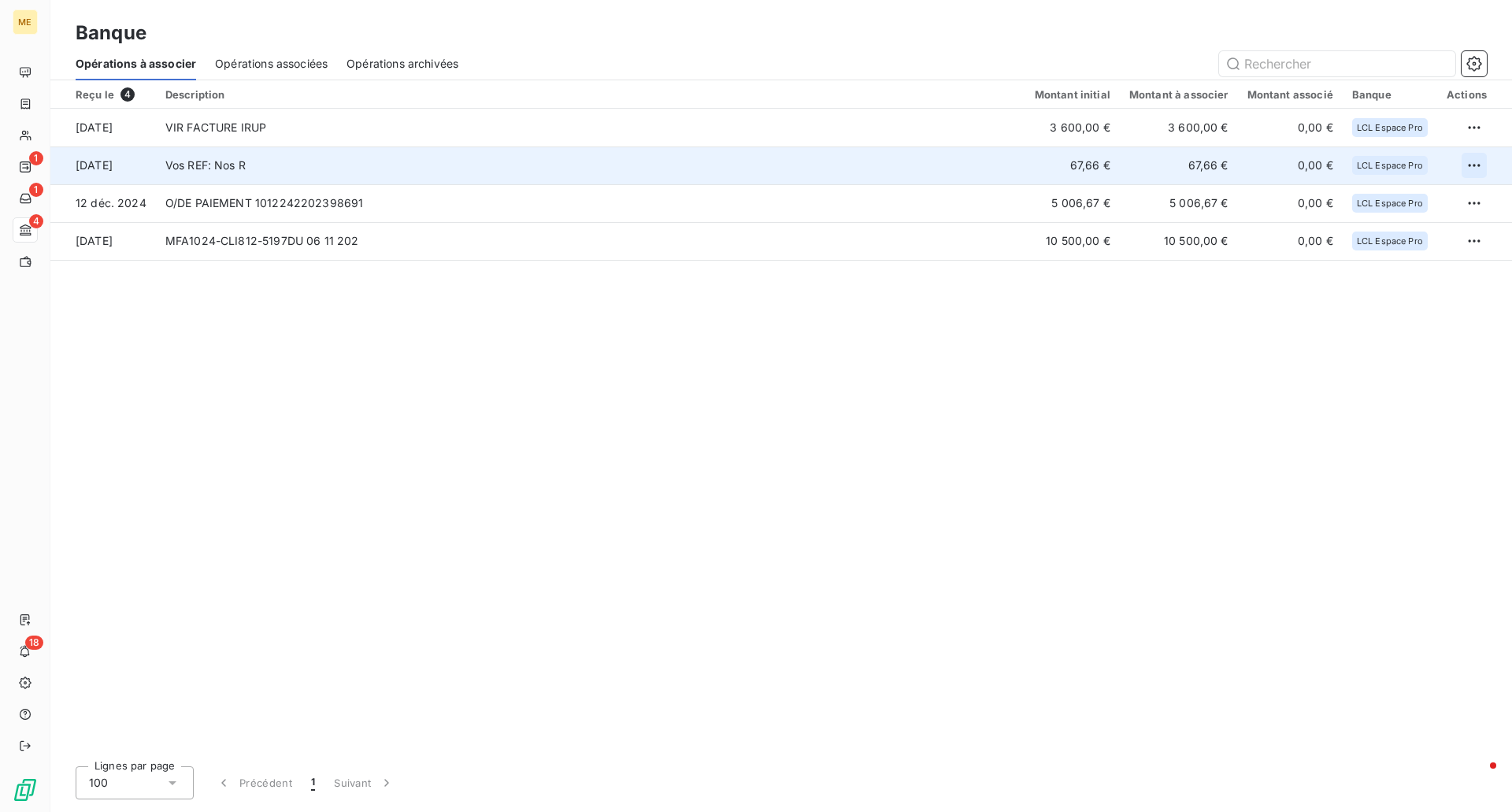
click at [1466, 166] on html "ME 1 1 4 18 Banque Opérations à associer Opérations associées Opérations archiv…" at bounding box center [756, 406] width 1512 height 812
click at [1393, 197] on div "Archiver l’opération" at bounding box center [1419, 200] width 121 height 26
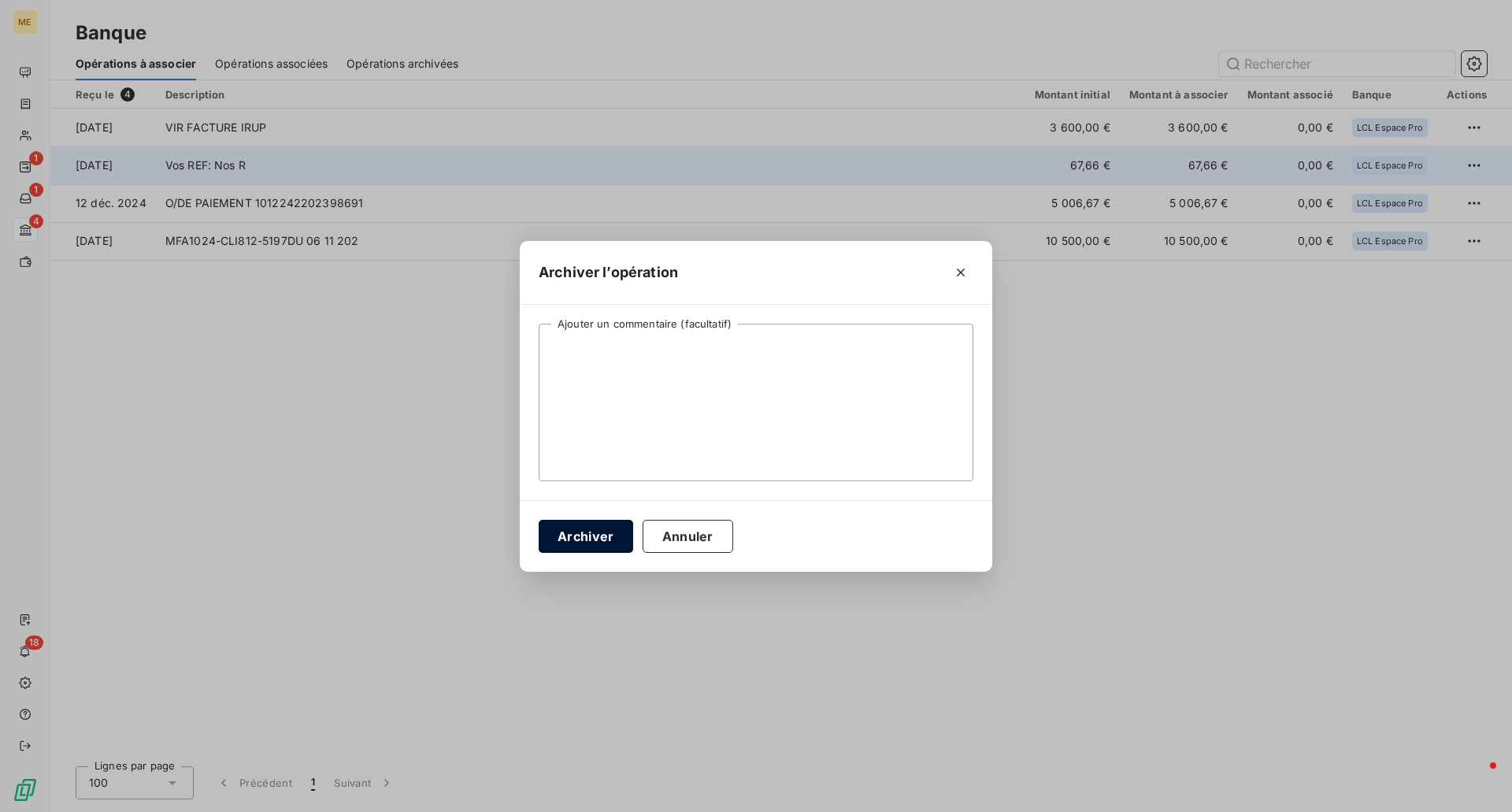
click at [558, 533] on button "Archiver" at bounding box center [586, 536] width 95 height 33
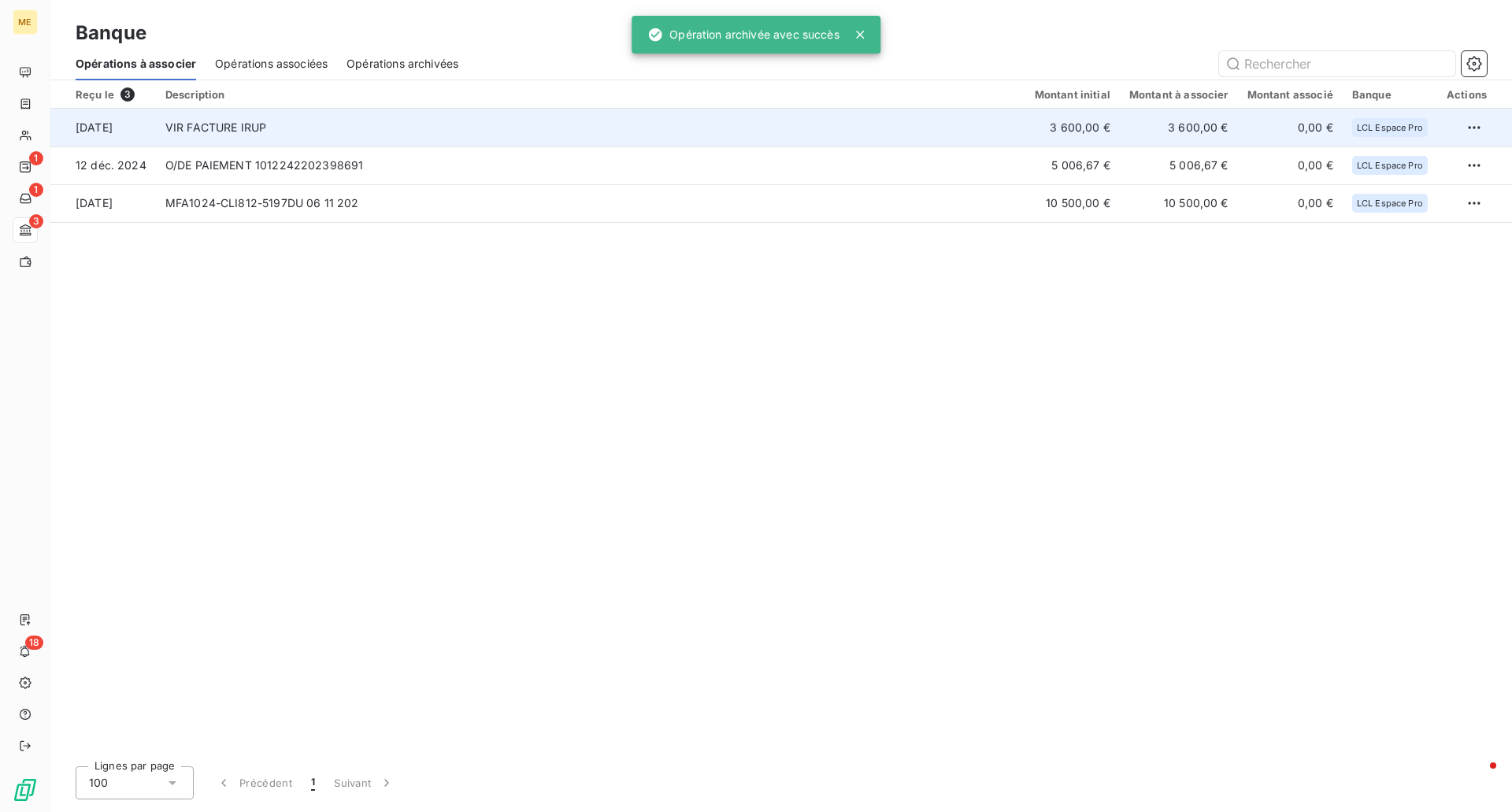
click at [229, 126] on td "VIR FACTURE IRUP" at bounding box center [590, 128] width 869 height 38
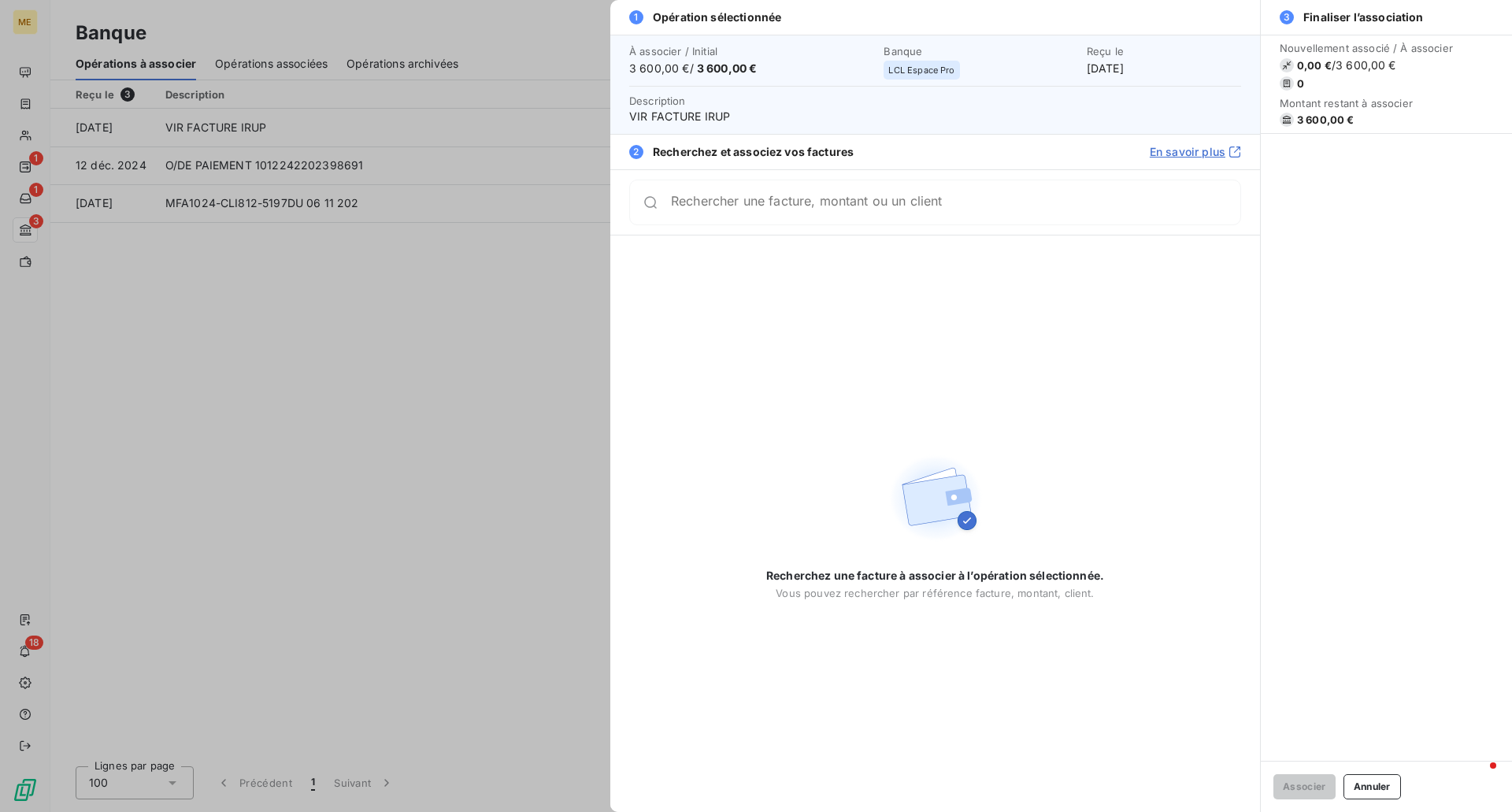
click at [707, 207] on input "Rechercher une facture, montant ou un client" at bounding box center [955, 202] width 569 height 16
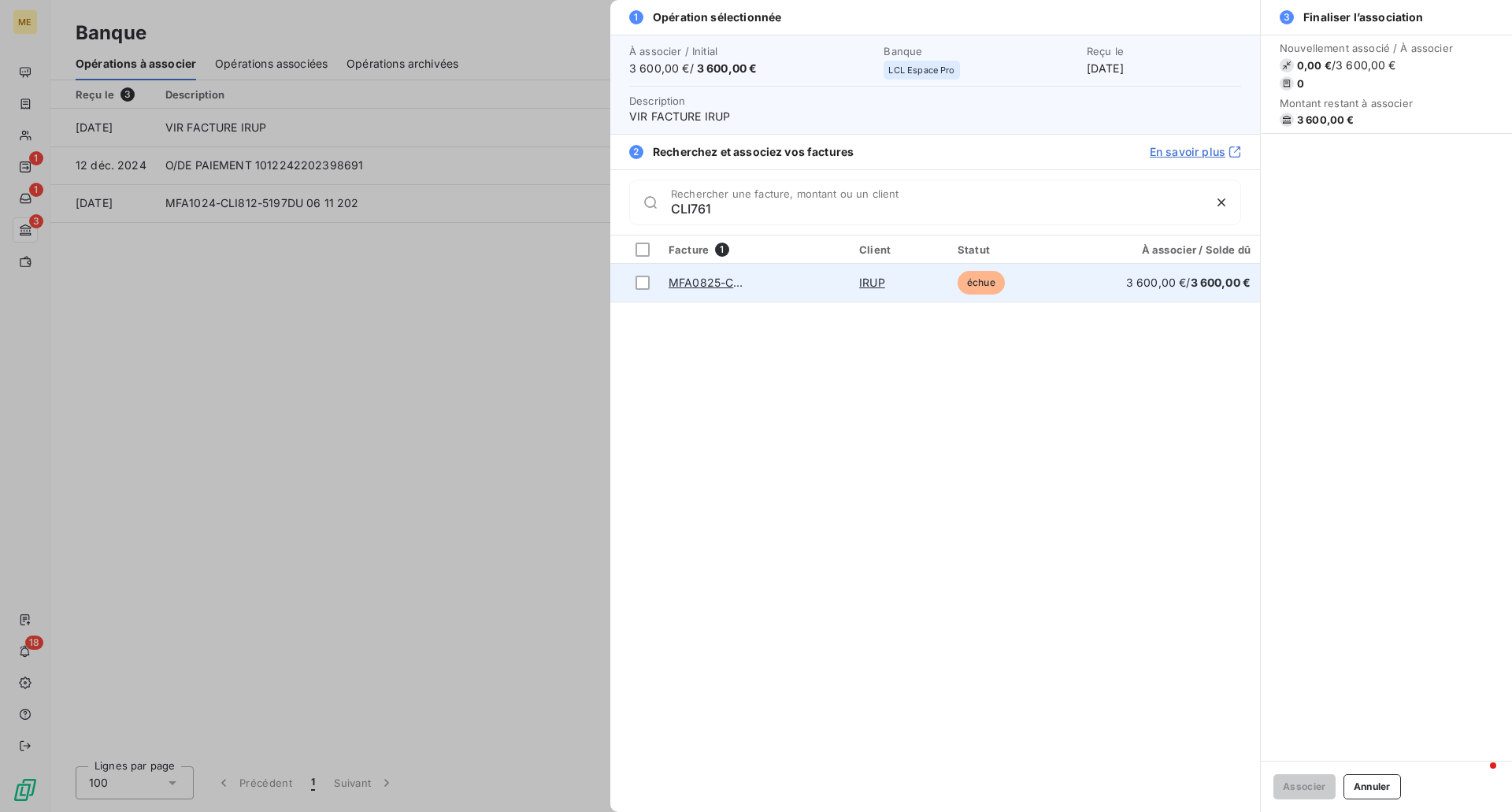
type input "CLI761"
click at [815, 282] on td "MFA0825-CLI761-5772" at bounding box center [754, 282] width 190 height 38
click at [643, 285] on div at bounding box center [642, 282] width 14 height 14
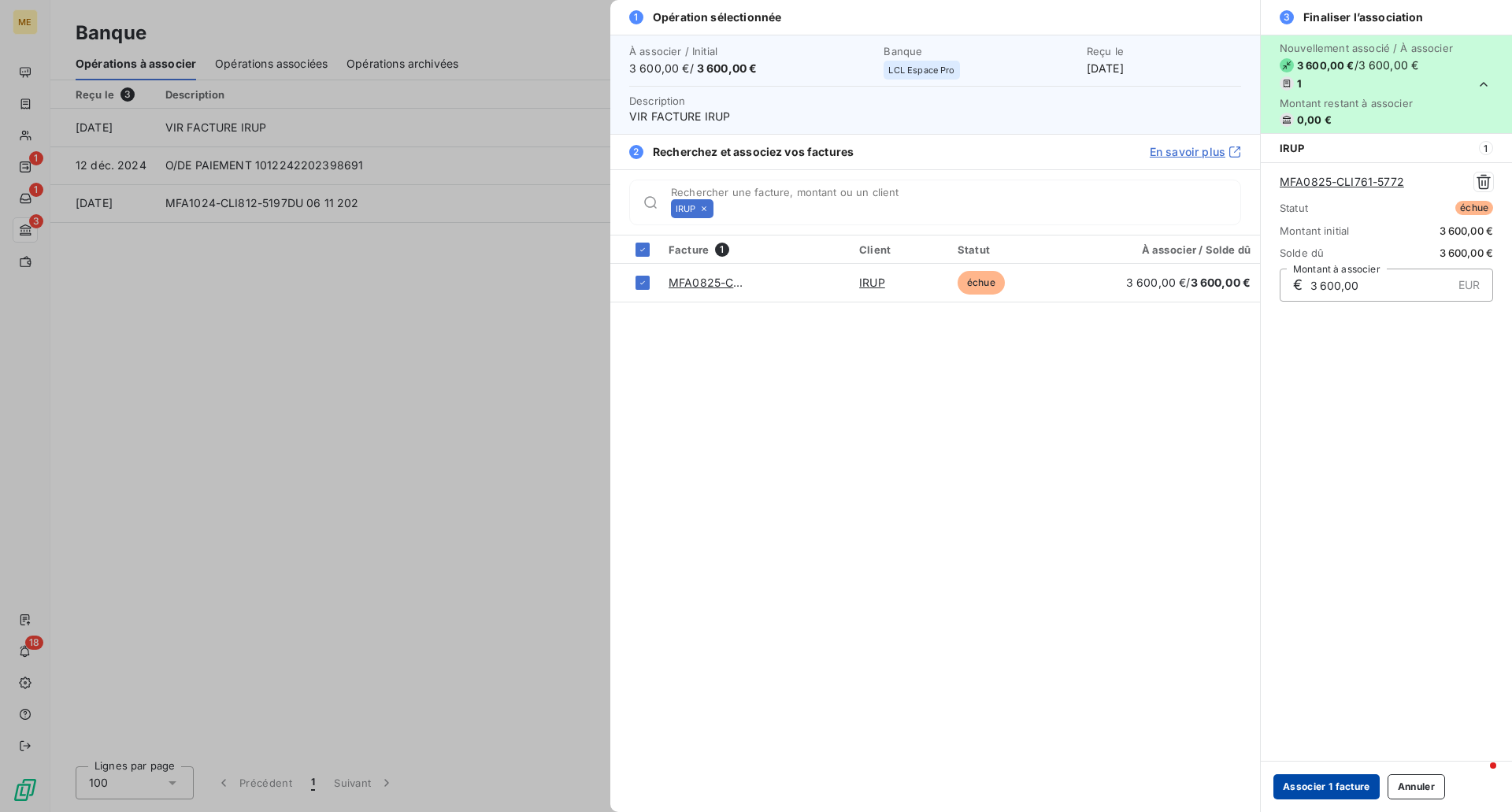
click at [1339, 782] on button "Associer 1 facture" at bounding box center [1327, 786] width 106 height 26
